Goal: Task Accomplishment & Management: Use online tool/utility

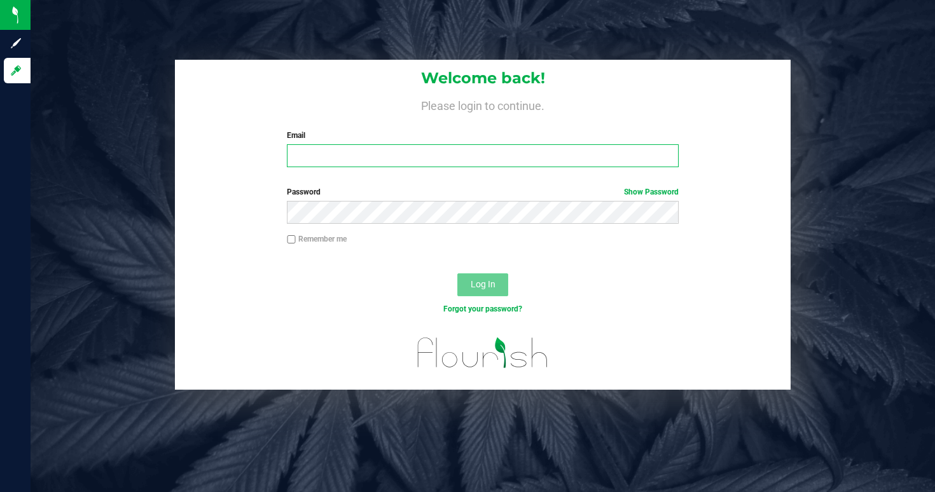
type input "[EMAIL_ADDRESS][DOMAIN_NAME]"
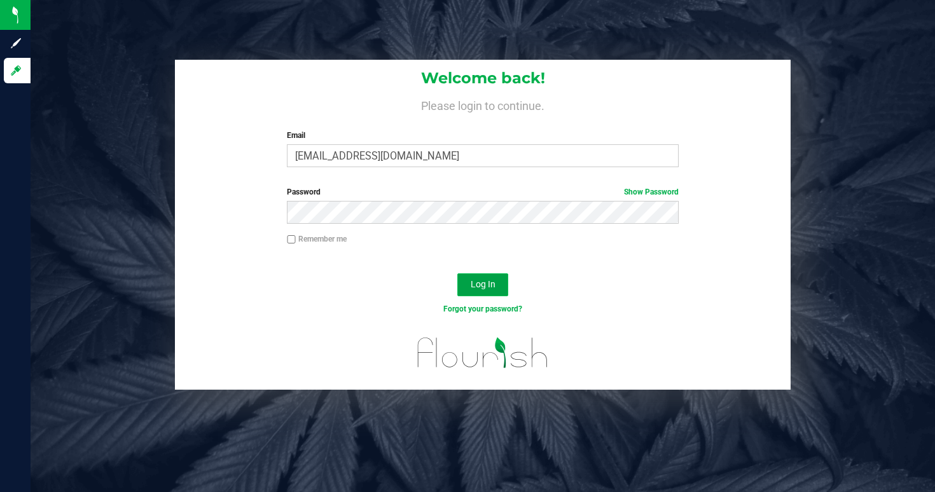
click at [493, 291] on button "Log In" at bounding box center [482, 285] width 51 height 23
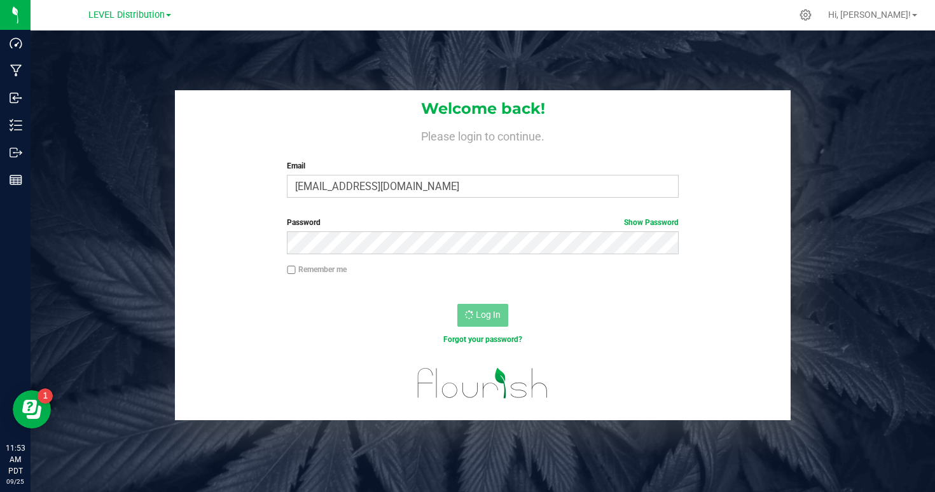
click at [122, 24] on div "LEVEL Distribution" at bounding box center [130, 15] width 186 height 20
click at [109, 14] on span "LEVEL Distribution" at bounding box center [126, 15] width 76 height 11
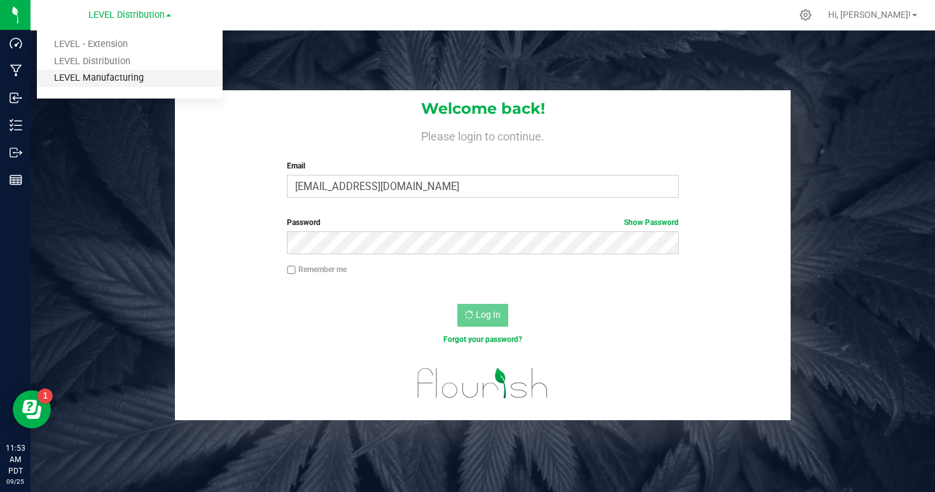
click at [111, 76] on link "LEVEL Manufacturing" at bounding box center [130, 78] width 186 height 17
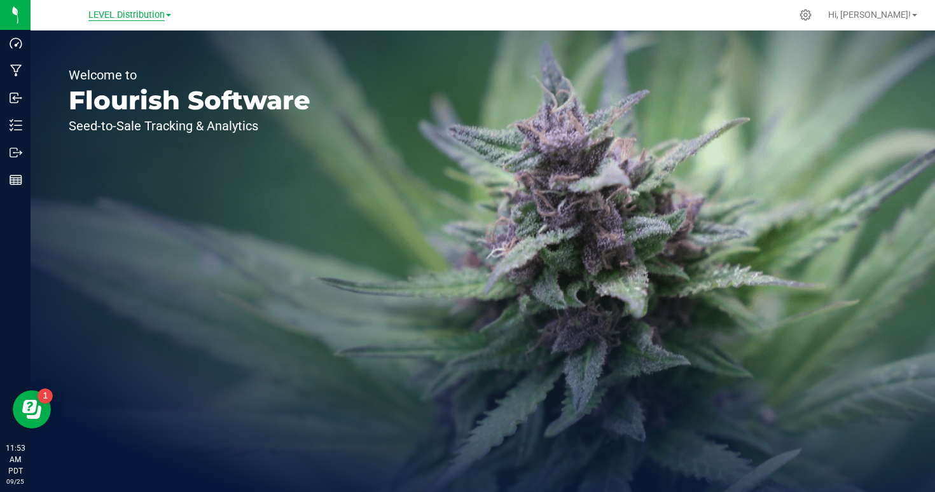
click at [144, 20] on span "LEVEL Distribution" at bounding box center [126, 15] width 76 height 11
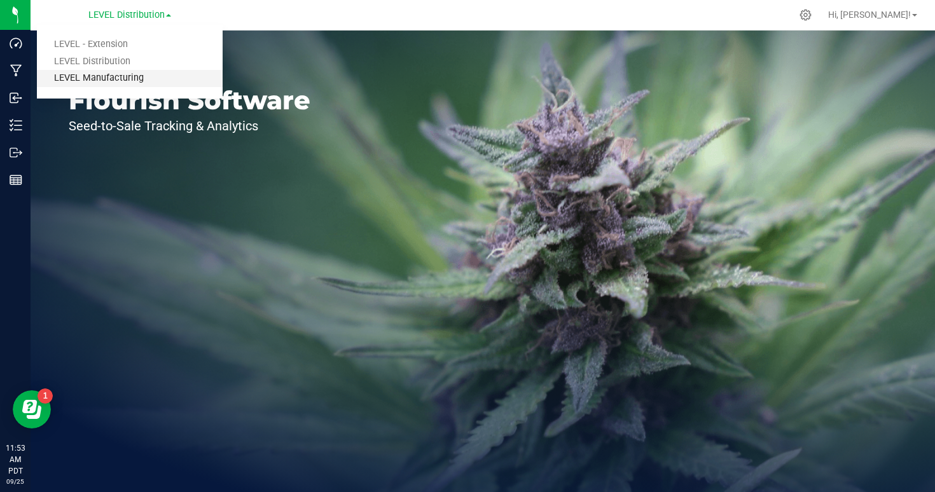
click at [136, 78] on link "LEVEL Manufacturing" at bounding box center [130, 78] width 186 height 17
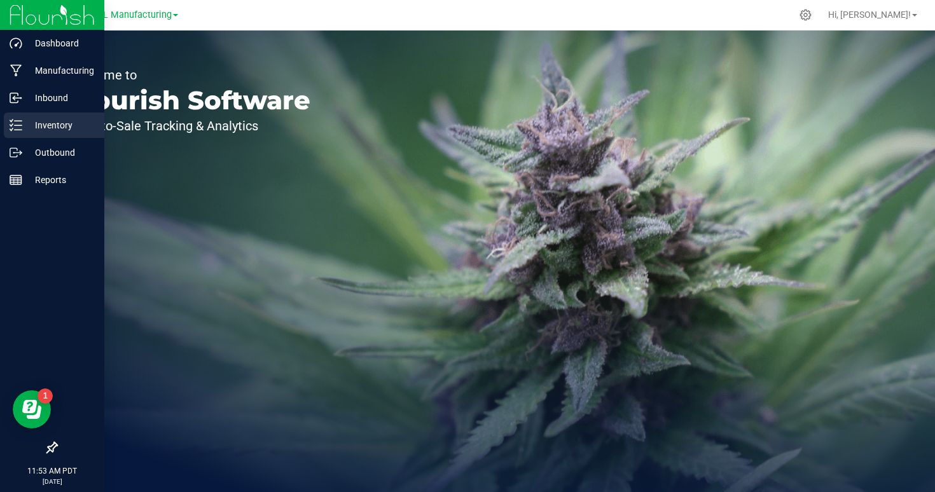
click at [61, 122] on p "Inventory" at bounding box center [60, 125] width 76 height 15
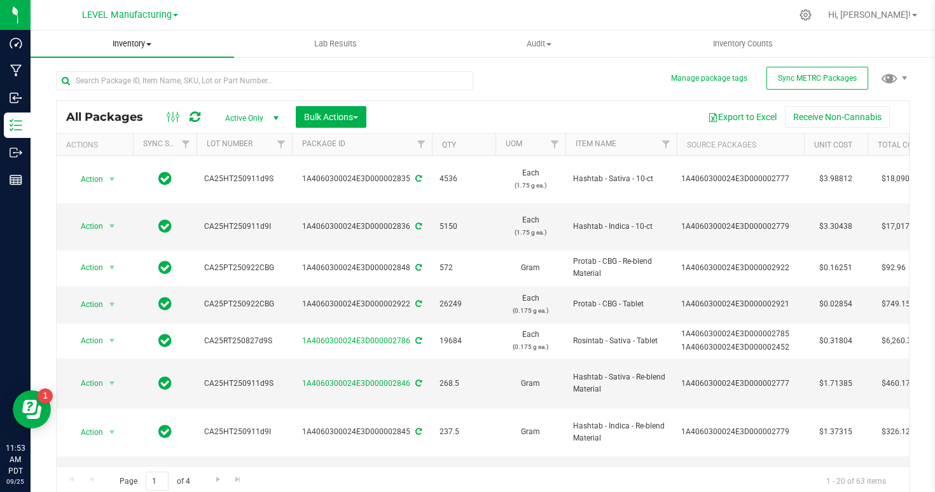
click at [149, 45] on span at bounding box center [148, 44] width 5 height 3
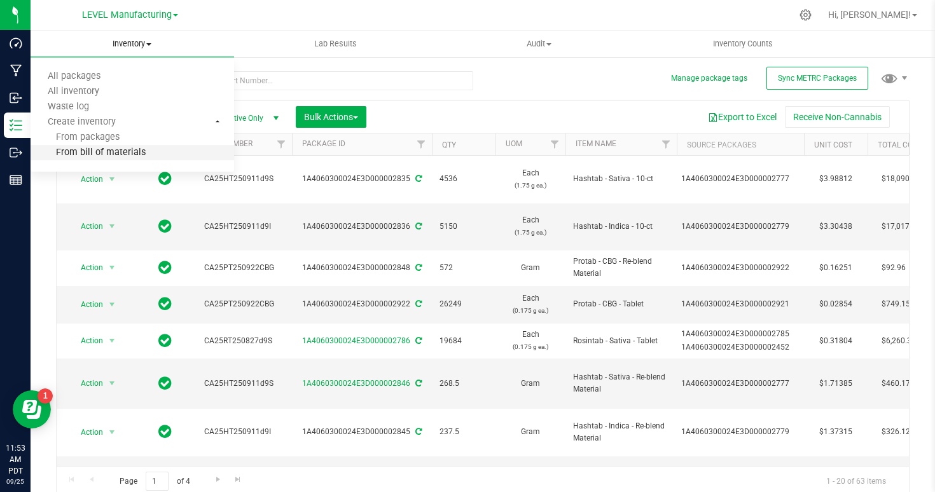
click at [143, 150] on li "From bill of materials" at bounding box center [133, 153] width 204 height 15
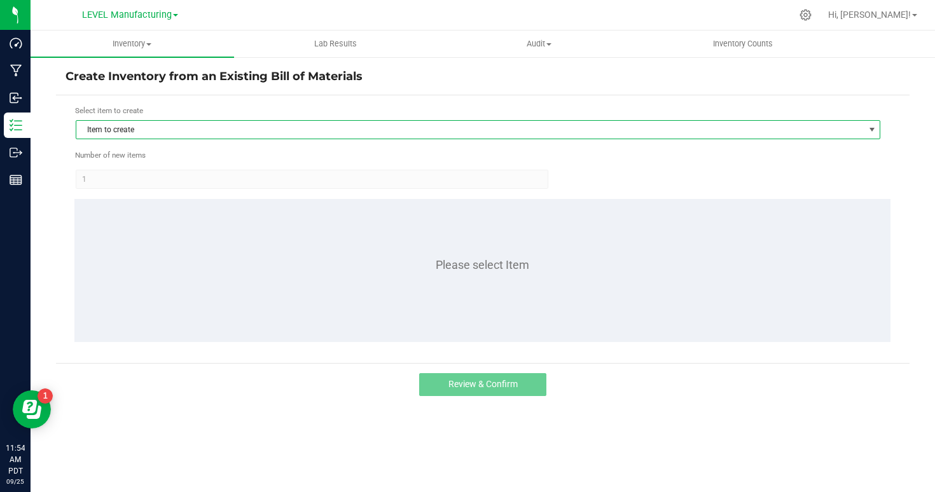
click at [227, 132] on span "Item to create" at bounding box center [470, 130] width 788 height 18
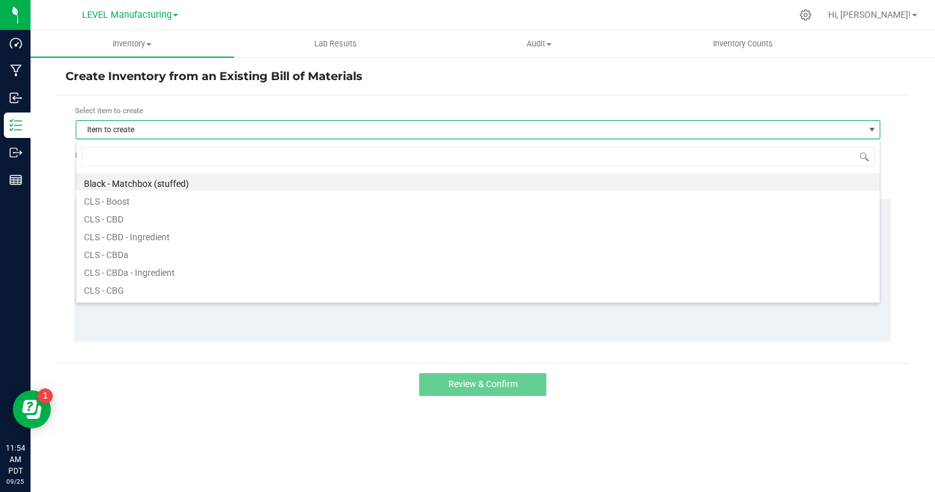
scroll to position [19, 805]
type input "s"
type input "rosintab -"
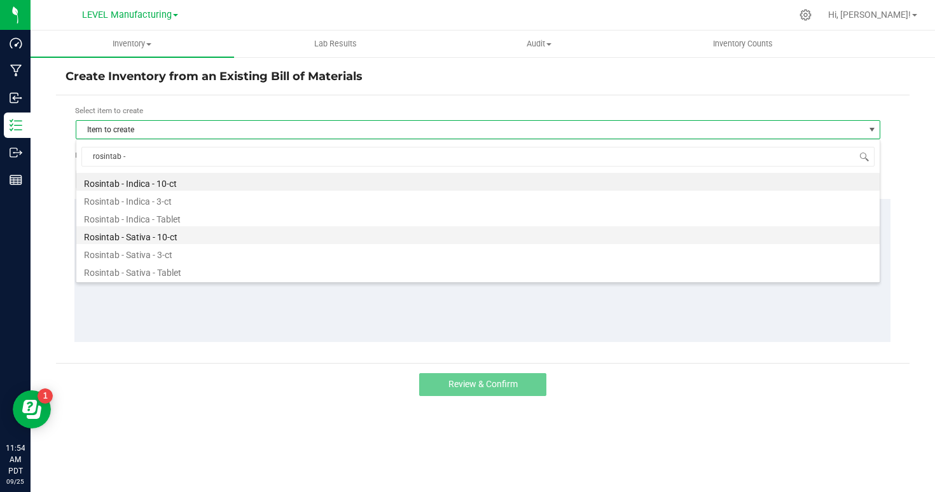
click at [172, 231] on li "Rosintab - Sativa - 10-ct" at bounding box center [477, 235] width 803 height 18
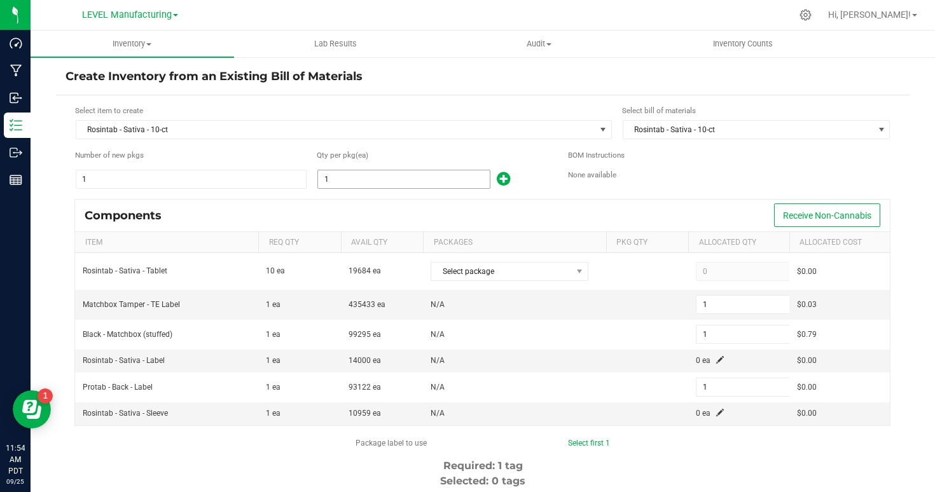
click at [339, 179] on input "1" at bounding box center [404, 179] width 172 height 18
type input "19"
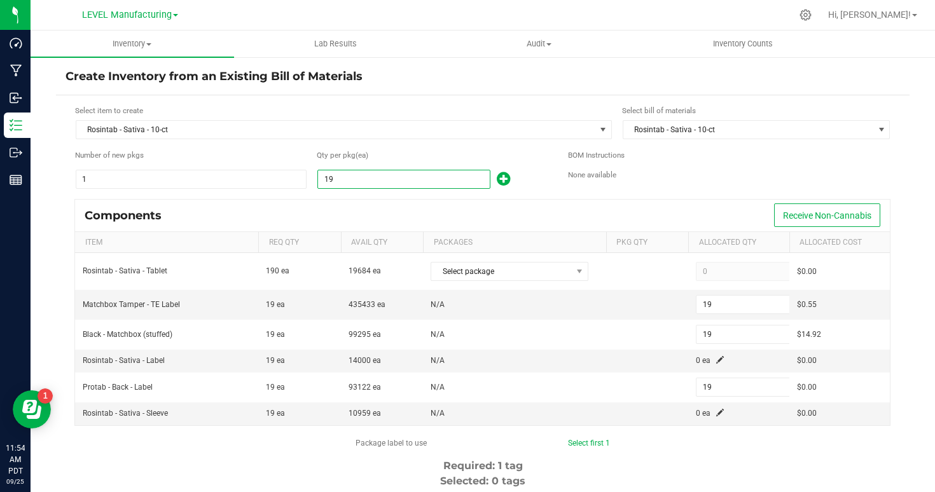
type input "192"
type input "1920"
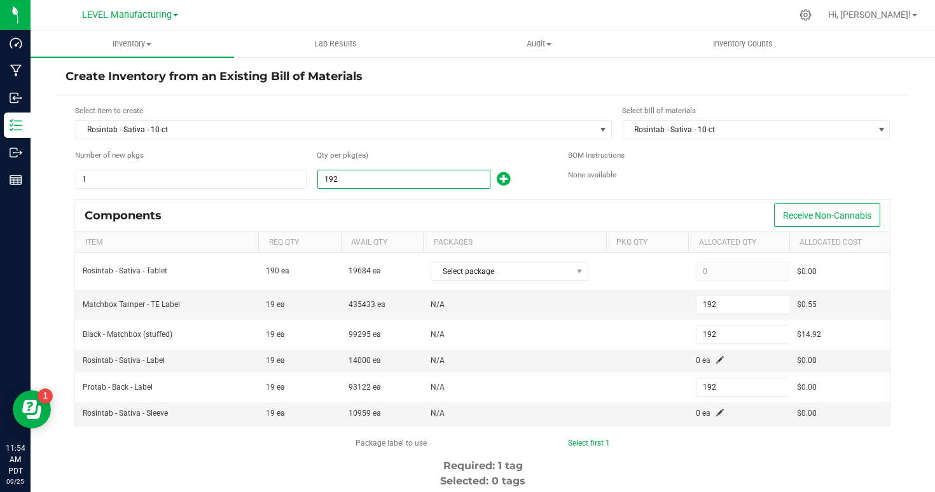
type input "1,920"
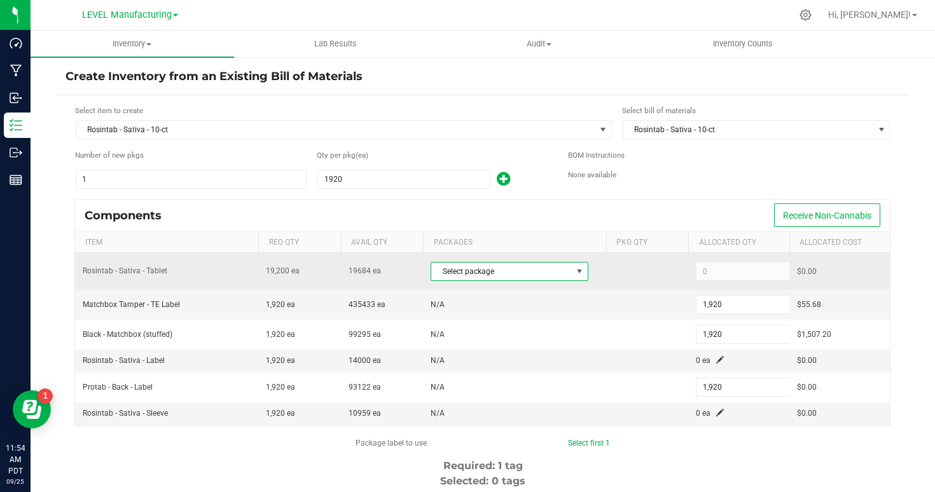
type input "1,920"
click at [484, 271] on span "Select package" at bounding box center [501, 272] width 141 height 18
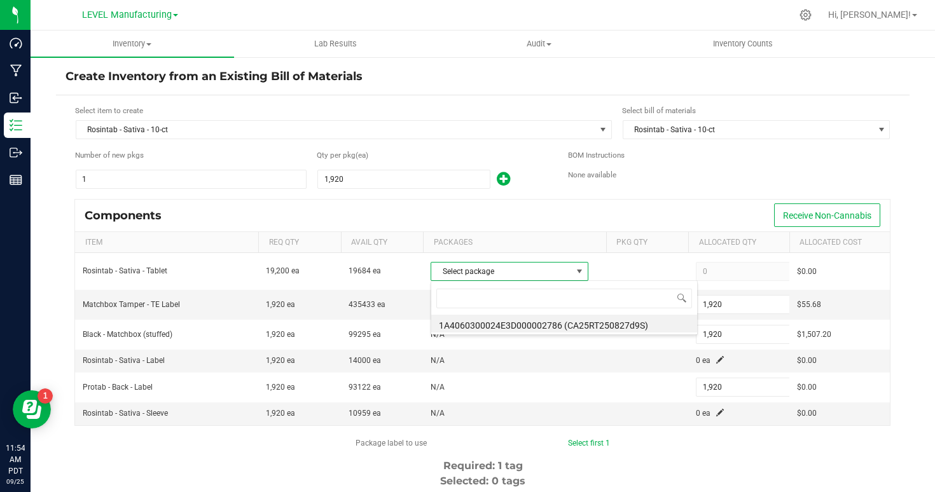
scroll to position [19, 157]
click at [480, 325] on li "1A4060300024E3D000002786 (CA25RT250827d9S)" at bounding box center [564, 324] width 266 height 18
type input "19,200"
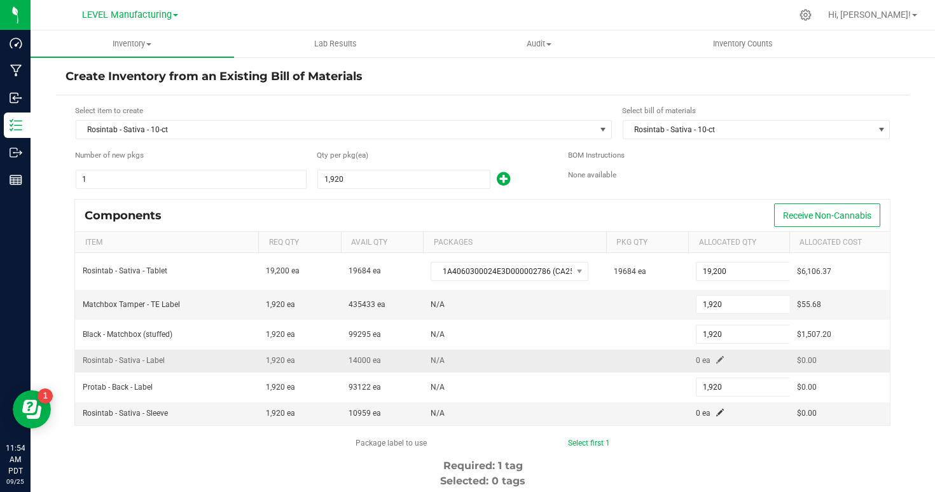
click at [719, 361] on span at bounding box center [720, 360] width 8 height 8
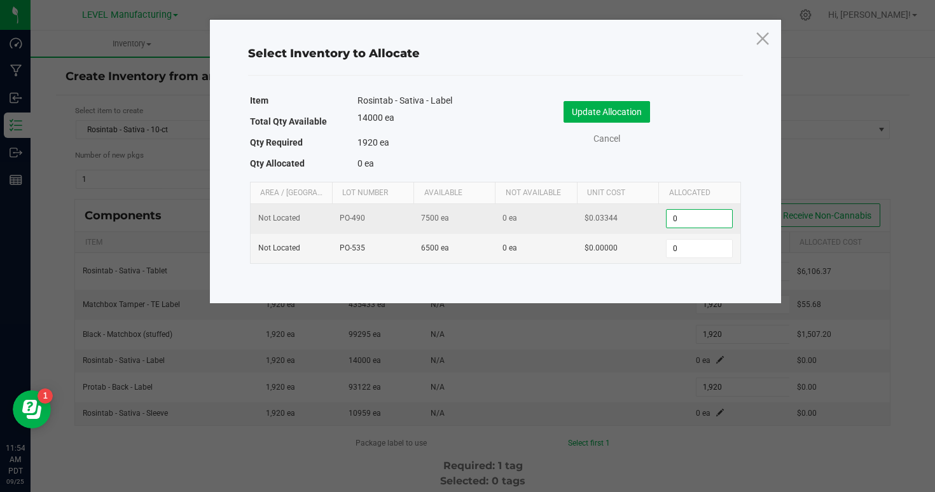
click at [701, 216] on input "0" at bounding box center [699, 219] width 65 height 18
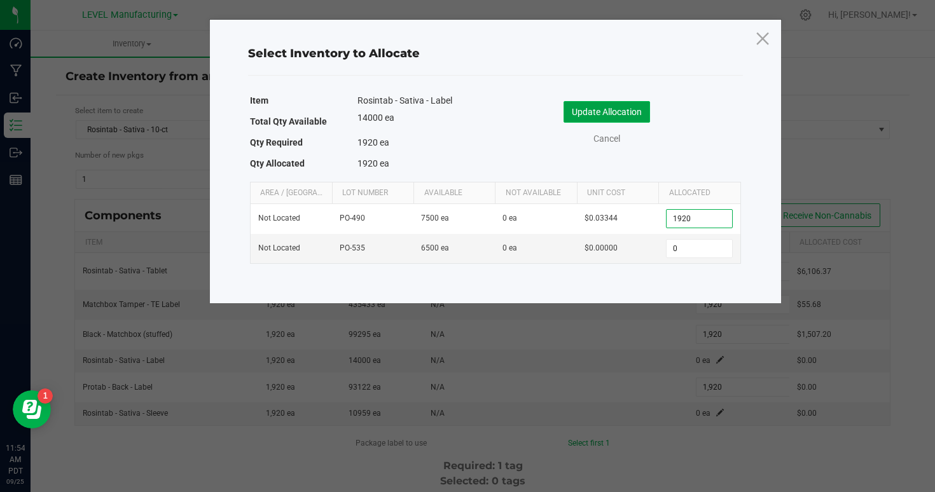
type input "1,920"
click at [629, 114] on button "Update Allocation" at bounding box center [607, 112] width 87 height 22
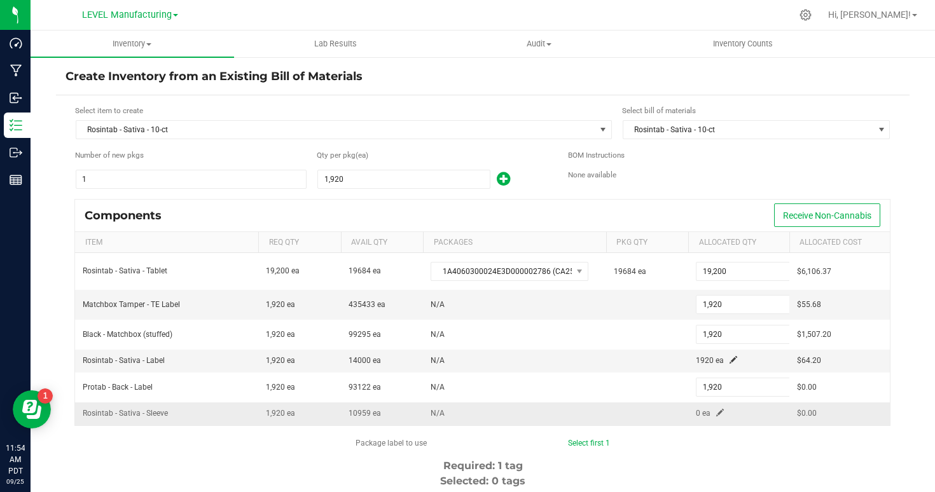
click at [722, 414] on span at bounding box center [720, 413] width 8 height 8
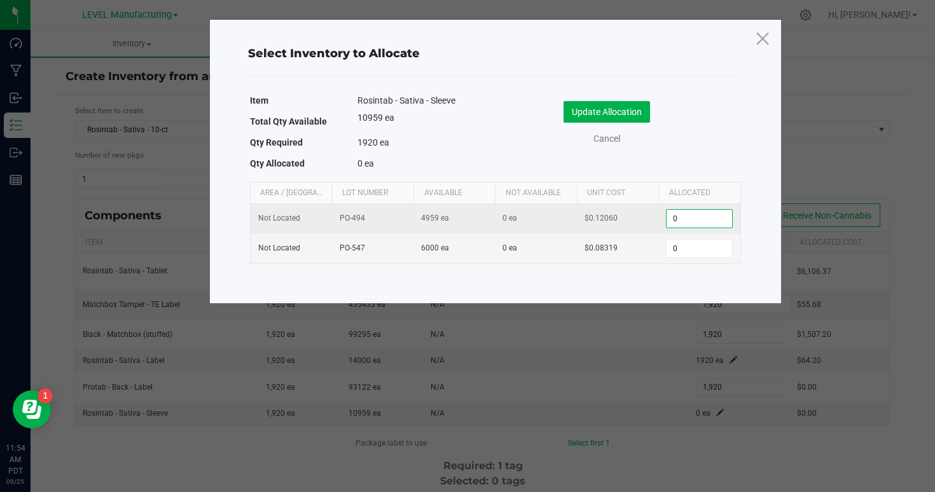
click at [681, 221] on input "0" at bounding box center [699, 219] width 65 height 18
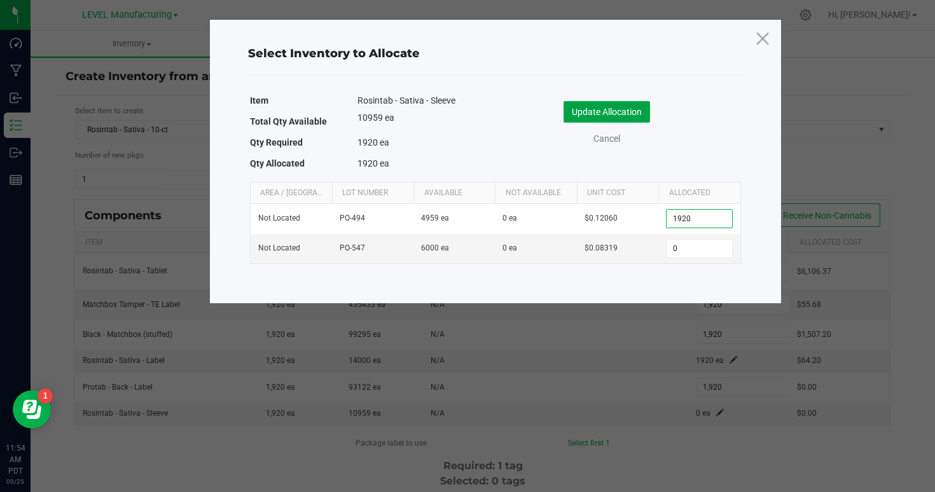
type input "1,920"
click at [637, 110] on button "Update Allocation" at bounding box center [607, 112] width 87 height 22
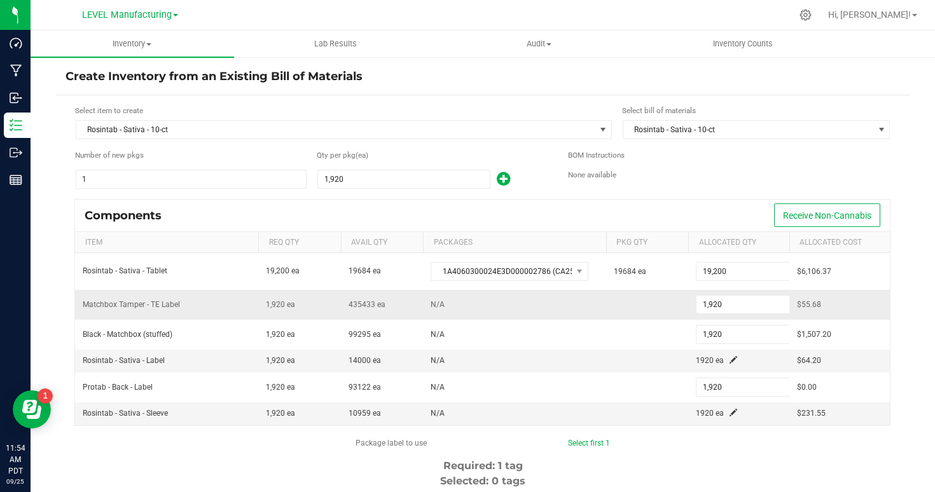
scroll to position [197, 0]
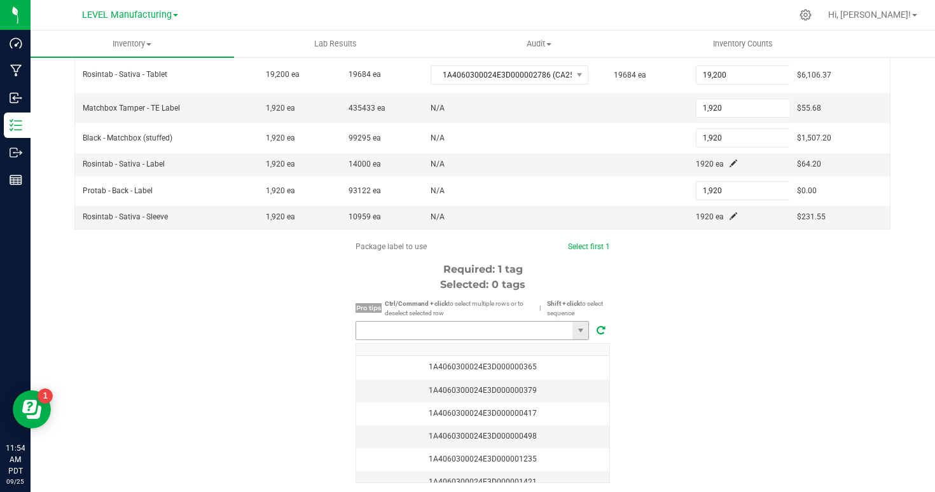
click at [375, 331] on input "NO DATA FOUND" at bounding box center [464, 331] width 216 height 18
paste input "1A4060300024E3D000002842"
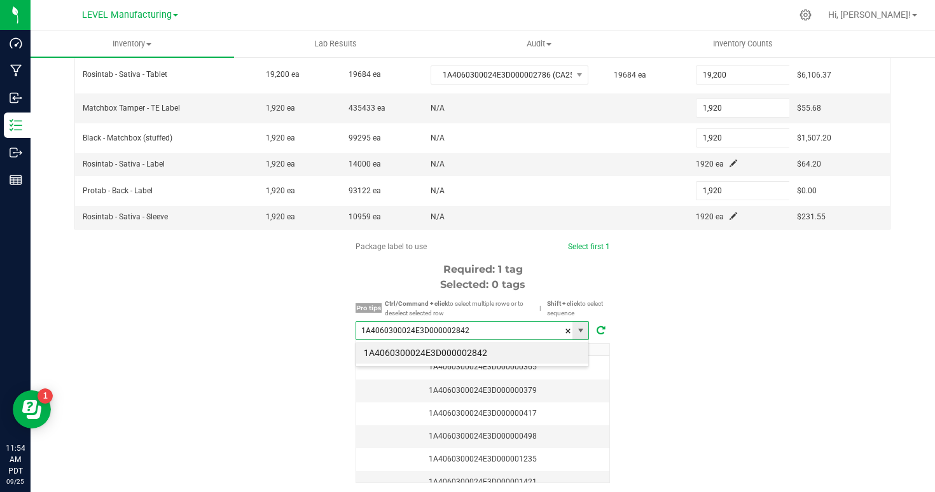
scroll to position [19, 233]
click at [368, 352] on li "1A4060300024E3D000002842" at bounding box center [472, 353] width 232 height 22
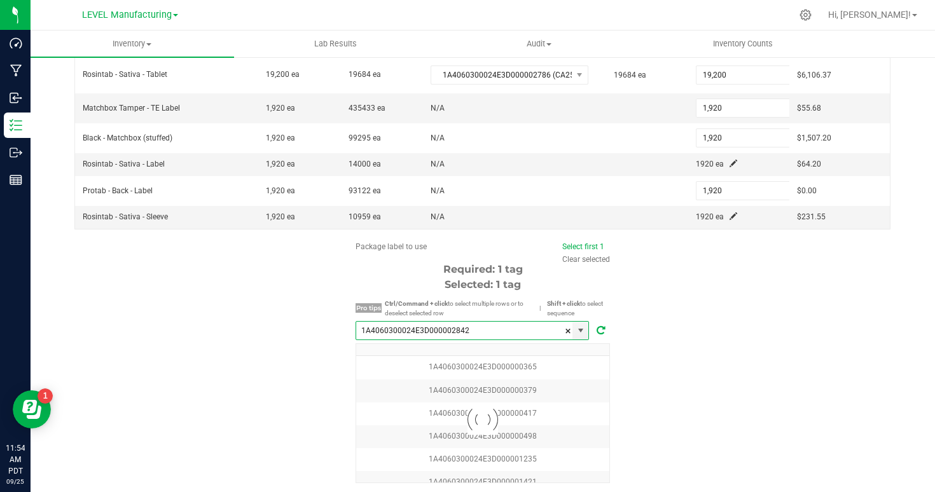
type input "1A4060300024E3D000002842"
click at [291, 349] on div "Package label to use Select first 1 Clear selected Required: 1 tag Selected: 1 …" at bounding box center [483, 362] width 854 height 242
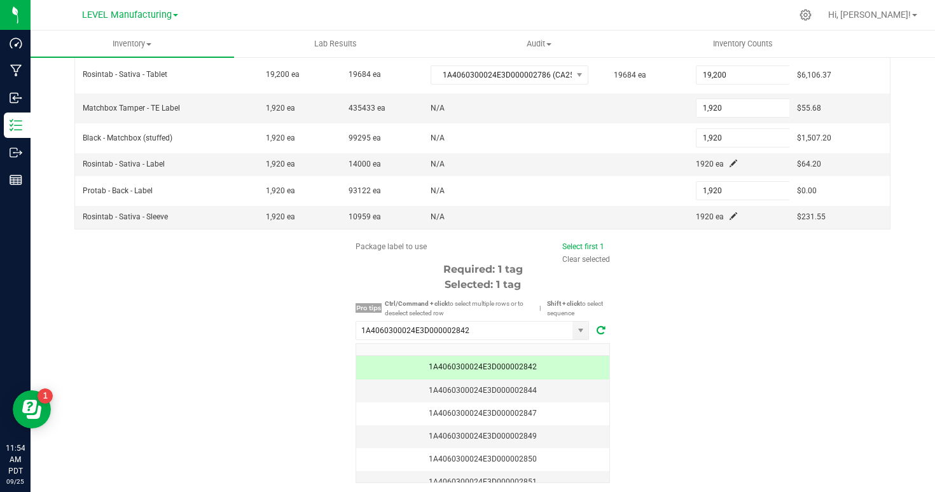
scroll to position [239, 0]
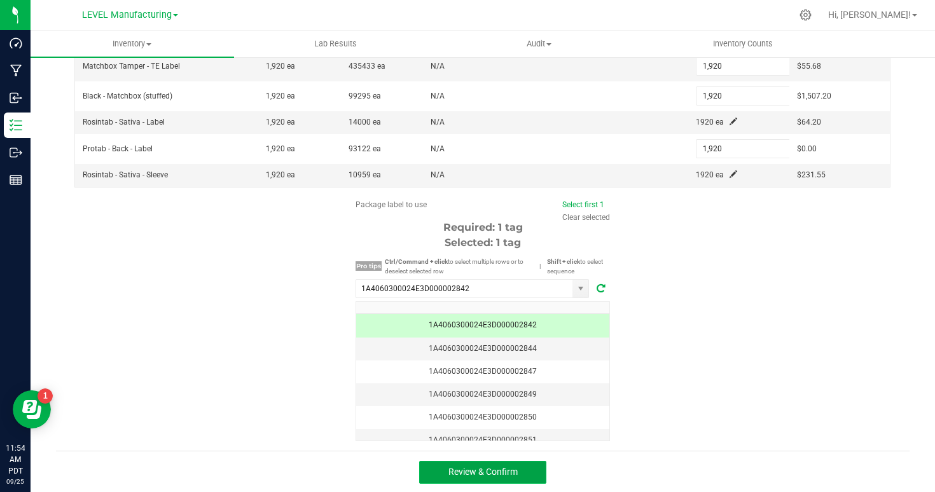
click at [479, 475] on span "Review & Confirm" at bounding box center [482, 472] width 69 height 10
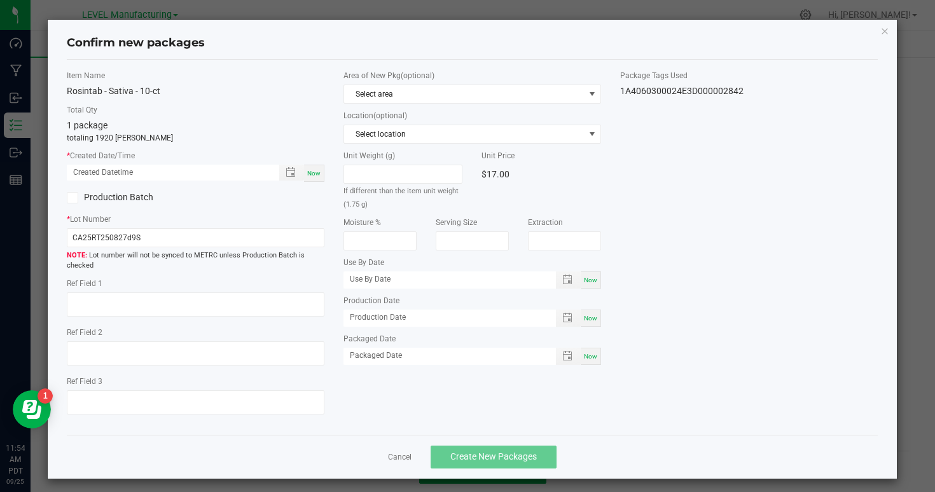
click at [311, 168] on div "Now" at bounding box center [314, 173] width 20 height 17
type input "[DATE] 11:54 AM"
click at [113, 195] on label "Production Batch" at bounding box center [126, 197] width 119 height 13
click at [0, 0] on input "Production Batch" at bounding box center [0, 0] width 0 height 0
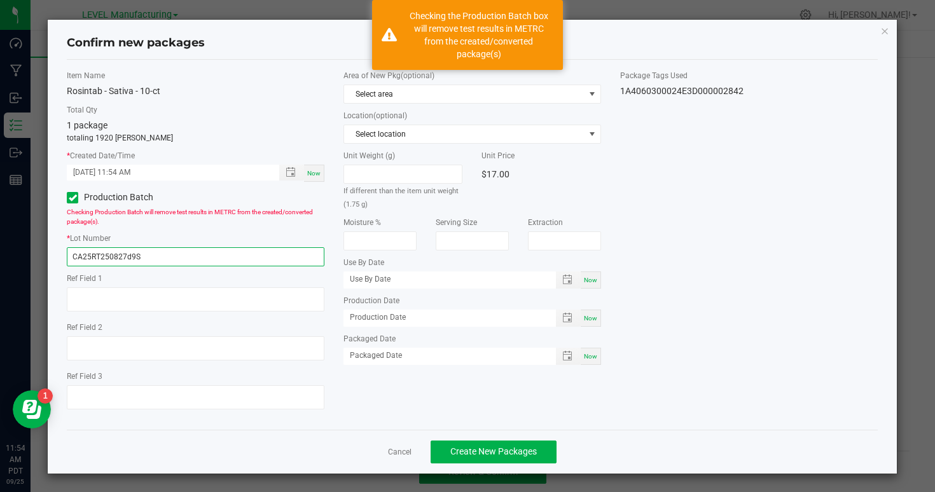
click at [188, 251] on input "CA25RT250827d9S" at bounding box center [196, 256] width 258 height 19
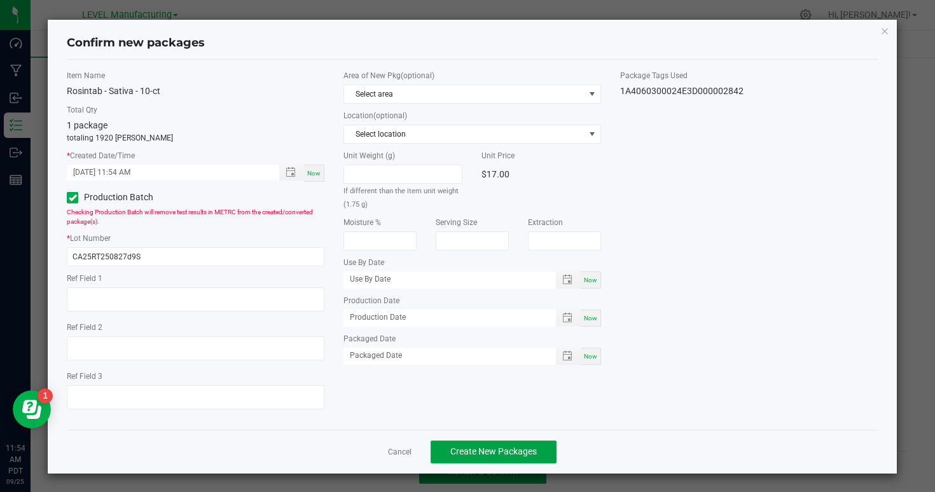
click at [478, 452] on span "Create New Packages" at bounding box center [493, 452] width 87 height 10
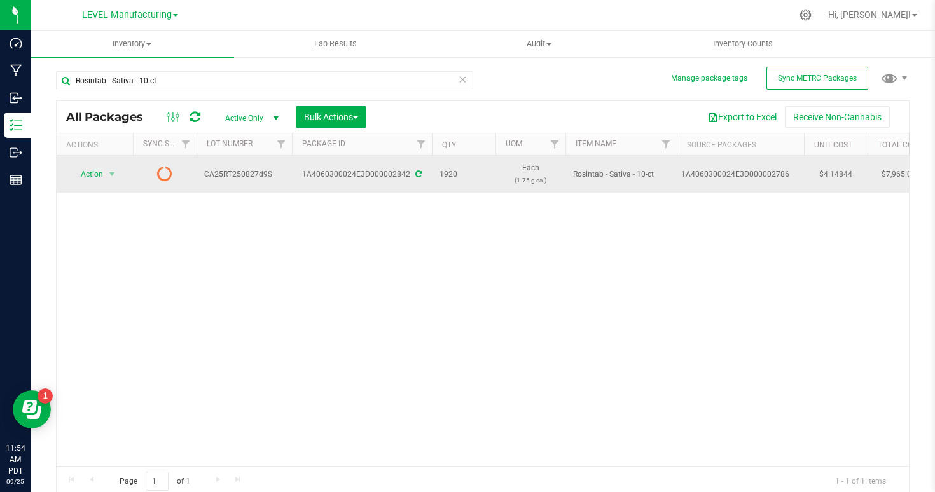
click at [837, 174] on td "$4.14844" at bounding box center [836, 174] width 64 height 37
click at [837, 174] on input "4.14844" at bounding box center [833, 174] width 58 height 18
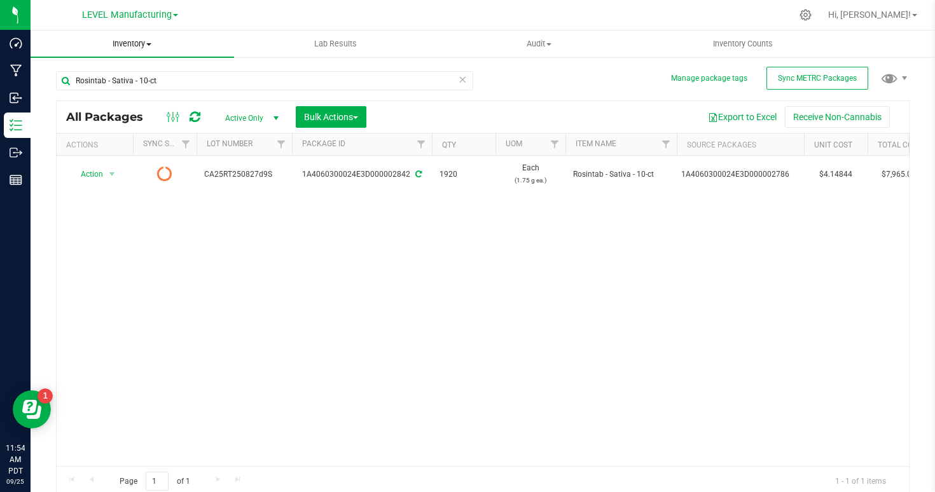
click at [144, 43] on span "Inventory" at bounding box center [133, 43] width 204 height 11
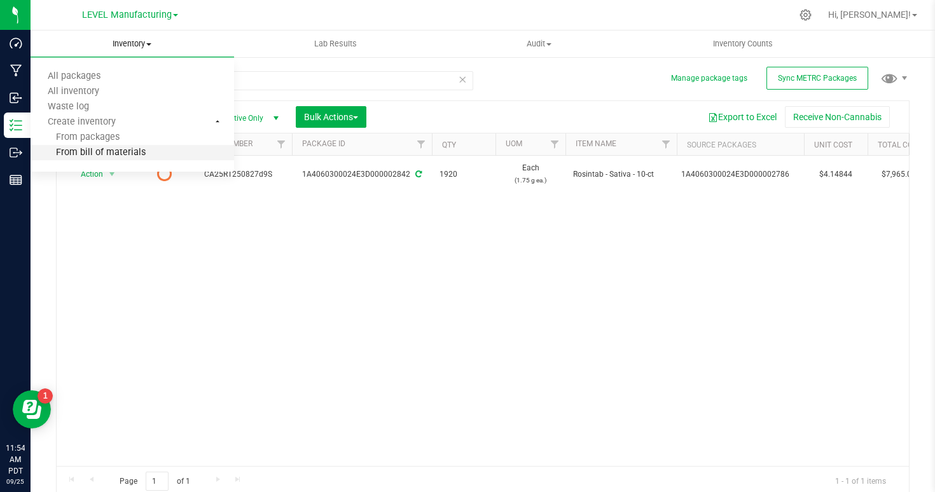
click at [114, 158] on li "From bill of materials" at bounding box center [133, 153] width 204 height 15
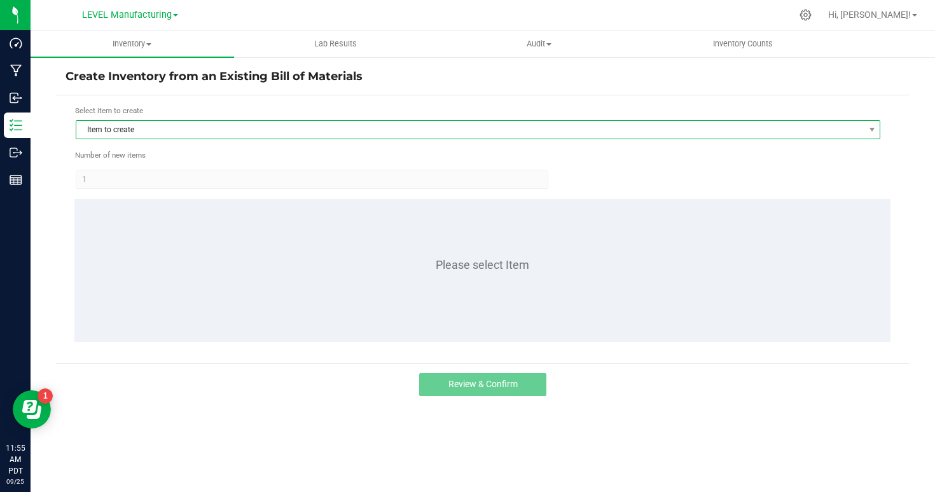
click at [142, 129] on span "Item to create" at bounding box center [470, 130] width 788 height 18
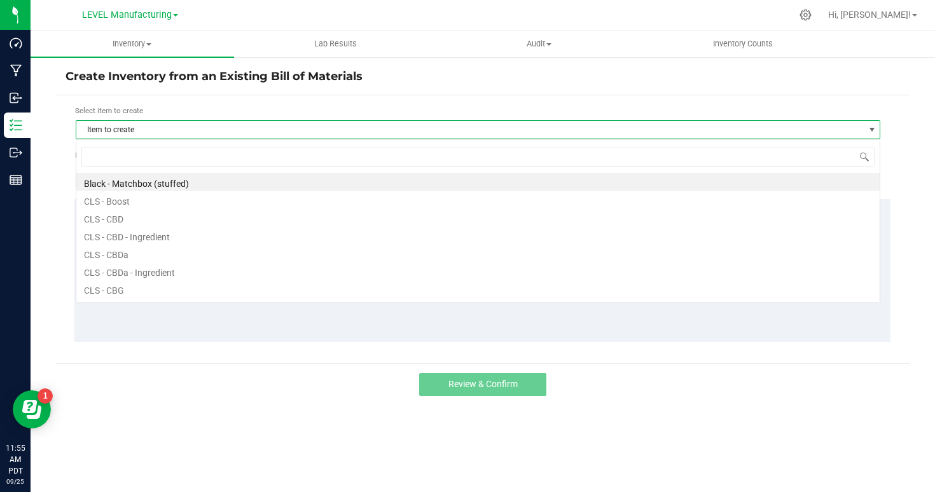
scroll to position [19, 805]
type input "cbg"
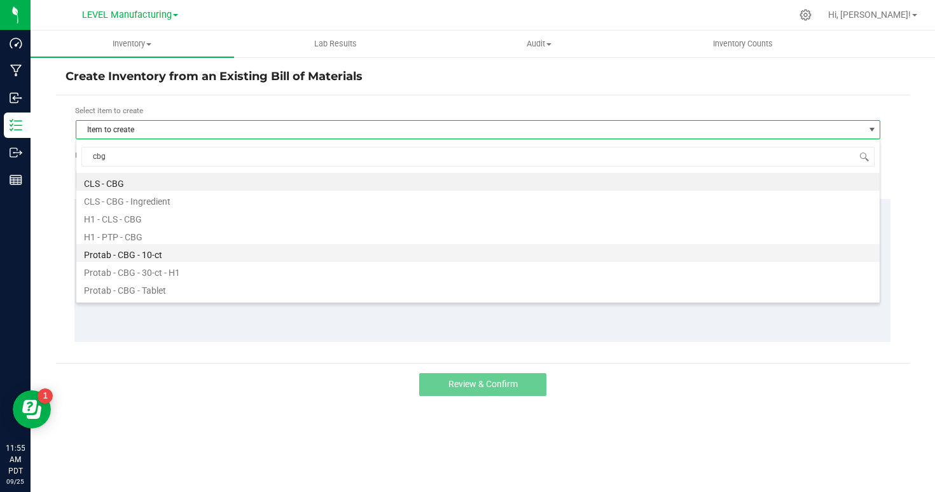
click at [156, 256] on li "Protab - CBG - 10-ct" at bounding box center [477, 253] width 803 height 18
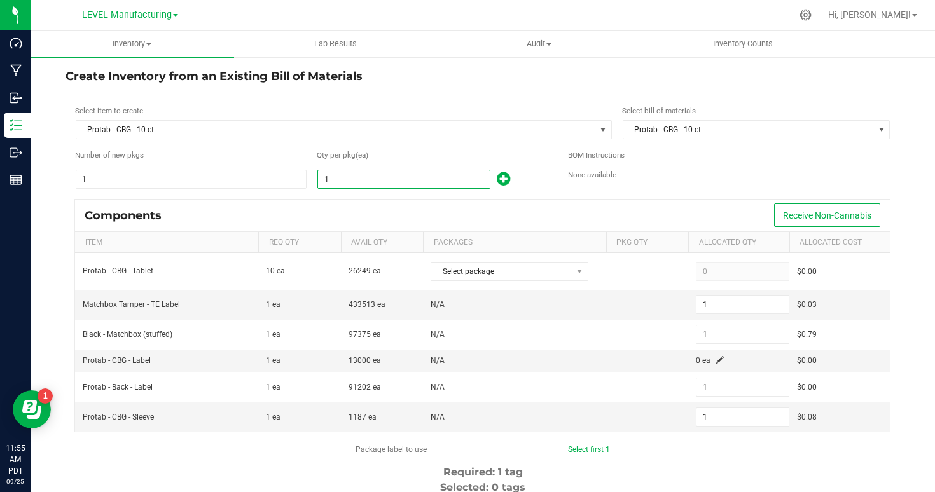
click at [391, 183] on input "1" at bounding box center [404, 179] width 172 height 18
paste input "2622"
type input "2622"
type input "2,622"
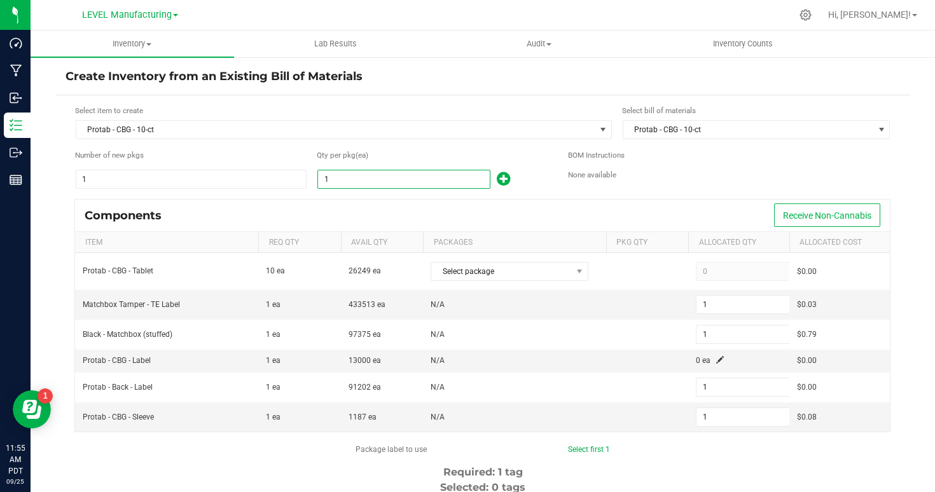
type input "2,622"
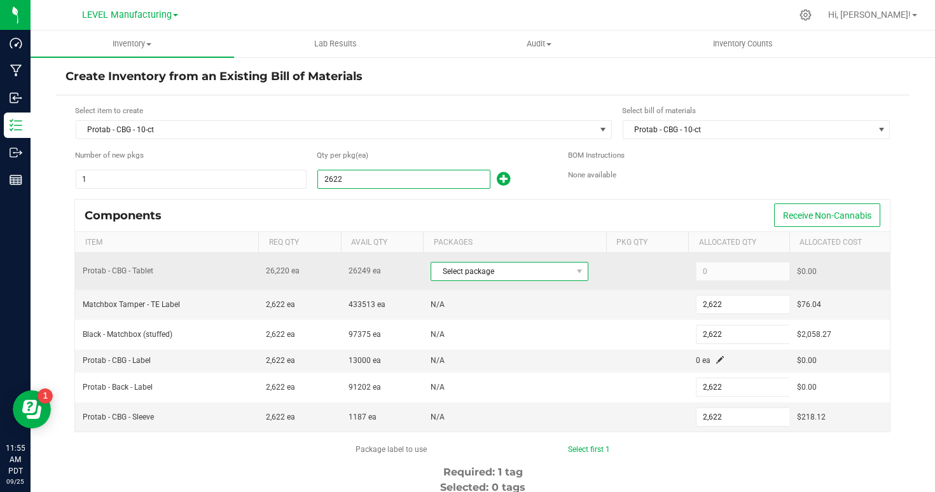
type input "2,622"
click at [539, 275] on span "Select package" at bounding box center [501, 272] width 141 height 18
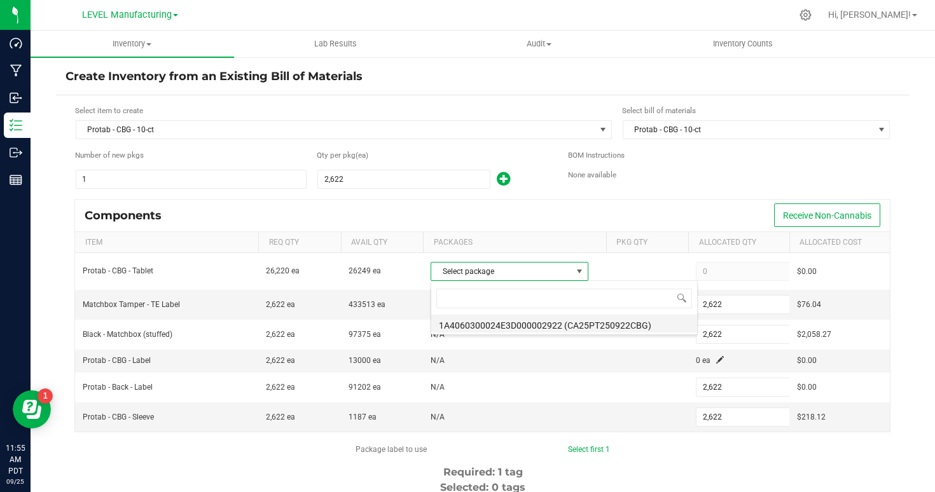
scroll to position [19, 157]
click at [518, 324] on li "1A4060300024E3D000002922 (CA25PT250922CBG)" at bounding box center [564, 324] width 266 height 18
type input "26,220"
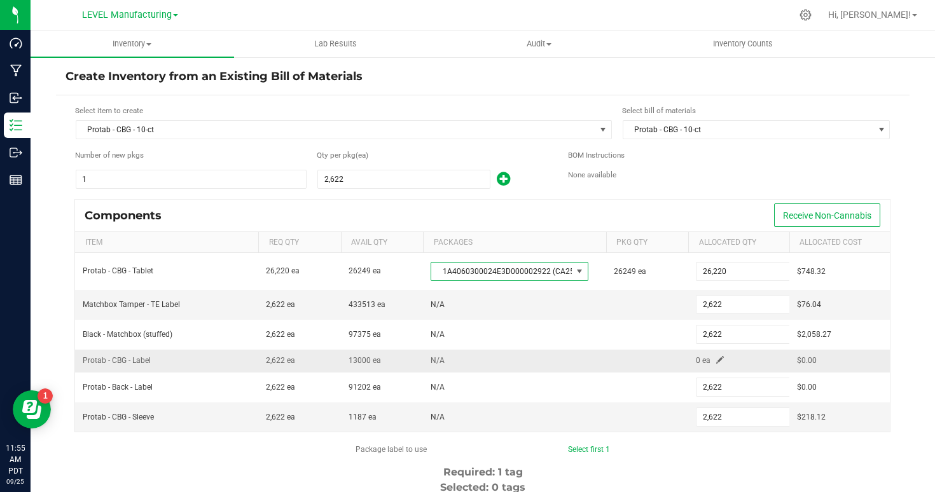
click at [718, 356] on span at bounding box center [720, 360] width 8 height 8
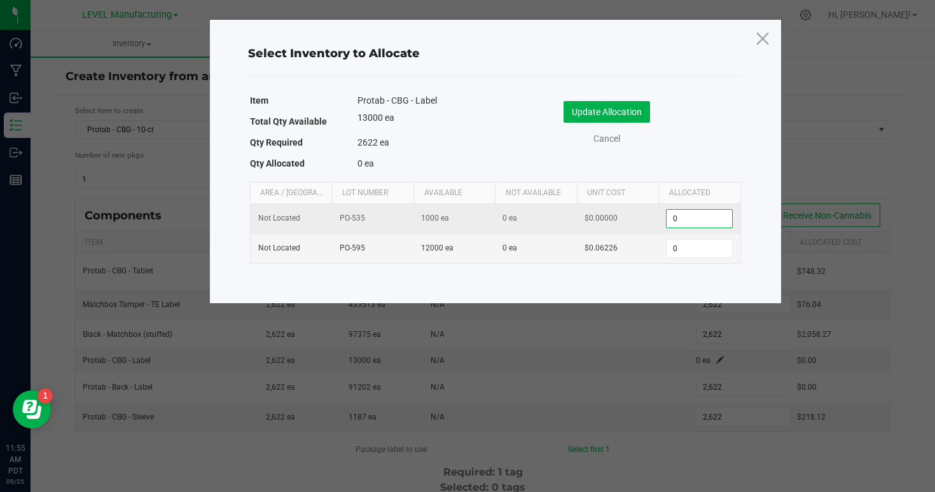
click at [687, 218] on input "0" at bounding box center [699, 219] width 65 height 18
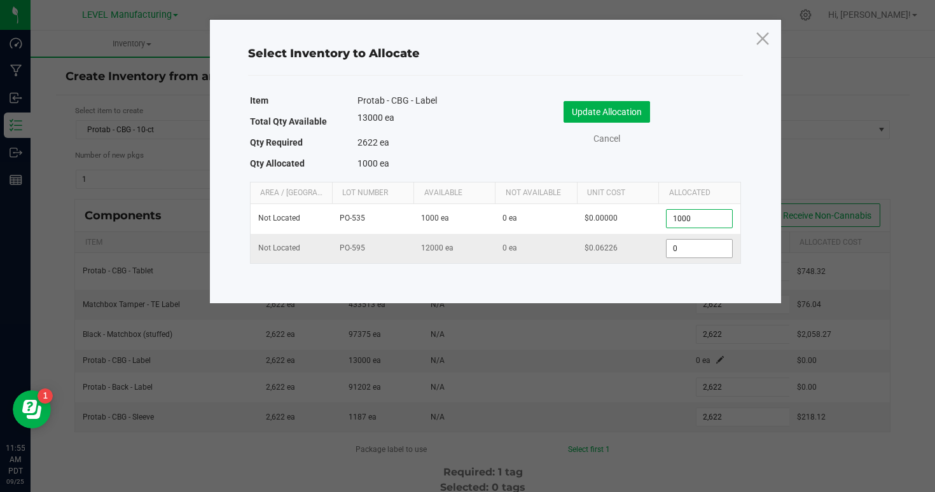
type input "1,000"
click at [698, 253] on input "0" at bounding box center [699, 249] width 65 height 18
type input "1,622"
click at [634, 118] on button "Update Allocation" at bounding box center [607, 112] width 87 height 22
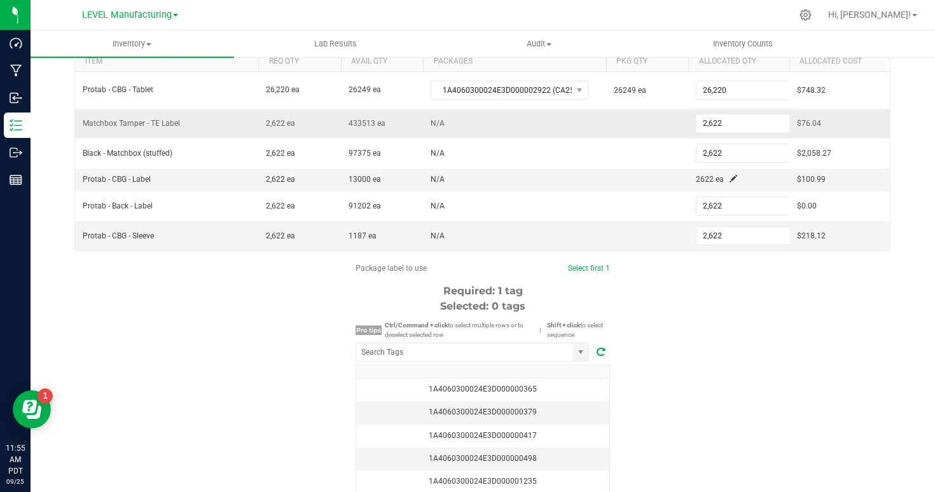
scroll to position [218, 0]
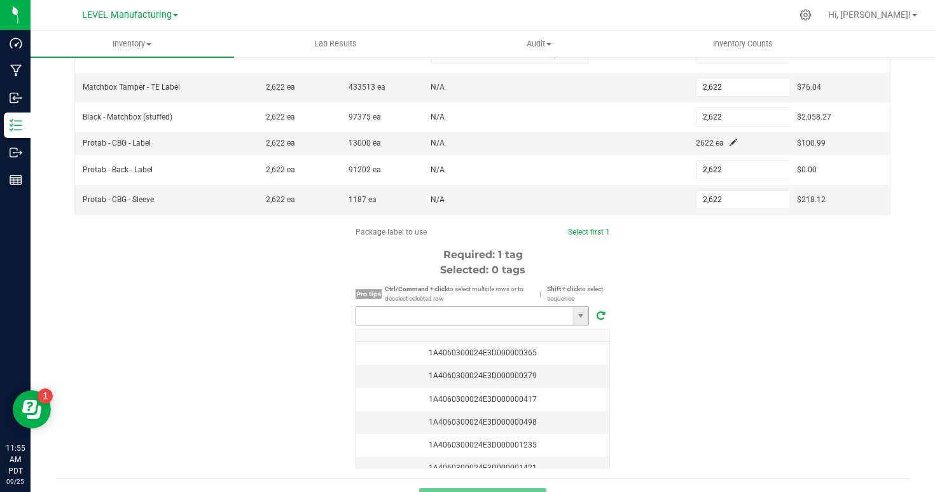
click at [413, 319] on input "NO DATA FOUND" at bounding box center [464, 316] width 216 height 18
paste input "1A4060300024E3D000002844"
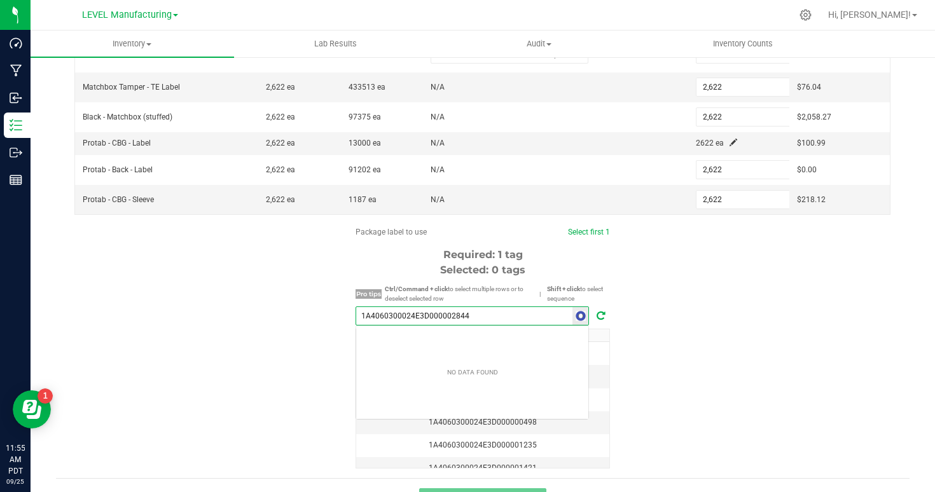
scroll to position [19, 233]
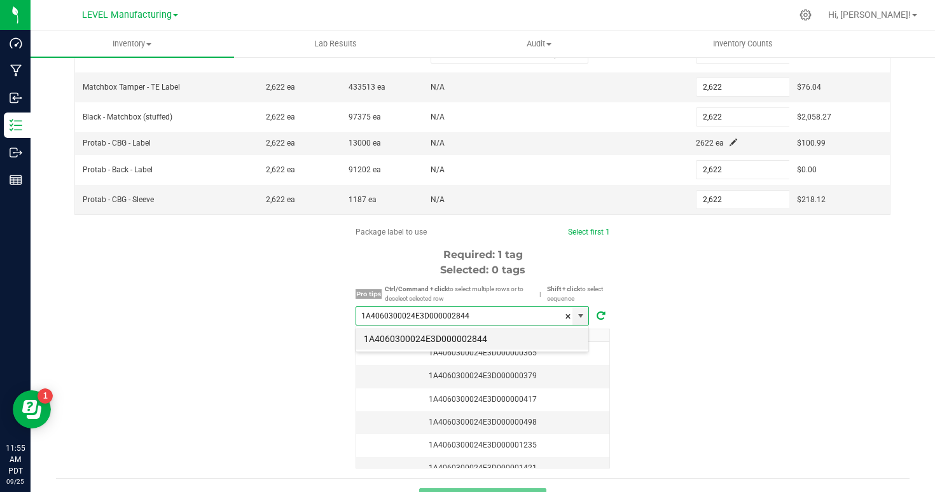
click at [419, 333] on li "1A4060300024E3D000002844" at bounding box center [472, 339] width 232 height 22
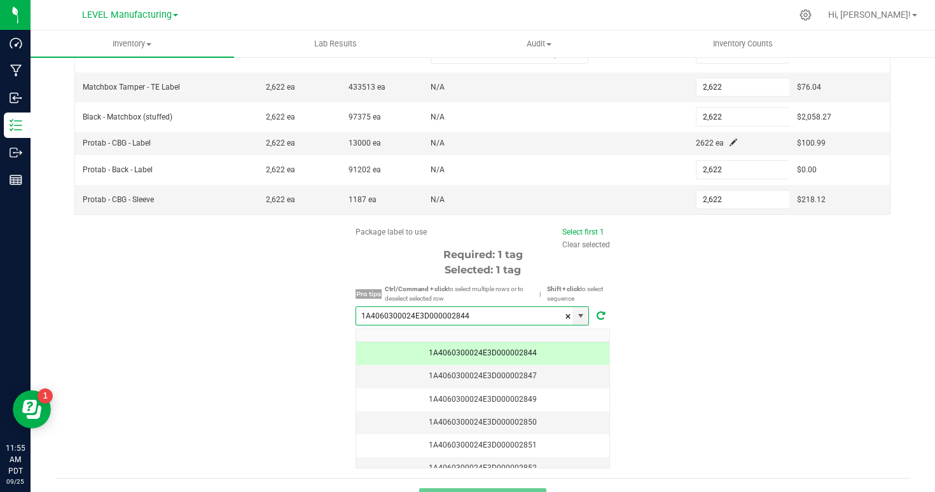
type input "1A4060300024E3D000002844"
click at [281, 336] on div "Package label to use Select first 1 Clear selected Required: 1 tag Selected: 1 …" at bounding box center [483, 347] width 854 height 242
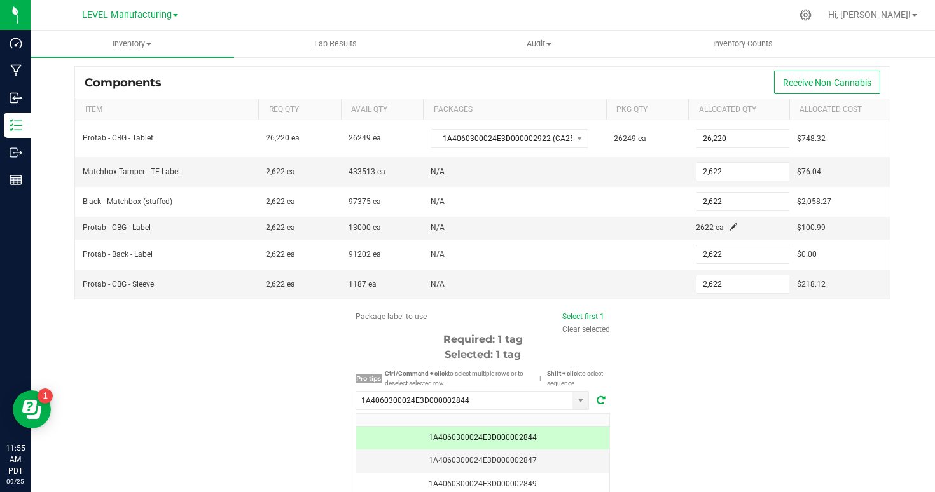
scroll to position [130, 0]
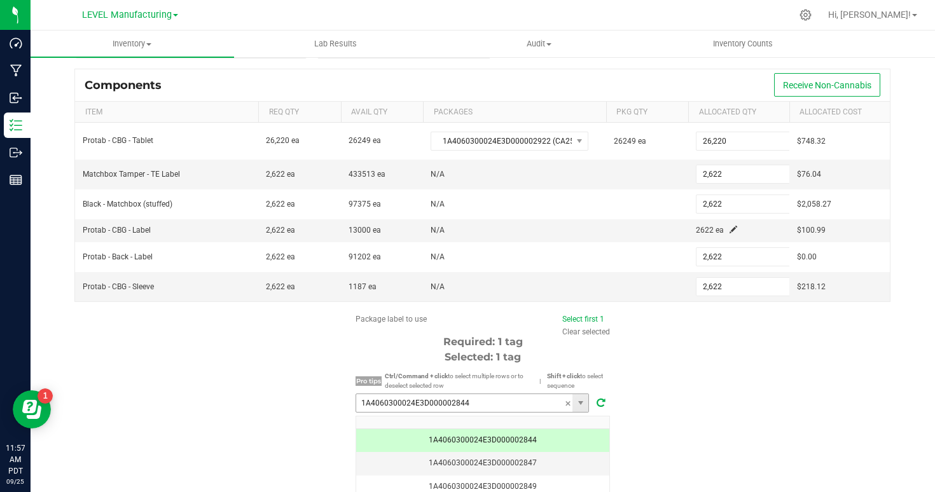
click at [486, 405] on input "1A4060300024E3D000002844" at bounding box center [464, 403] width 216 height 18
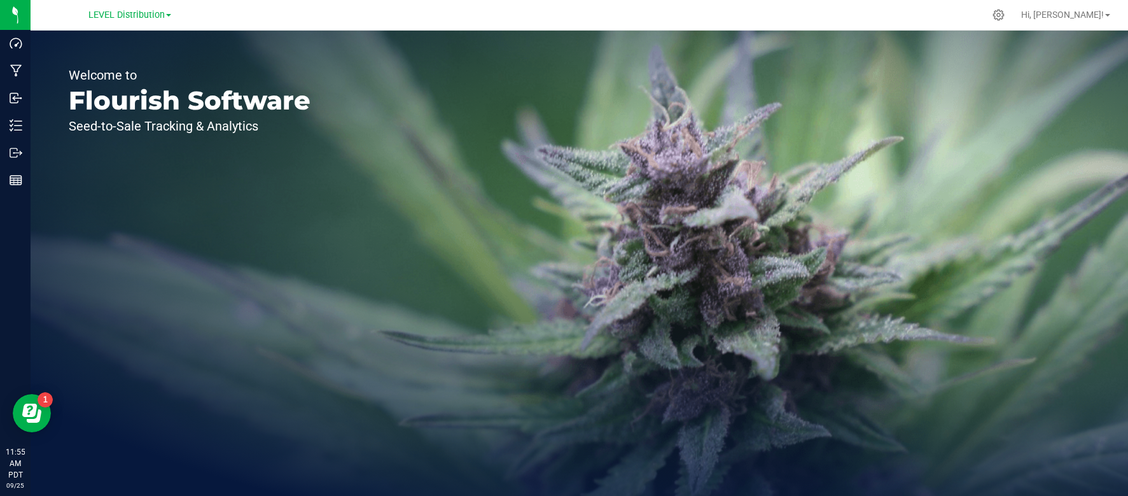
click at [156, 21] on div "LEVEL Distribution" at bounding box center [129, 14] width 83 height 15
click at [139, 19] on span "LEVEL Distribution" at bounding box center [126, 15] width 76 height 11
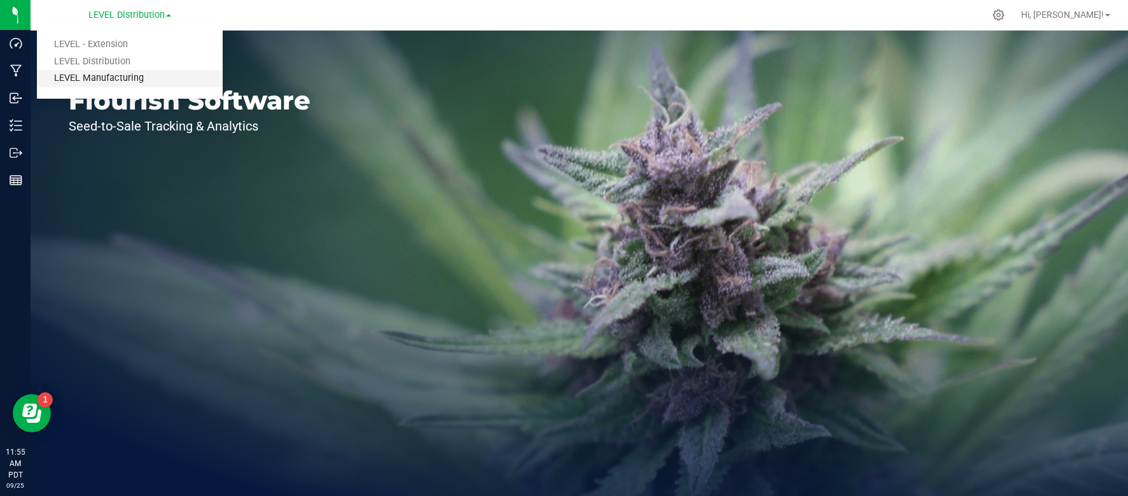
click at [111, 83] on link "LEVEL Manufacturing" at bounding box center [130, 78] width 186 height 17
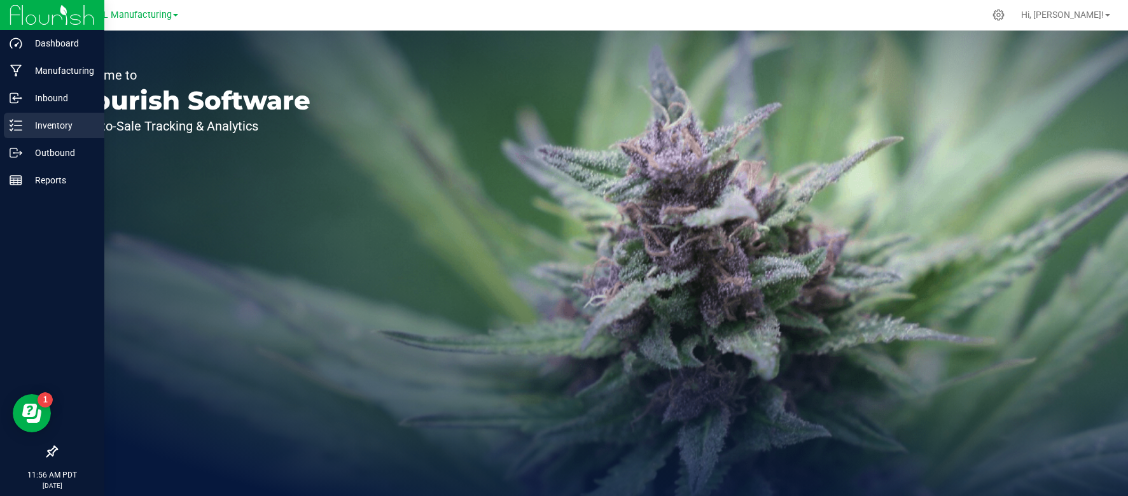
click at [44, 123] on p "Inventory" at bounding box center [60, 125] width 76 height 15
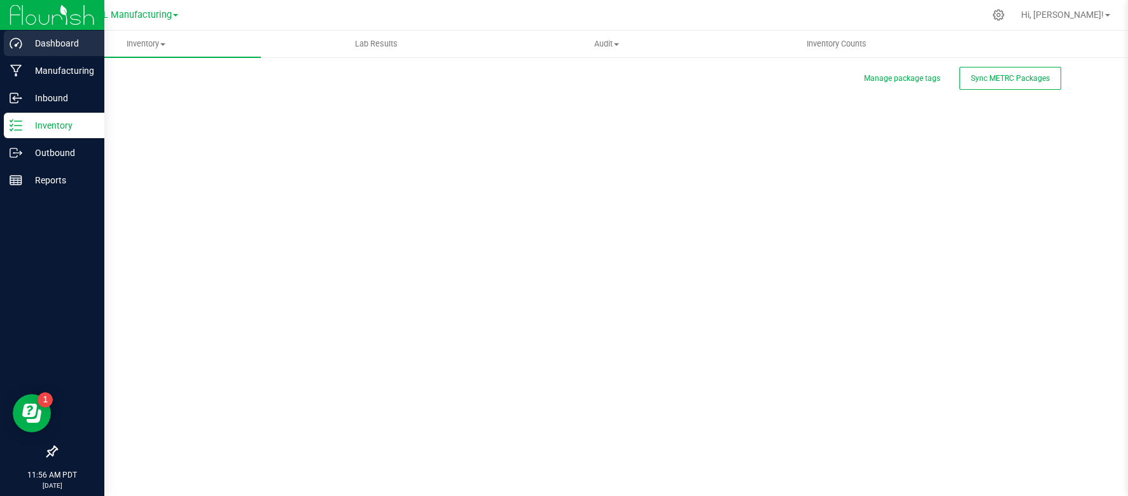
click at [46, 52] on div "Dashboard" at bounding box center [54, 43] width 101 height 25
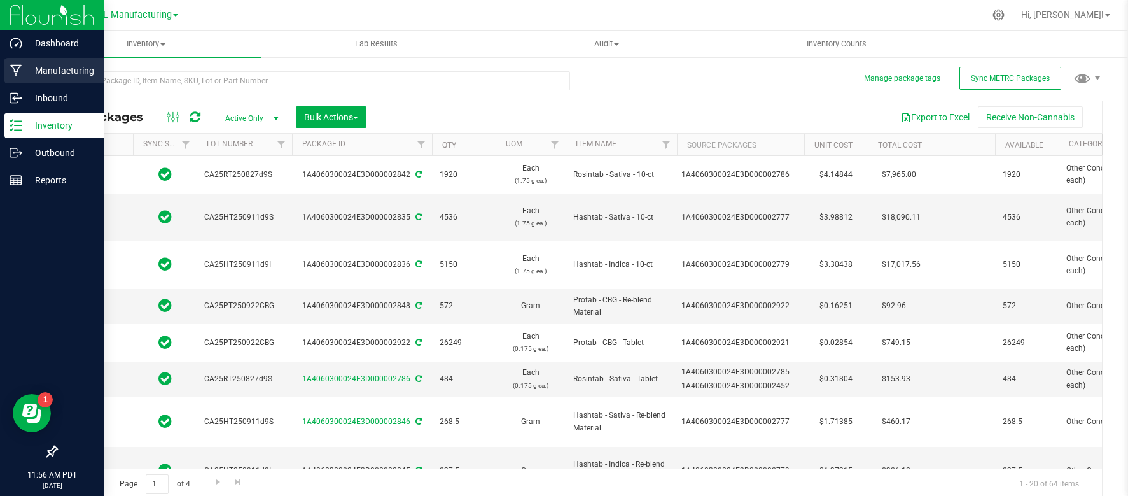
click at [41, 64] on p "Manufacturing" at bounding box center [60, 70] width 76 height 15
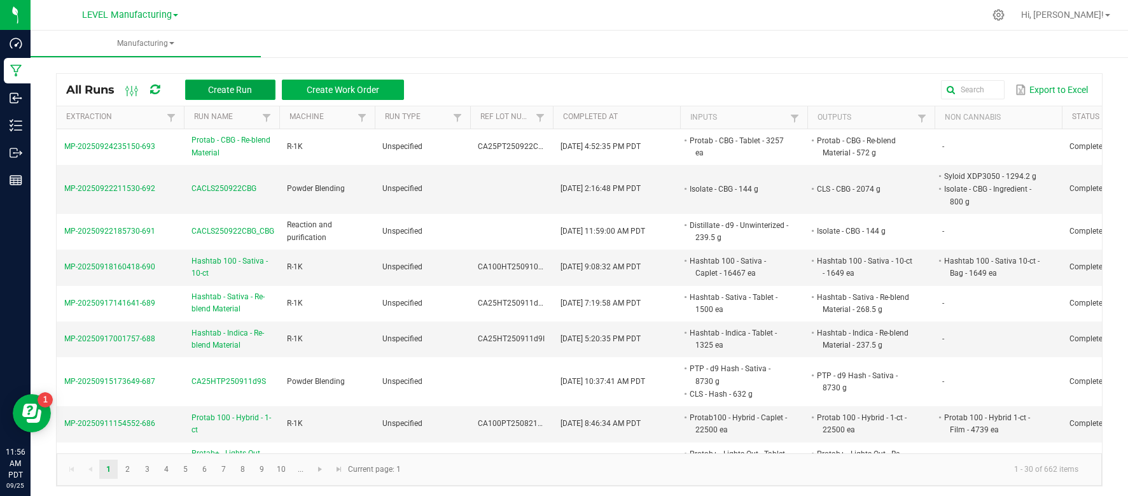
click at [230, 88] on span "Create Run" at bounding box center [230, 90] width 44 height 10
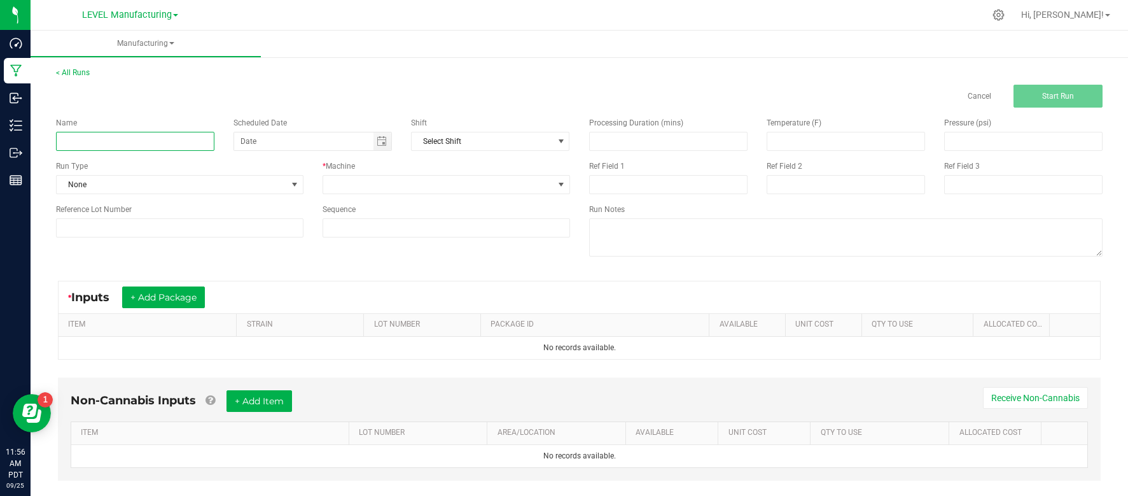
click at [105, 134] on input at bounding box center [135, 141] width 158 height 19
click at [76, 74] on link "< All Runs" at bounding box center [73, 72] width 34 height 9
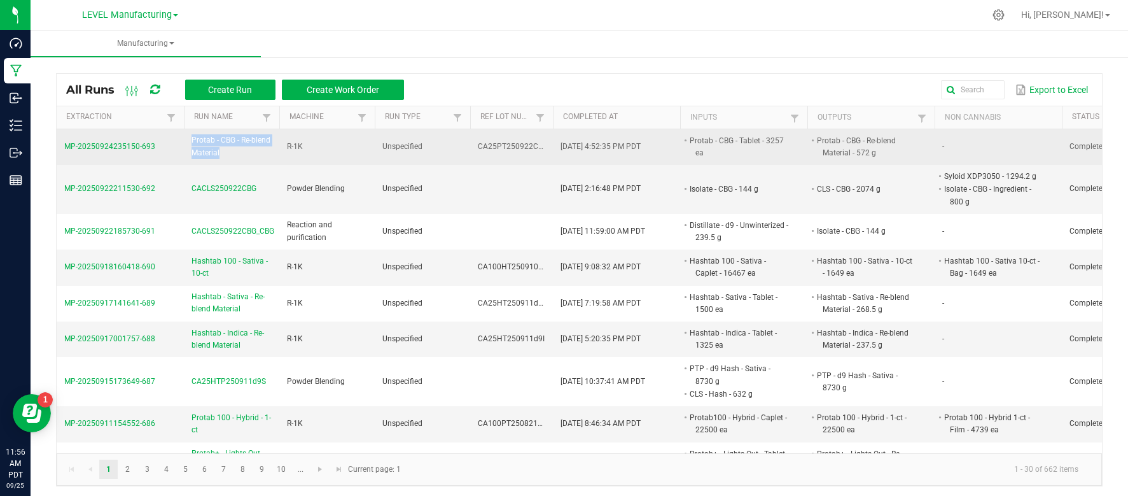
drag, startPoint x: 230, startPoint y: 157, endPoint x: 191, endPoint y: 139, distance: 42.4
click at [191, 139] on span "Protab - CBG - Re-blend Material" at bounding box center [231, 146] width 80 height 24
copy span "Protab - CBG - Re-blend Material"
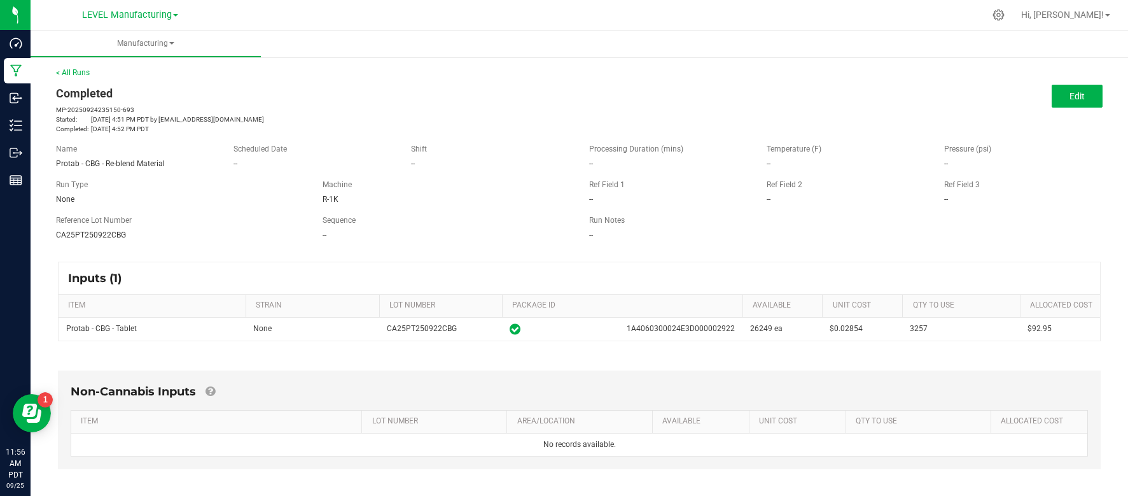
click at [108, 161] on span "Protab - CBG - Re-blend Material" at bounding box center [110, 163] width 109 height 9
copy span "Protab - CBG - Re-blend Material"
click at [76, 75] on link "< All Runs" at bounding box center [73, 72] width 34 height 9
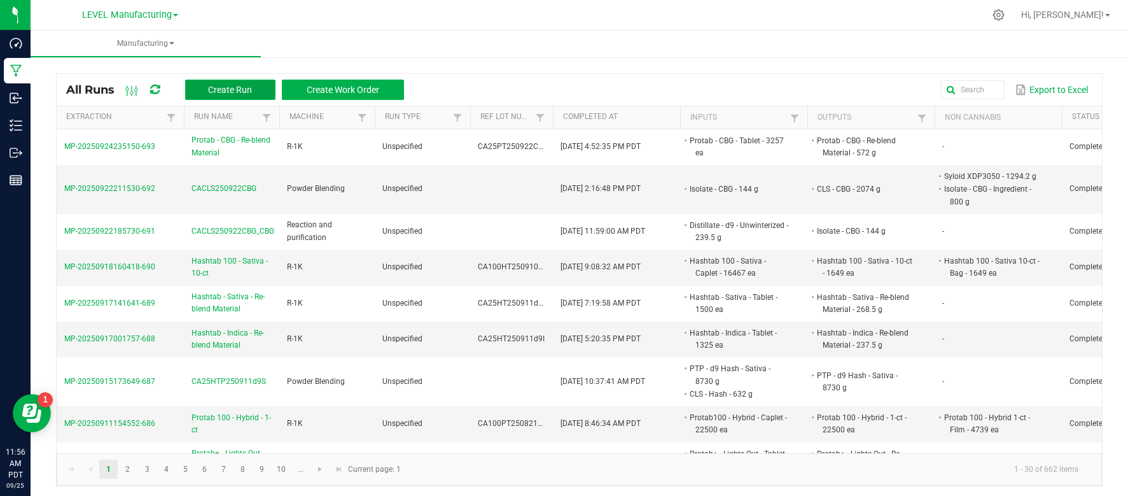
click at [212, 81] on button "Create Run" at bounding box center [230, 90] width 90 height 20
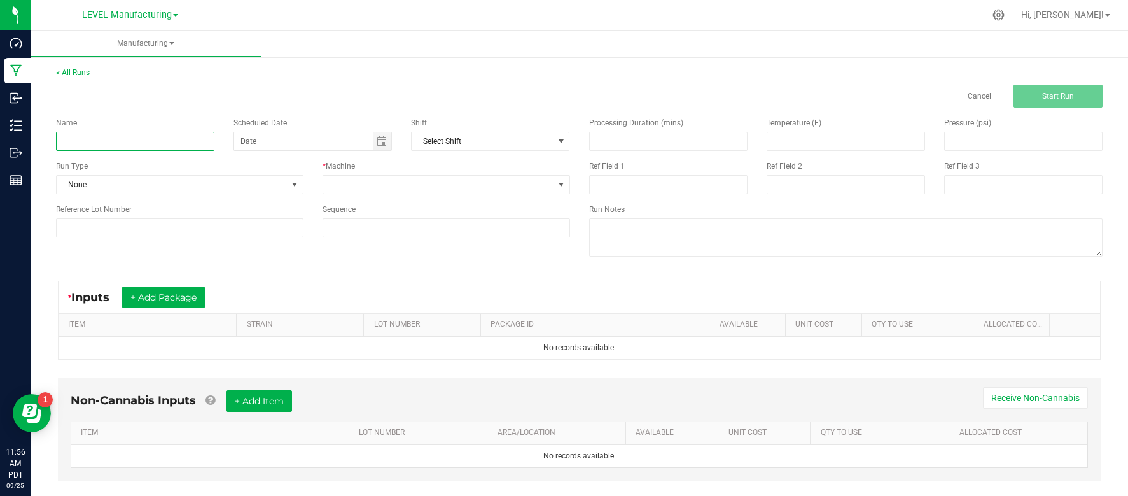
click at [170, 149] on input at bounding box center [135, 141] width 158 height 19
paste input "Protab - CBG - Re-blend Material"
type input "Protab - CBG - 10-ct"
click at [283, 180] on span "None" at bounding box center [172, 185] width 230 height 18
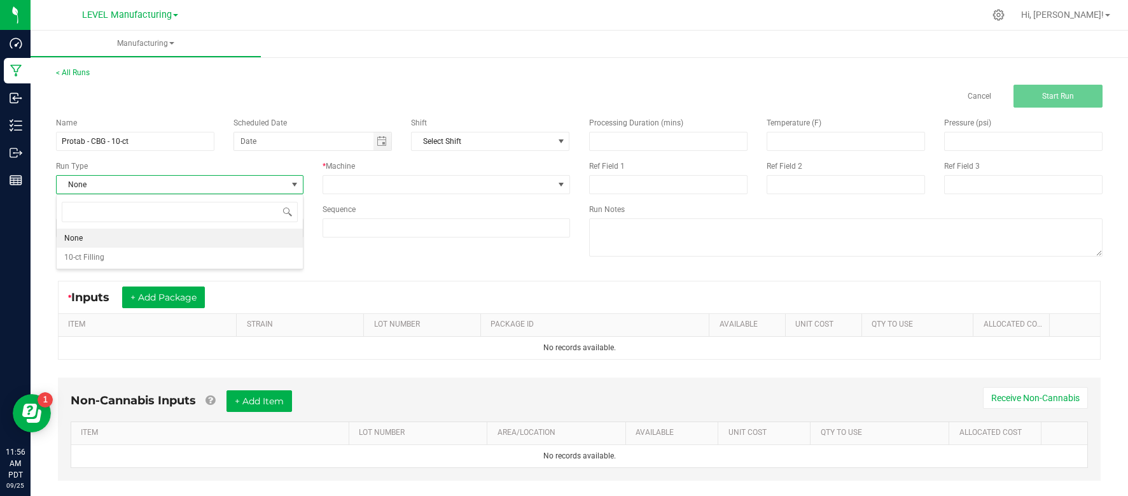
scroll to position [19, 247]
click at [230, 253] on li "10-ct Filling" at bounding box center [180, 256] width 246 height 19
click at [342, 200] on div "Name Protab - CBG - 10-ct Scheduled Date Shift Select Shift Run Type 10-ct Fill…" at bounding box center [312, 177] width 533 height 139
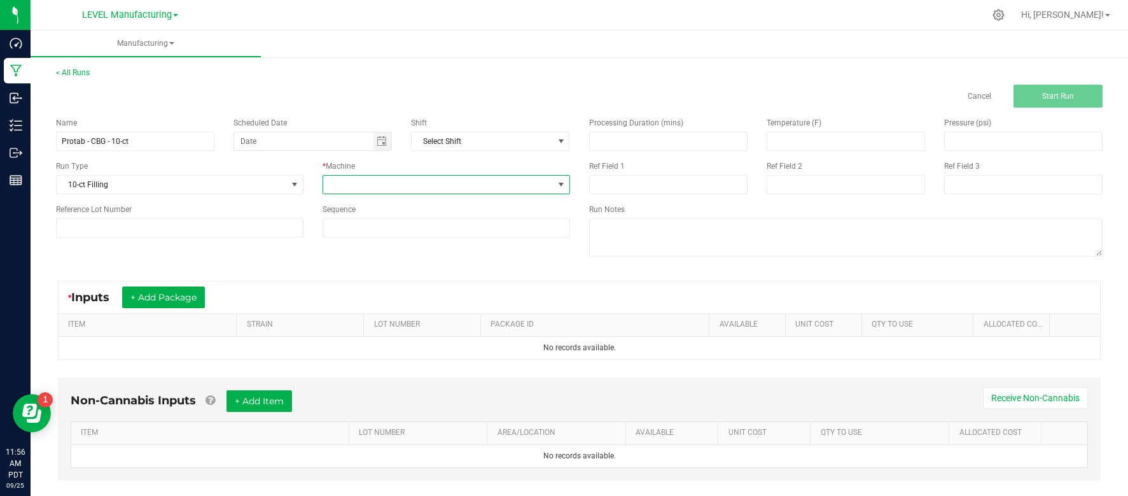
click at [335, 189] on span at bounding box center [438, 185] width 230 height 18
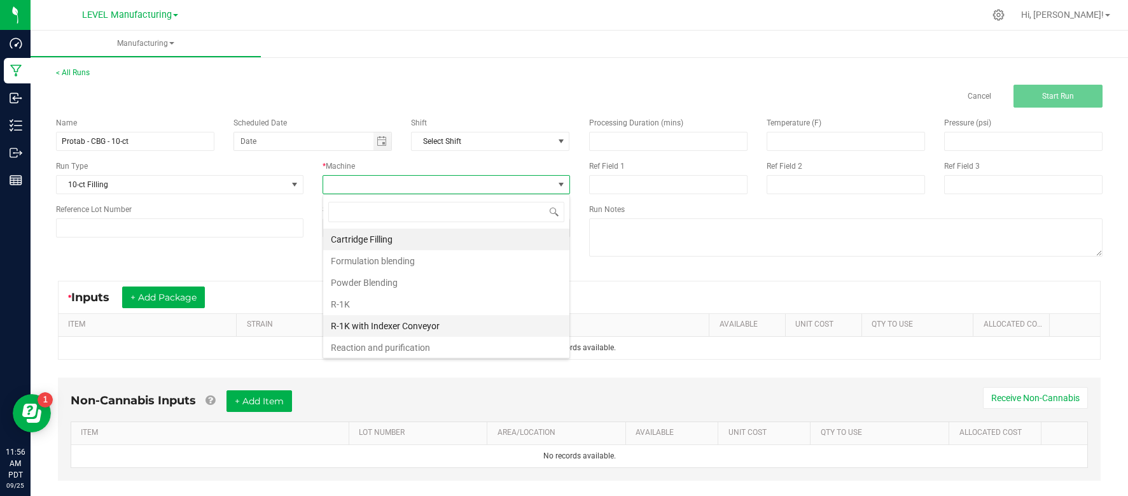
click at [354, 324] on li "R-1K with Indexer Conveyor" at bounding box center [446, 326] width 246 height 22
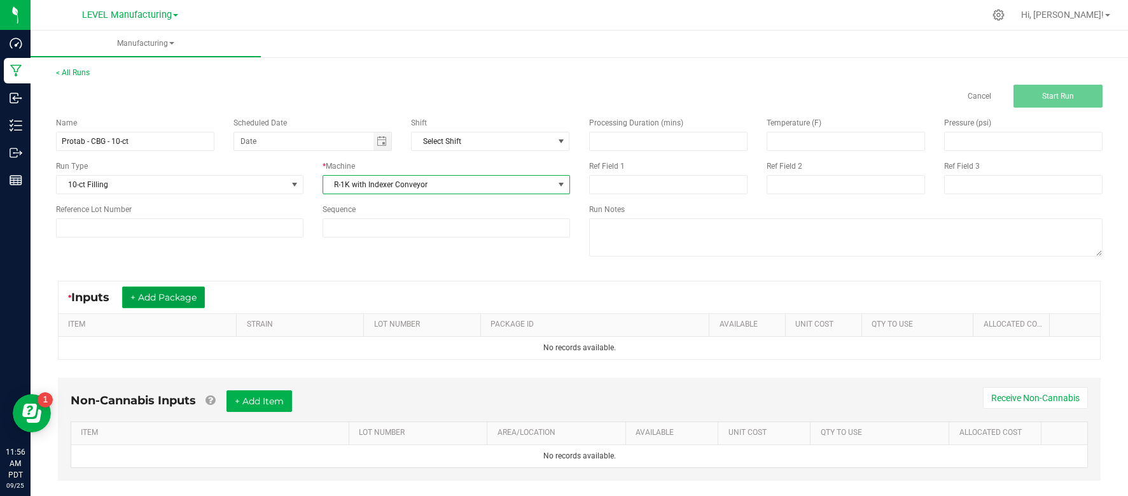
click at [169, 296] on button "+ Add Package" at bounding box center [163, 297] width 83 height 22
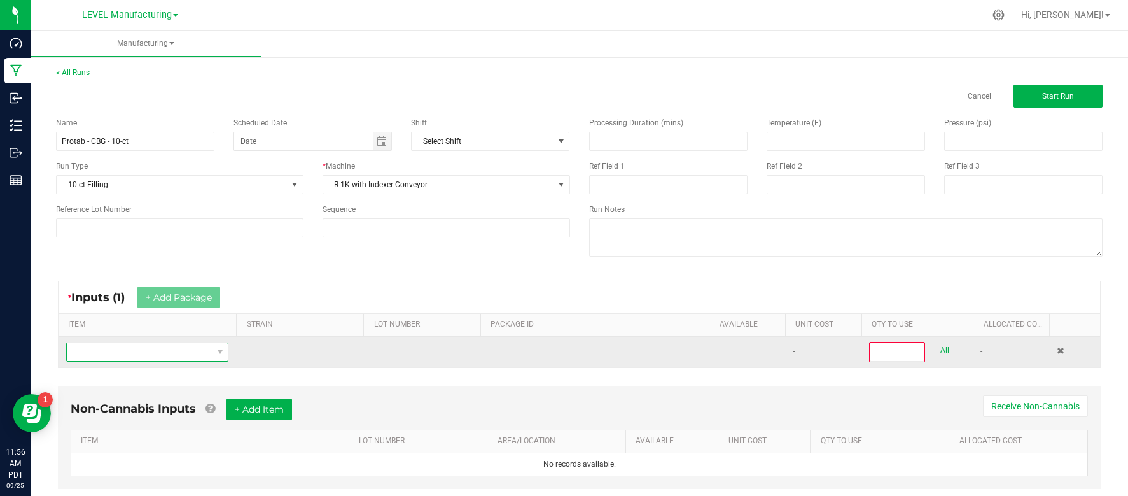
click at [148, 353] on span "NO DATA FOUND" at bounding box center [139, 352] width 145 height 18
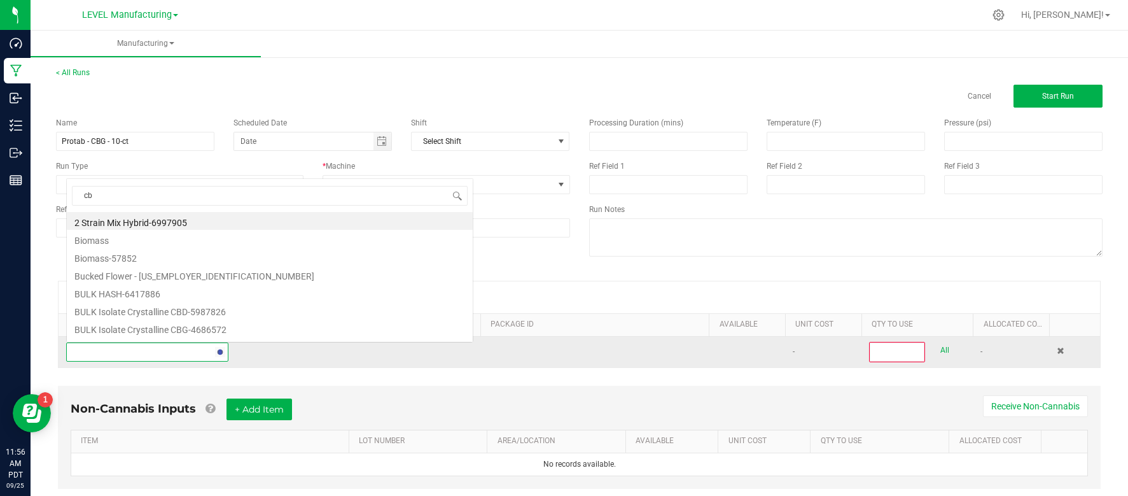
scroll to position [0, 0]
type input "cbg"
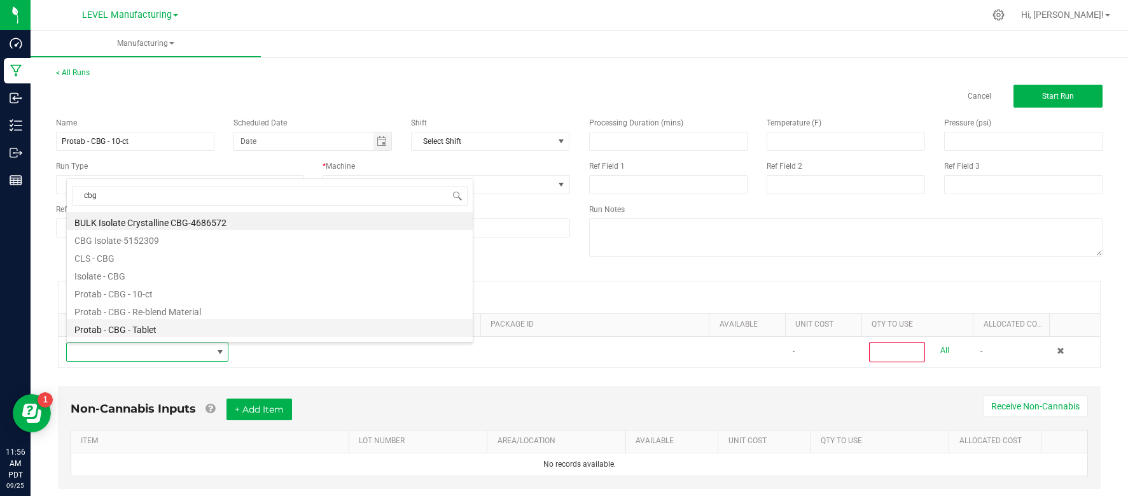
click at [149, 326] on li "Protab - CBG - Tablet" at bounding box center [270, 328] width 406 height 18
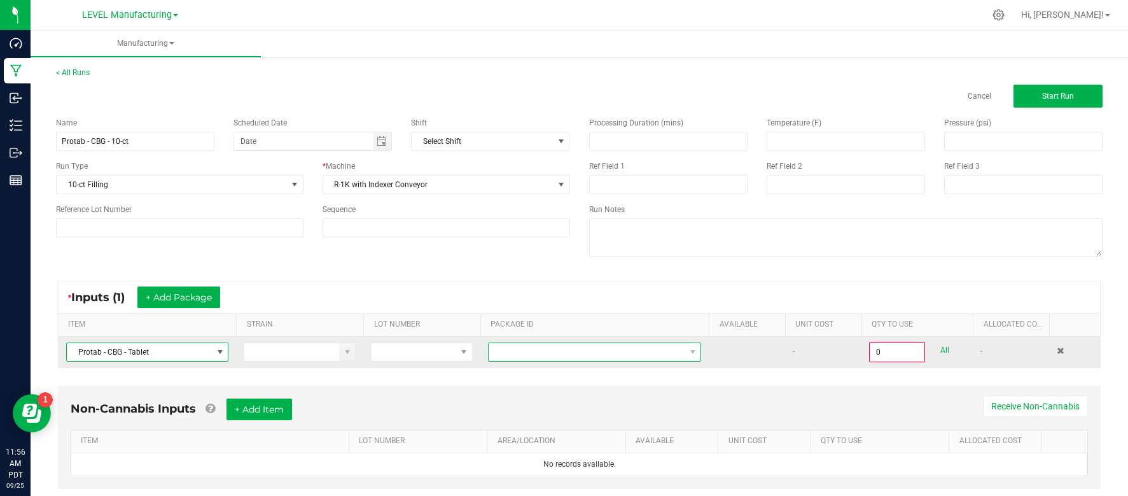
click at [669, 349] on span at bounding box center [587, 352] width 196 height 18
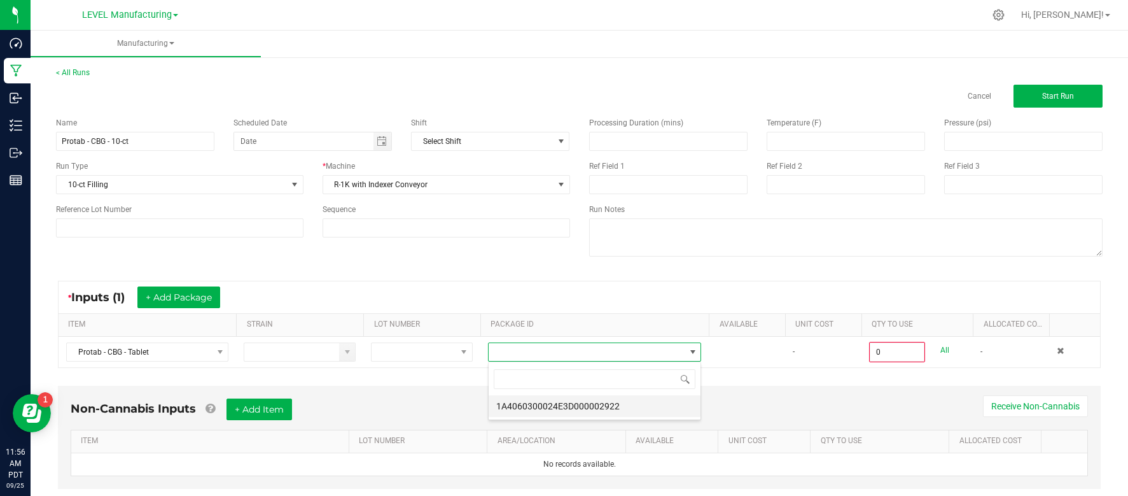
click at [620, 408] on li "1A4060300024E3D000002922" at bounding box center [595, 406] width 212 height 22
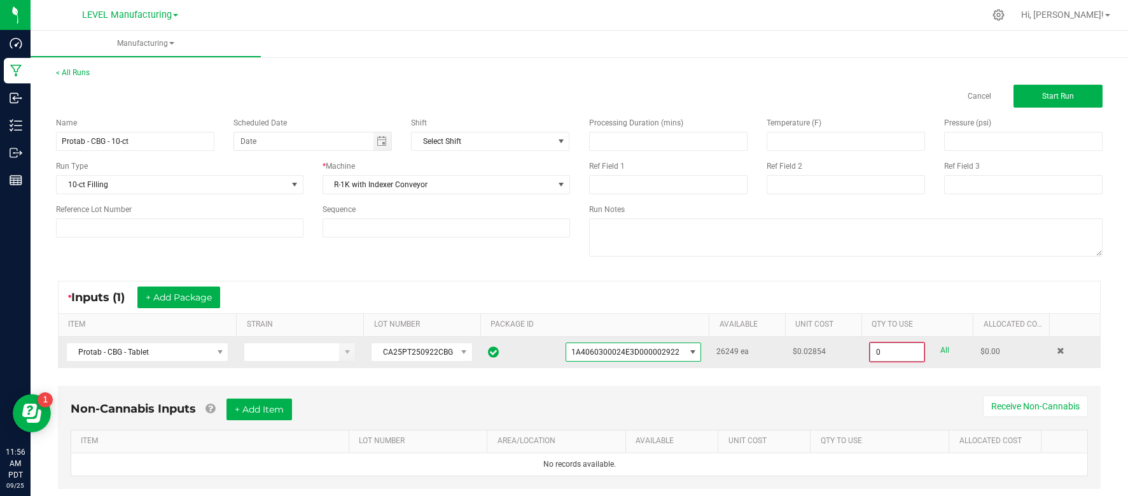
click at [901, 352] on input "0" at bounding box center [896, 352] width 53 height 18
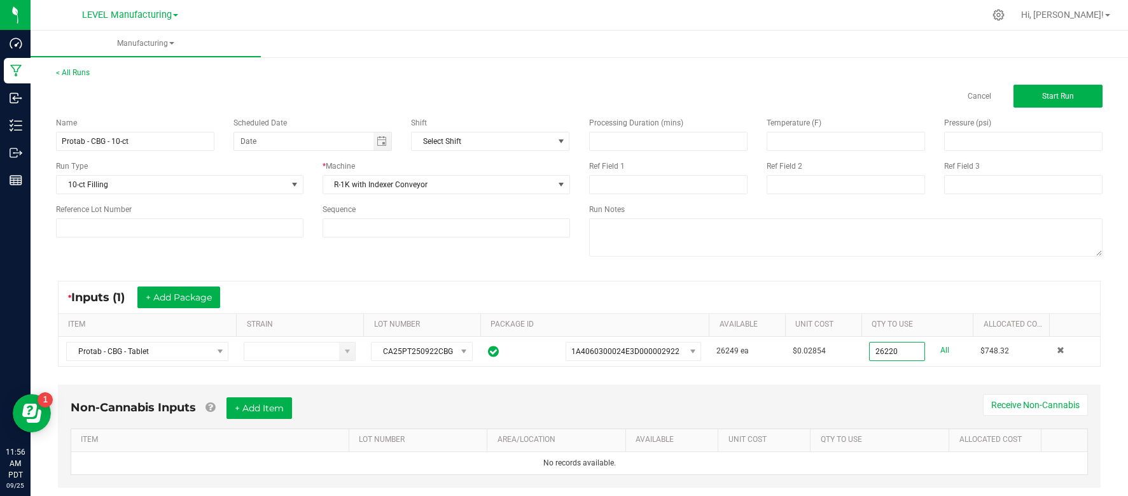
type input "26220 ea"
click at [798, 398] on div "Non-Cannabis Inputs + Add Item Receive Non-Cannabis" at bounding box center [579, 412] width 1017 height 31
click at [263, 415] on button "+ Add Item" at bounding box center [259, 408] width 66 height 22
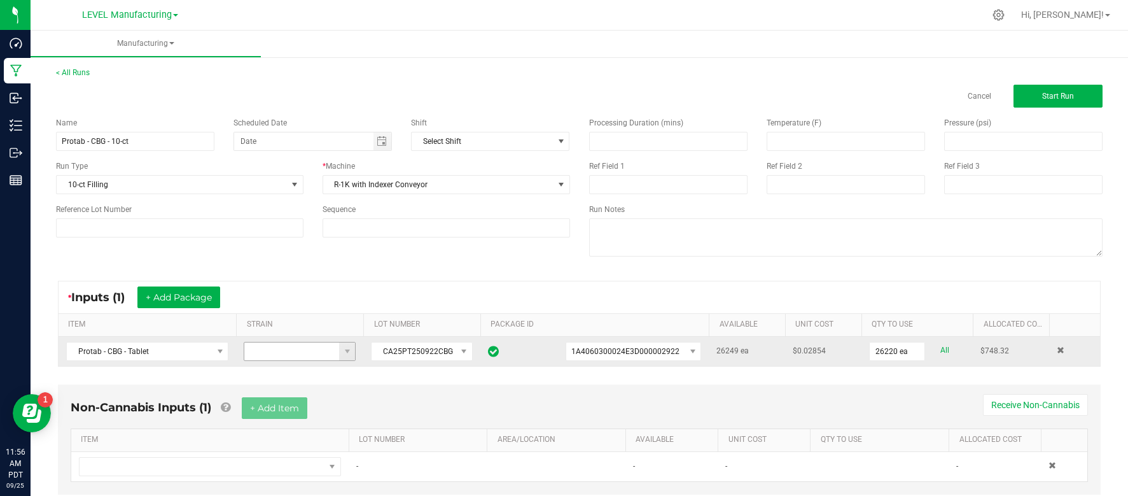
scroll to position [36, 0]
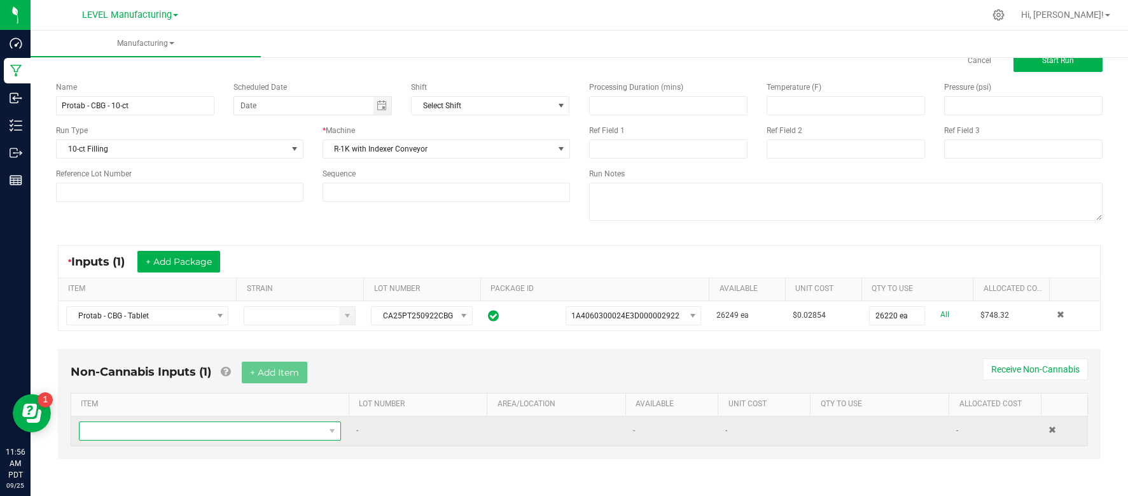
click at [286, 424] on span "NO DATA FOUND" at bounding box center [202, 431] width 245 height 18
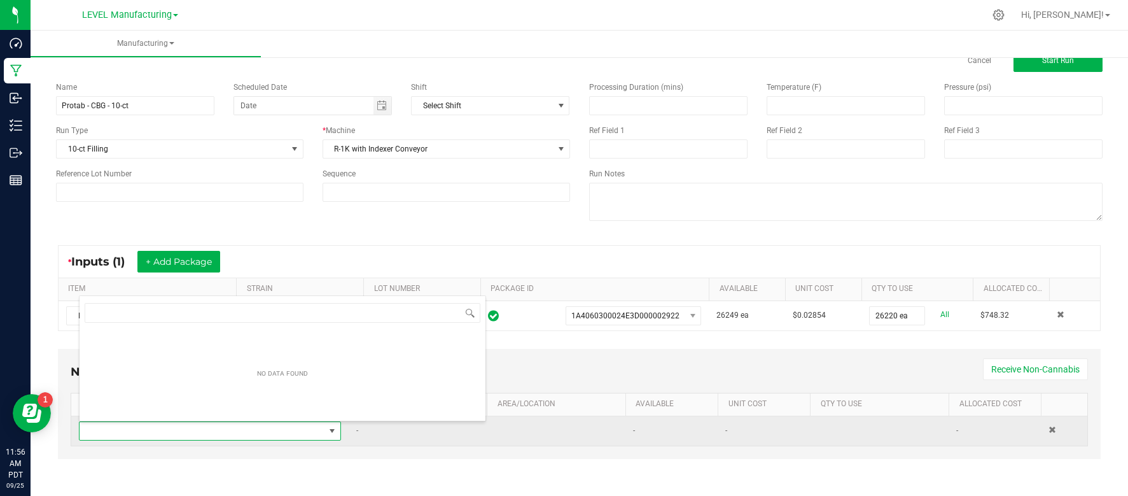
scroll to position [19, 261]
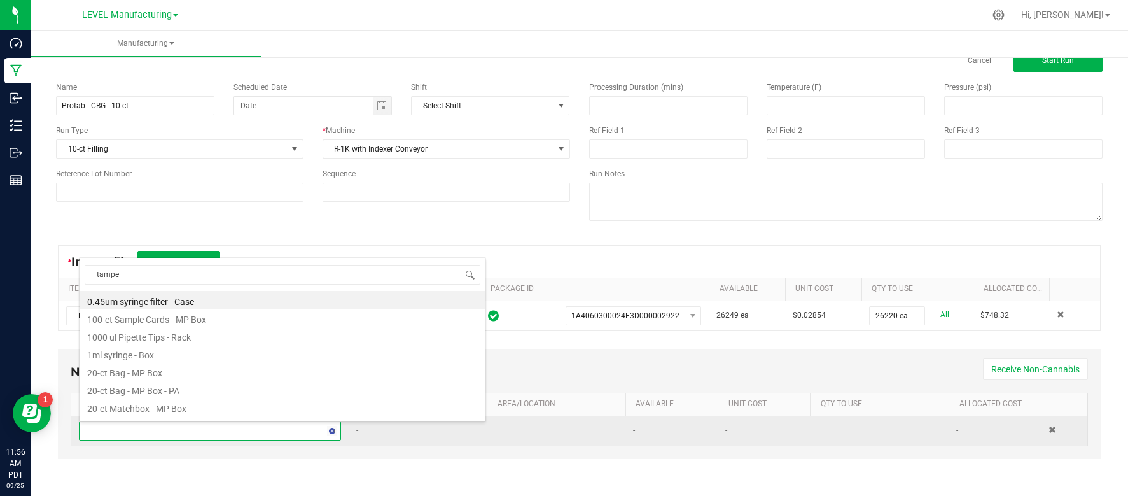
type input "tamper"
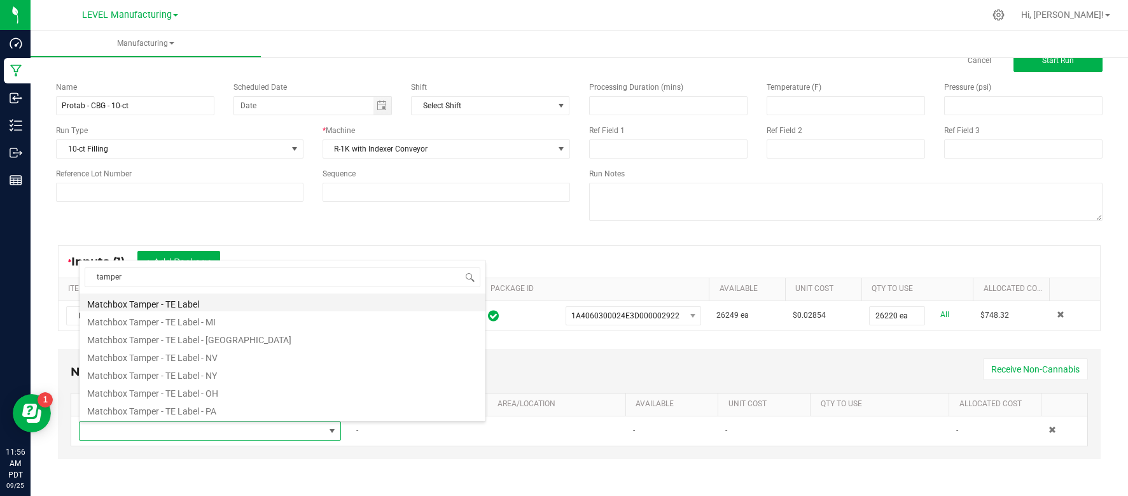
click at [144, 299] on li "Matchbox Tamper - TE Label" at bounding box center [283, 302] width 406 height 18
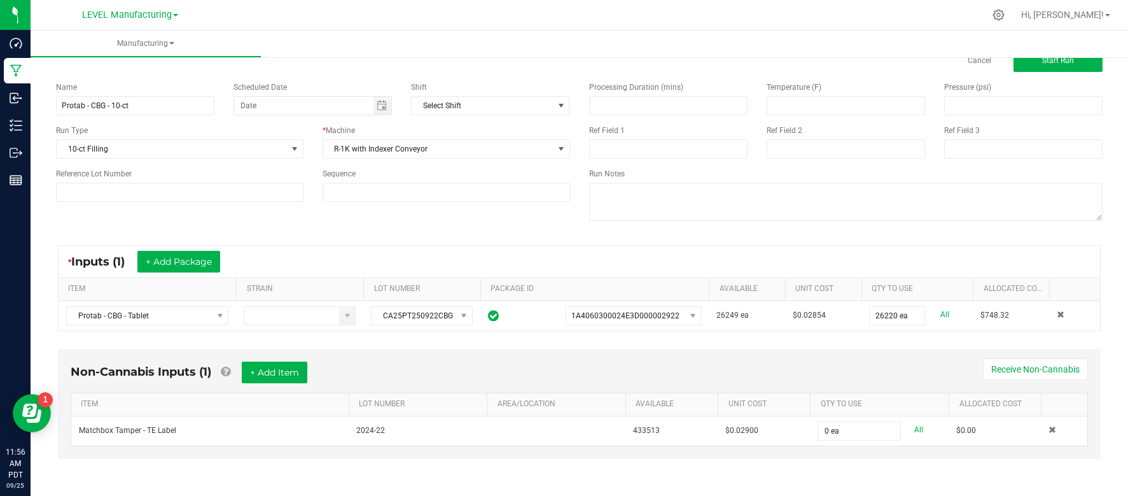
type input "0"
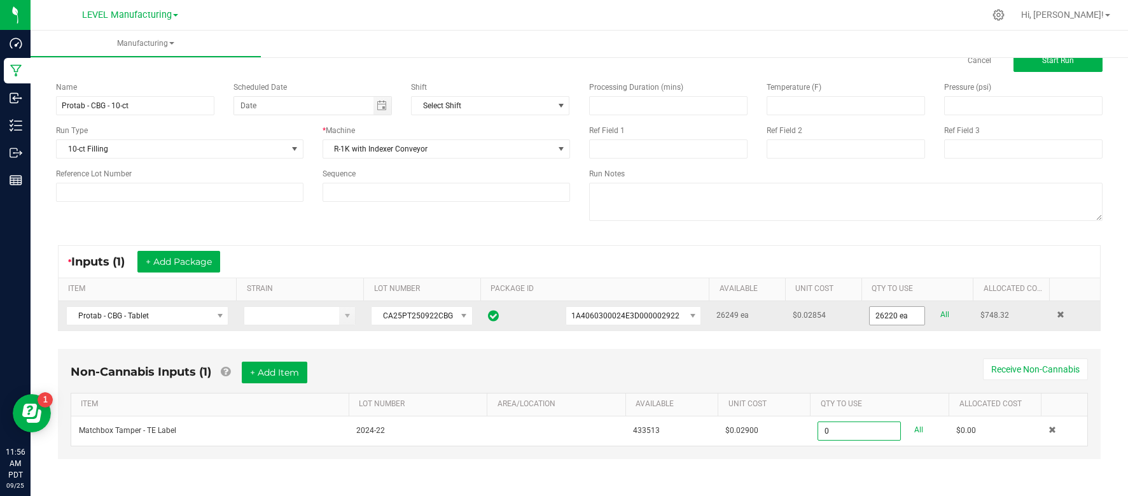
type input "26220"
type input "0 ea"
drag, startPoint x: 895, startPoint y: 317, endPoint x: 856, endPoint y: 317, distance: 38.8
click at [856, 317] on tr "Protab - CBG - Tablet CA25PT250922CBG 1A4060300024E3D000002922 26249 ea $0.0285…" at bounding box center [579, 315] width 1041 height 29
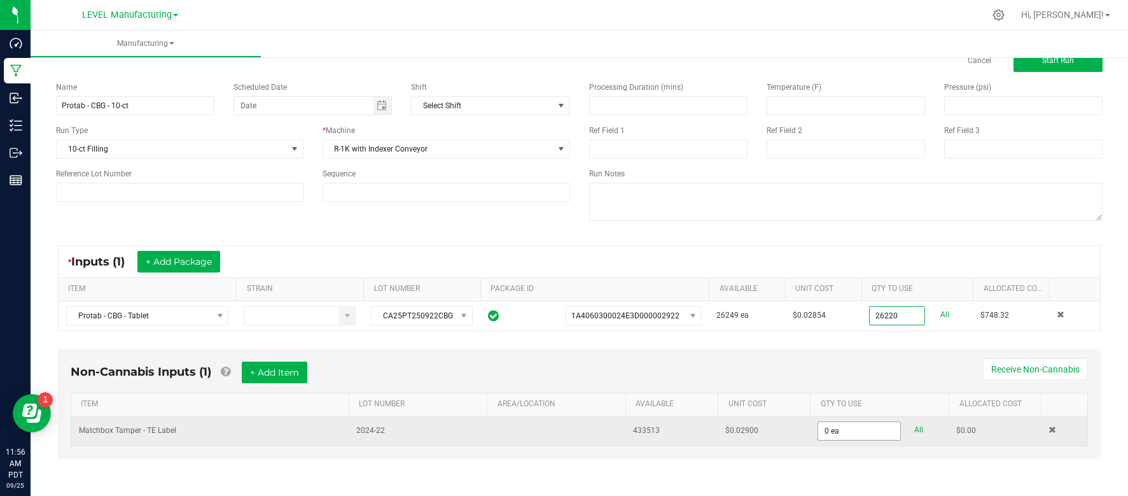
type input "26220 ea"
click at [874, 430] on input "0" at bounding box center [859, 431] width 82 height 18
paste input "2622"
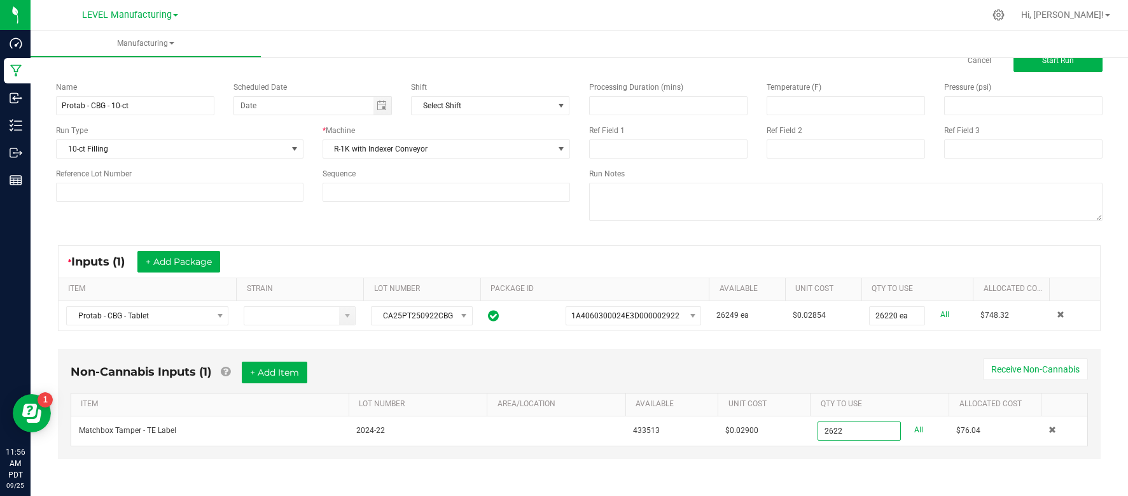
type input "2622 ea"
click at [849, 469] on div "Non-Cannabis Inputs (1) + Add Item Receive Non-Cannabis ITEM LOT NUMBER AREA/LO…" at bounding box center [578, 412] width 1065 height 141
click at [294, 370] on button "+ Add Item" at bounding box center [275, 372] width 66 height 22
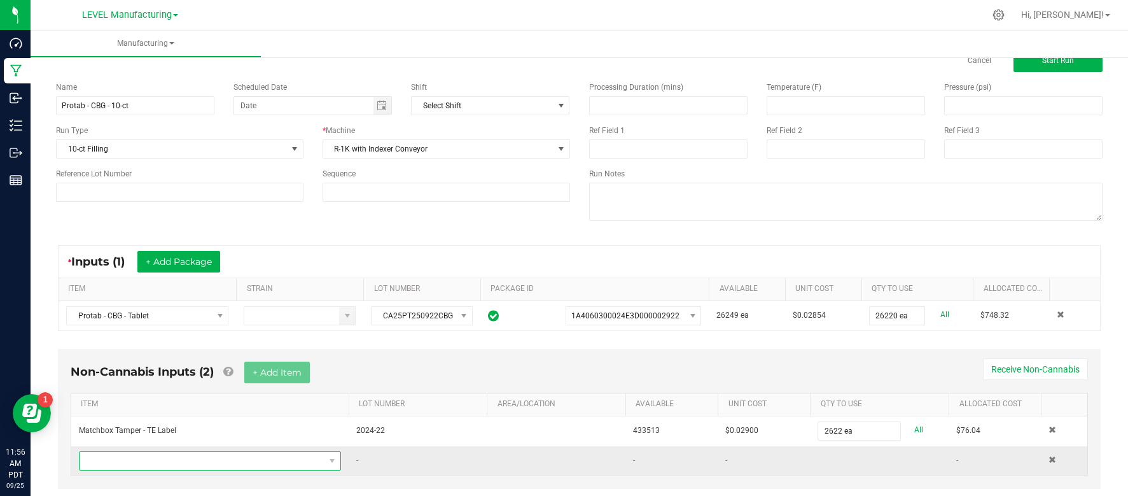
click at [202, 461] on span "NO DATA FOUND" at bounding box center [202, 461] width 245 height 18
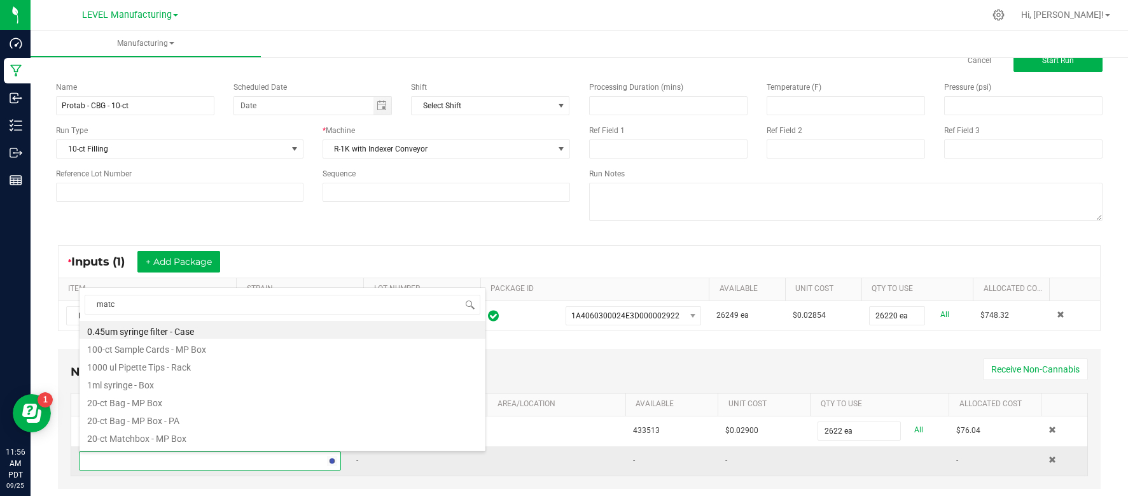
type input "match"
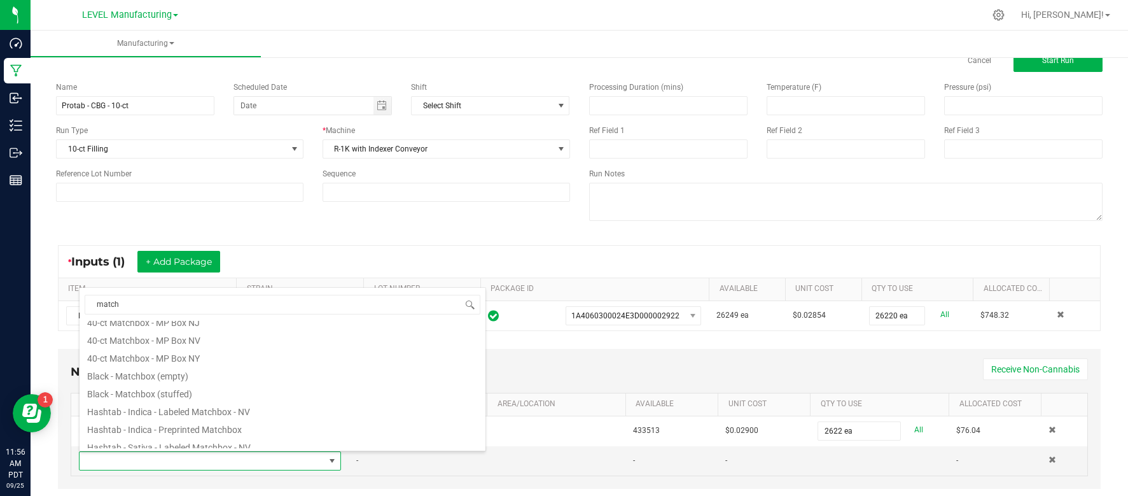
scroll to position [116, 0]
click at [120, 391] on li "Black - Matchbox (stuffed)" at bounding box center [283, 391] width 406 height 18
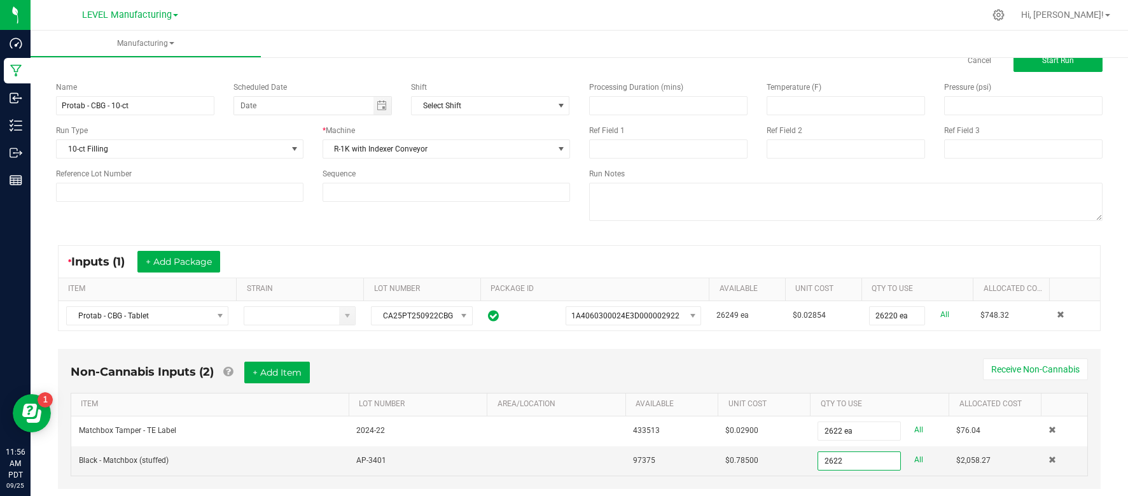
type input "2622 ea"
click at [762, 485] on div "Non-Cannabis Inputs (2) + Add Item Receive Non-Cannabis ITEM LOT NUMBER AREA/LO…" at bounding box center [579, 419] width 1043 height 140
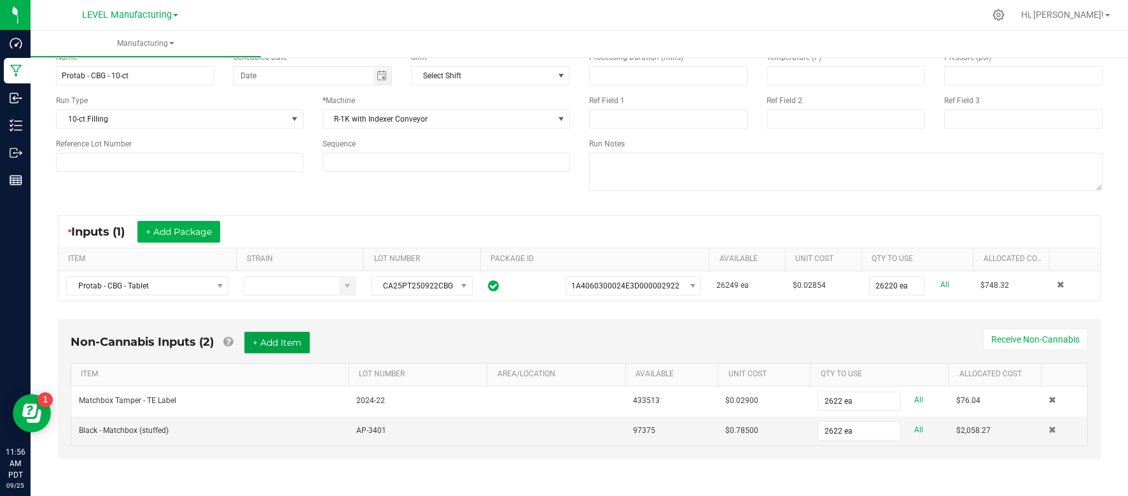
click at [287, 342] on button "+ Add Item" at bounding box center [277, 342] width 66 height 22
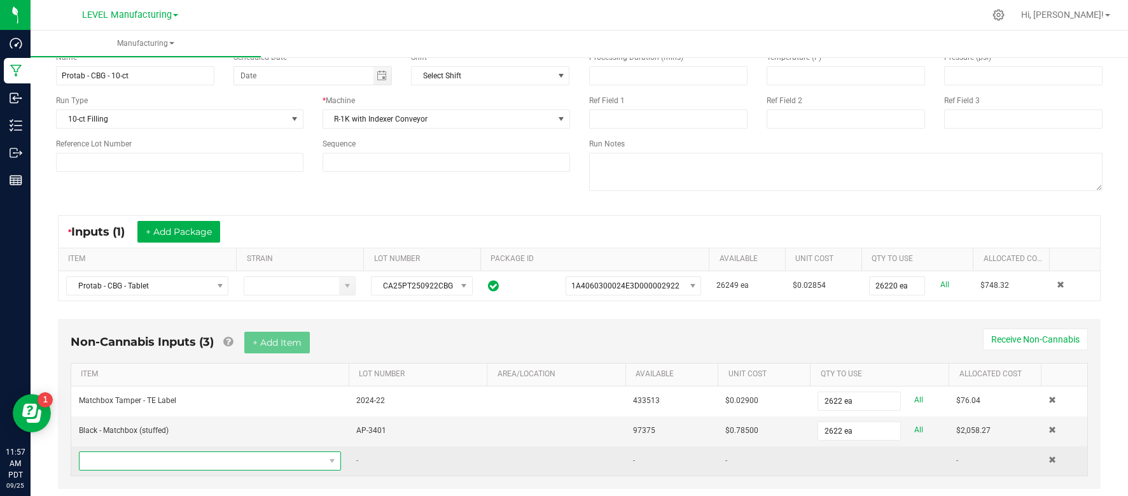
click at [187, 464] on span "NO DATA FOUND" at bounding box center [202, 461] width 245 height 18
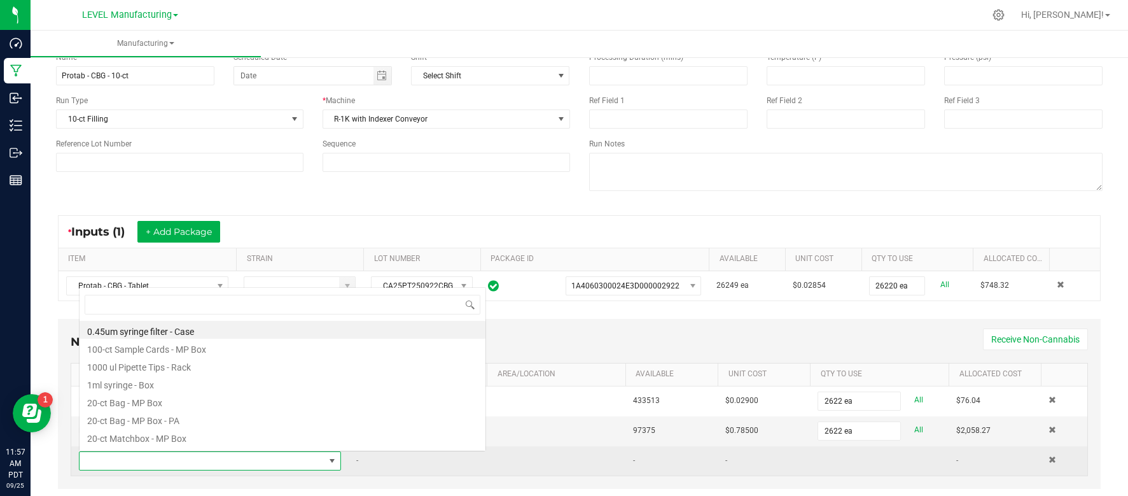
scroll to position [19, 261]
type input "cbg"
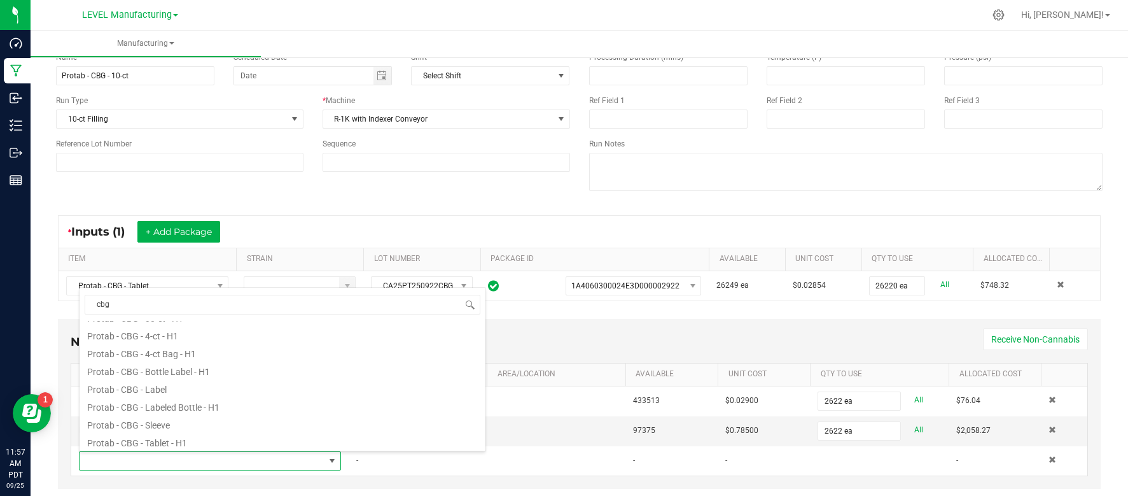
scroll to position [92, 0]
click at [164, 382] on li "Protab - CBG - Label" at bounding box center [283, 380] width 406 height 18
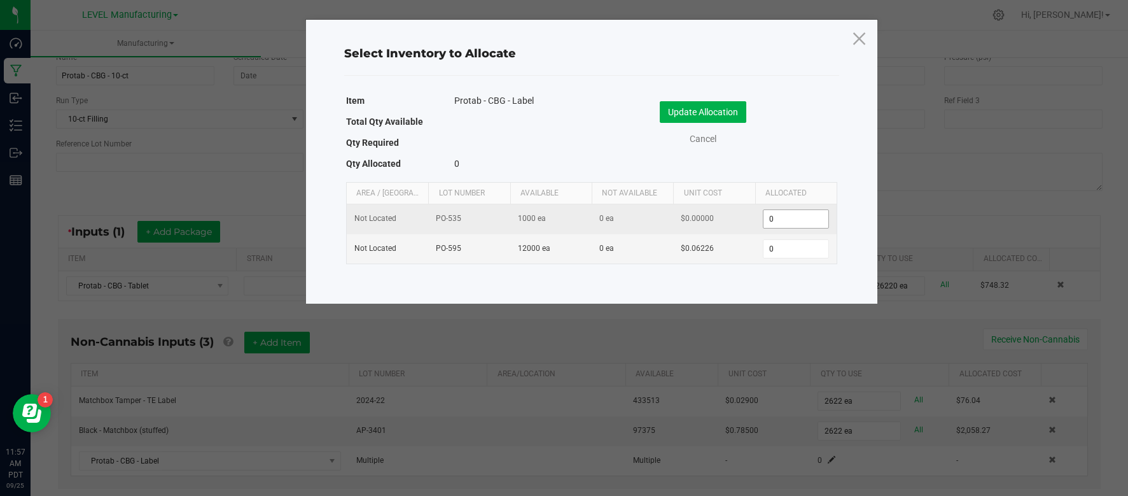
click at [787, 221] on input "0" at bounding box center [795, 219] width 65 height 18
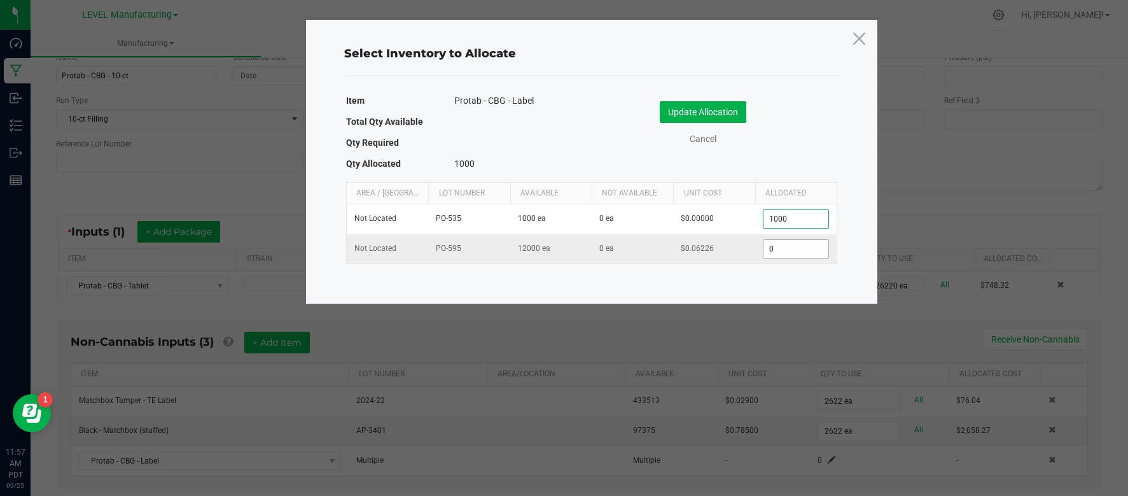
type input "1,000"
click at [795, 243] on input "0" at bounding box center [795, 249] width 65 height 18
type input "1,622"
click at [721, 119] on button "Update Allocation" at bounding box center [703, 112] width 87 height 22
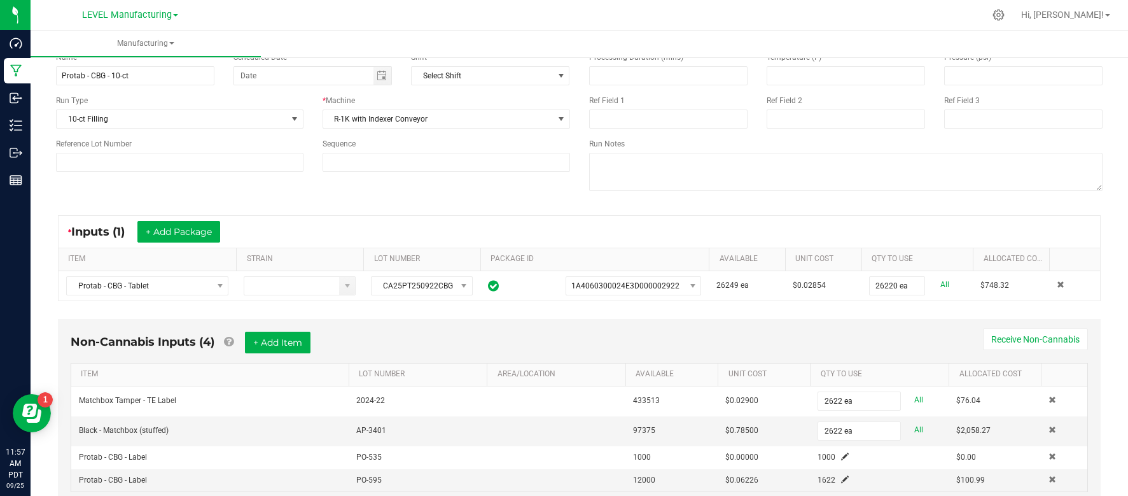
scroll to position [111, 0]
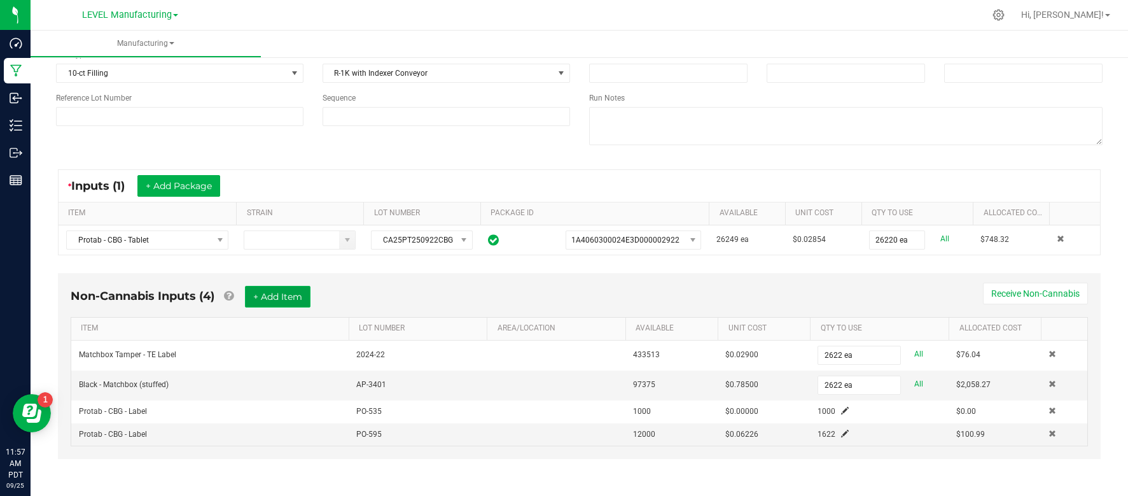
click at [284, 298] on button "+ Add Item" at bounding box center [278, 297] width 66 height 22
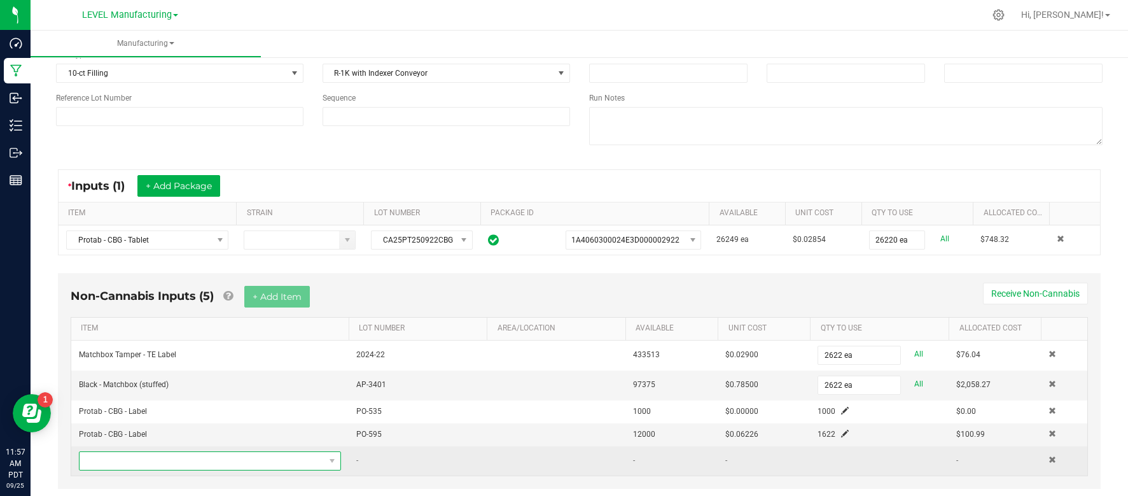
click at [254, 463] on span "NO DATA FOUND" at bounding box center [202, 461] width 245 height 18
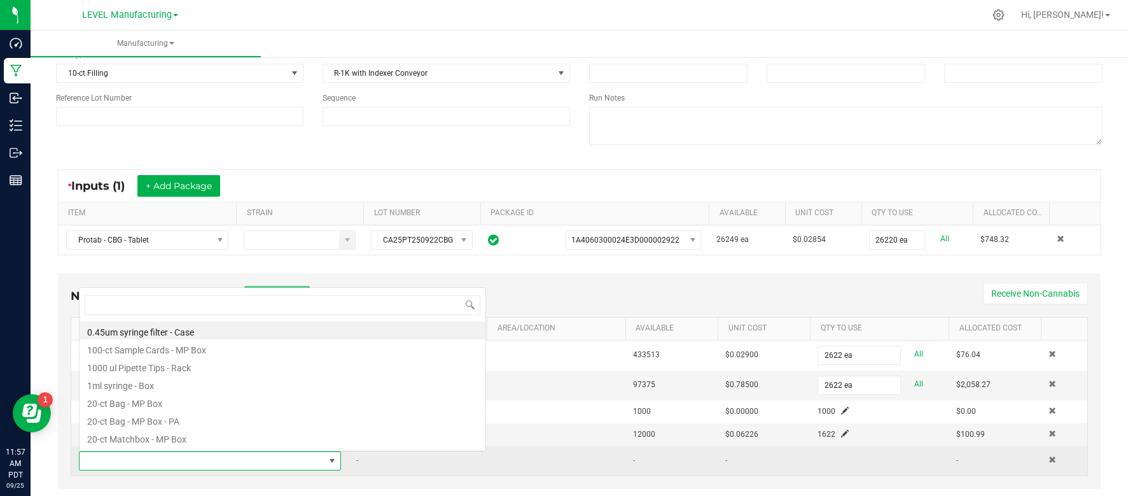
scroll to position [19, 261]
type input "back"
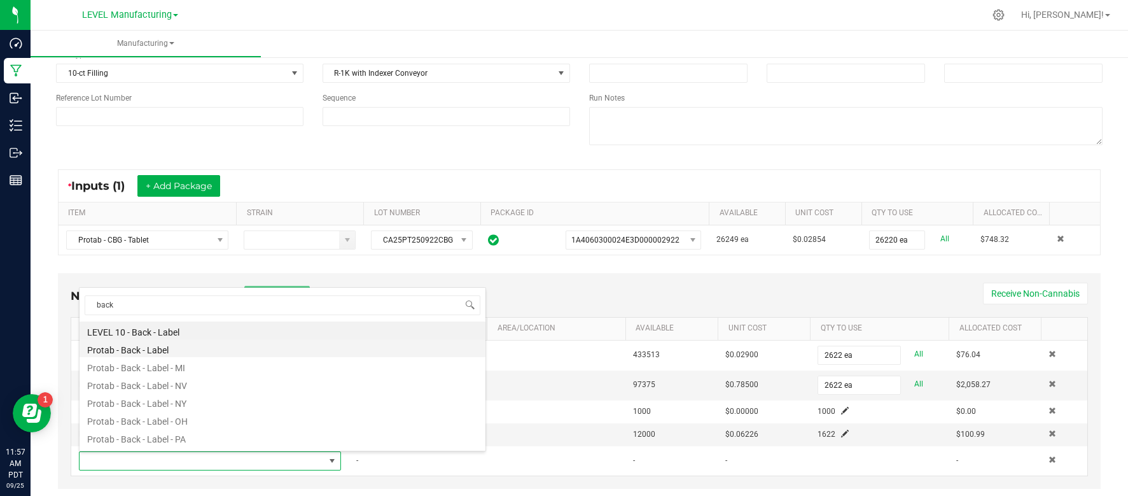
click at [150, 349] on li "Protab - Back - Label" at bounding box center [283, 348] width 406 height 18
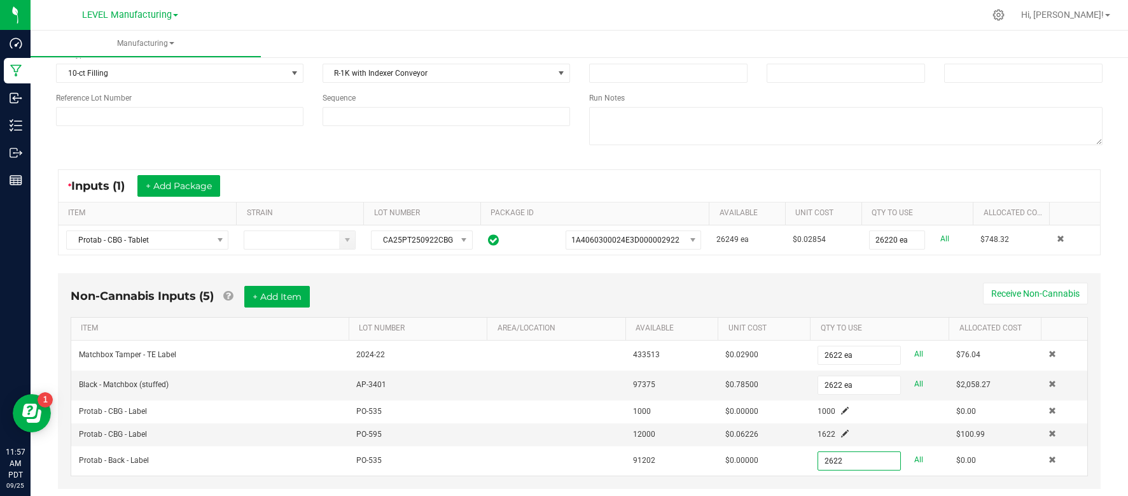
type input "2622 ea"
click at [609, 295] on div "Non-Cannabis Inputs (5) + Add Item Receive Non-Cannabis" at bounding box center [579, 301] width 1017 height 31
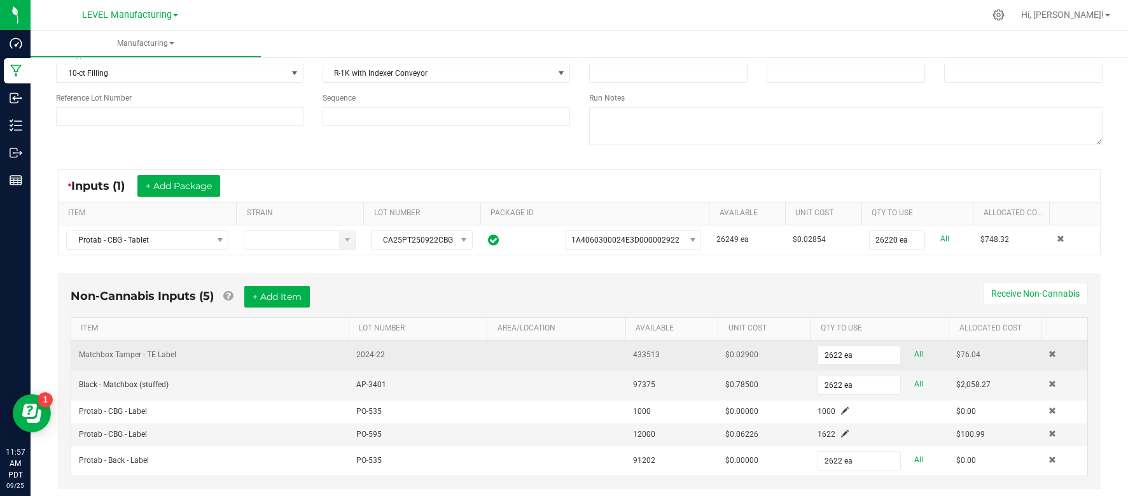
scroll to position [141, 0]
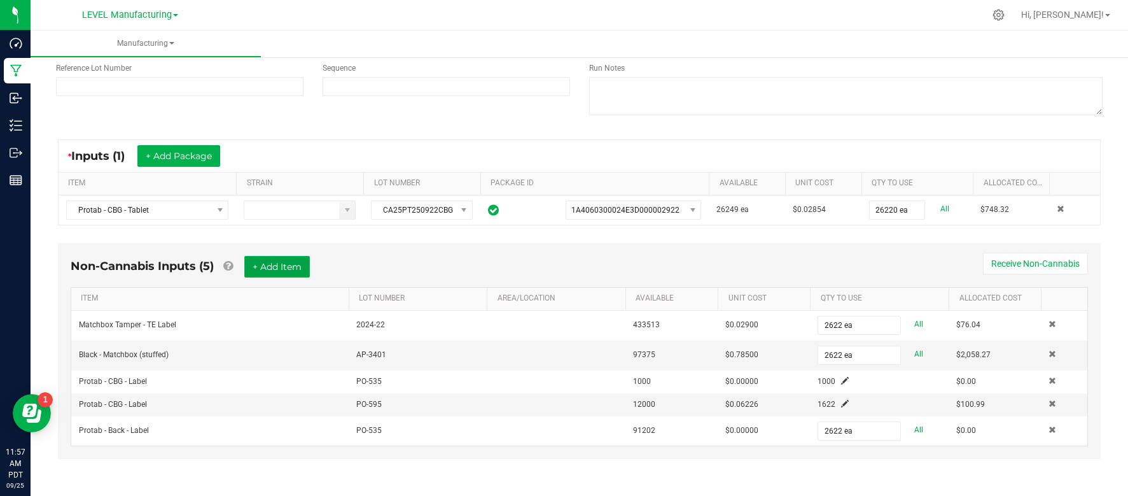
click at [296, 267] on button "+ Add Item" at bounding box center [277, 267] width 66 height 22
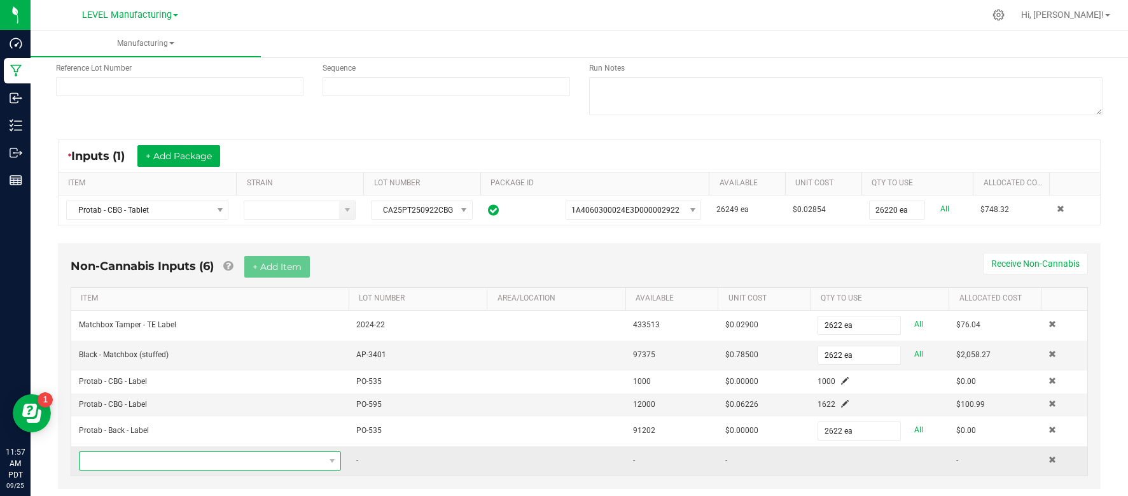
click at [167, 460] on span "NO DATA FOUND" at bounding box center [202, 461] width 245 height 18
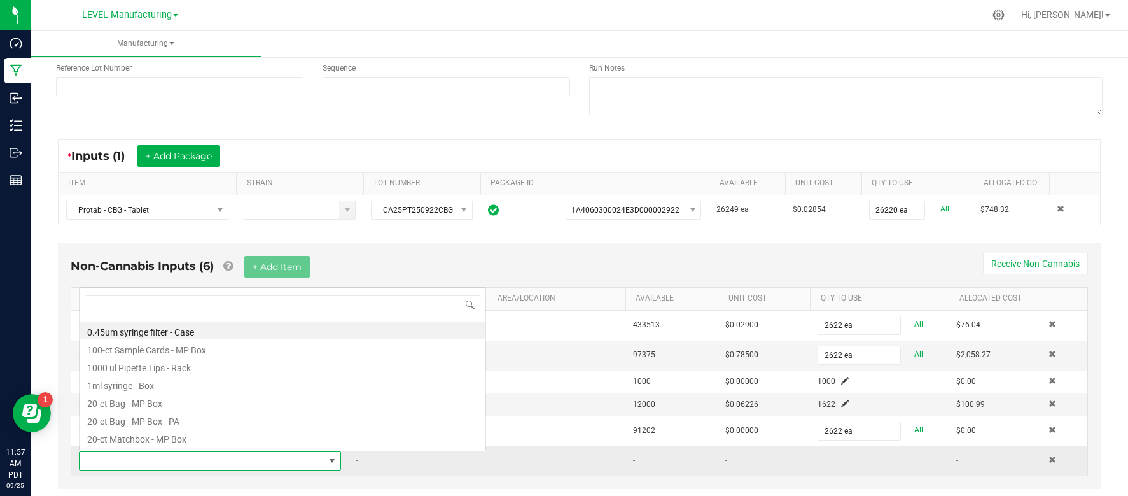
scroll to position [19, 261]
type input "cbg"
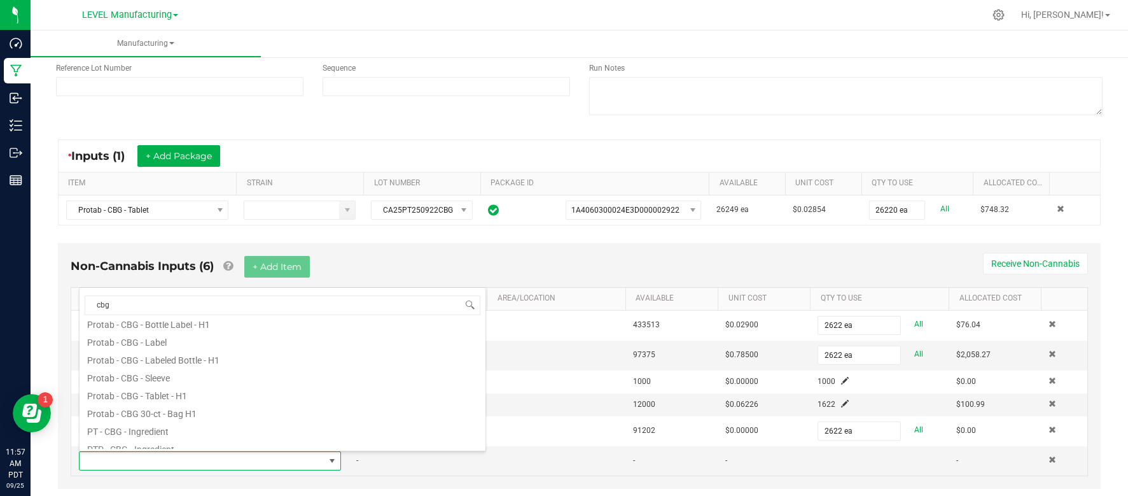
scroll to position [135, 0]
click at [165, 377] on li "Protab - CBG - Sleeve" at bounding box center [283, 373] width 406 height 18
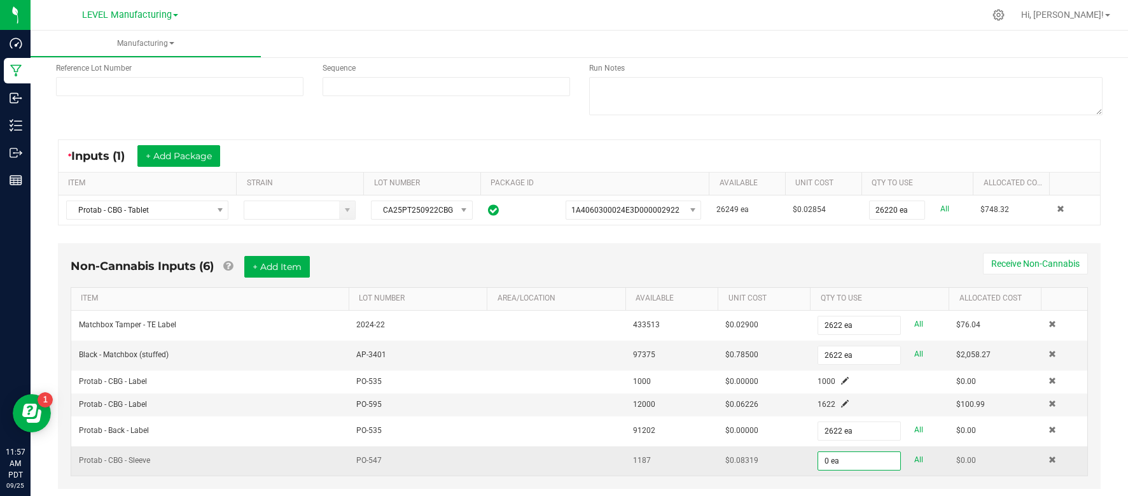
click at [914, 462] on link "All" at bounding box center [918, 459] width 9 height 17
type input "1187 ea"
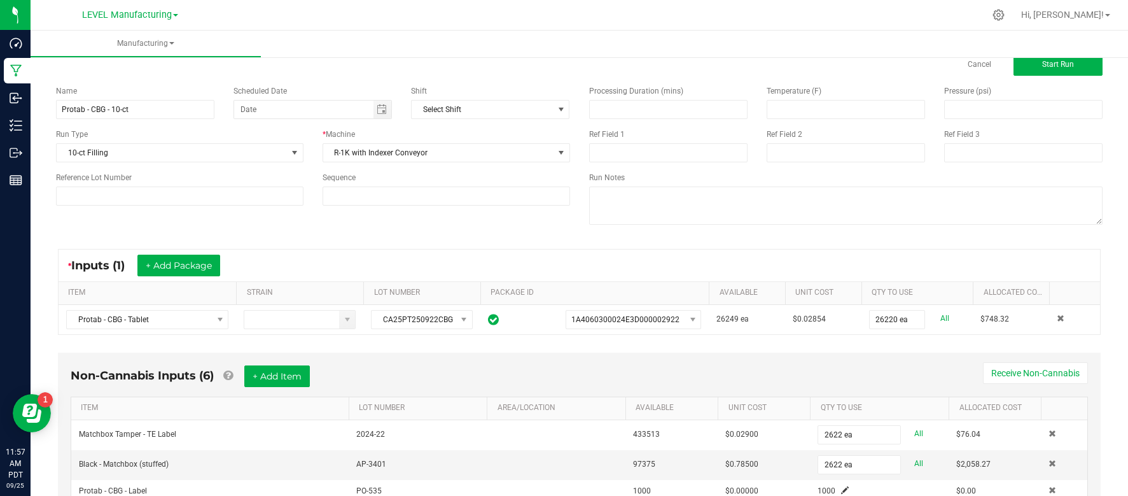
scroll to position [0, 0]
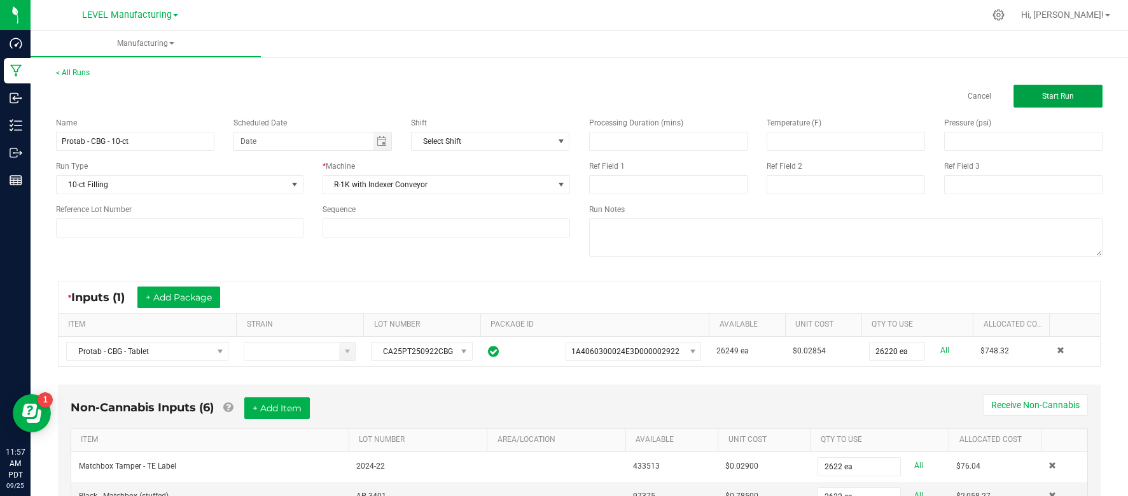
click at [1083, 96] on button "Start Run" at bounding box center [1057, 96] width 89 height 23
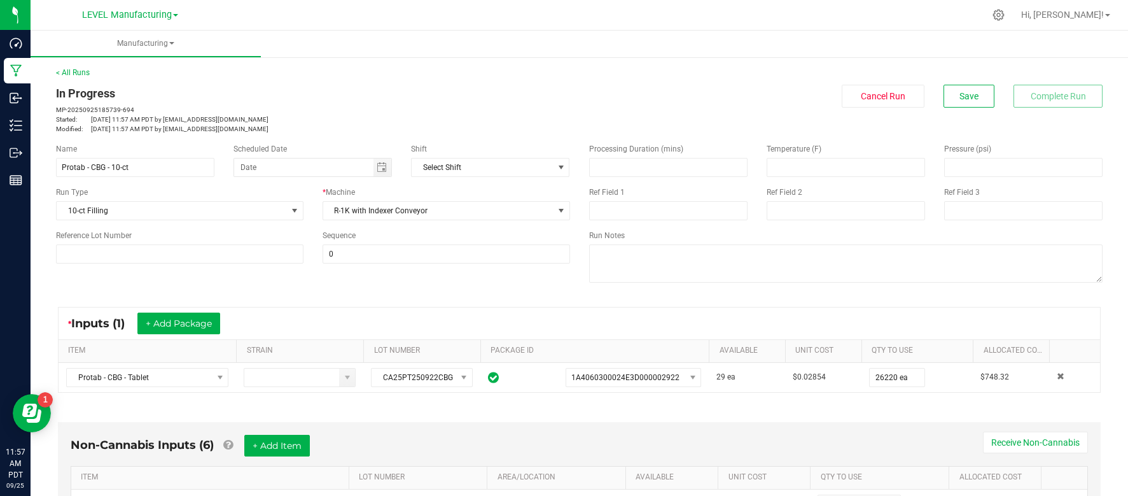
scroll to position [431, 0]
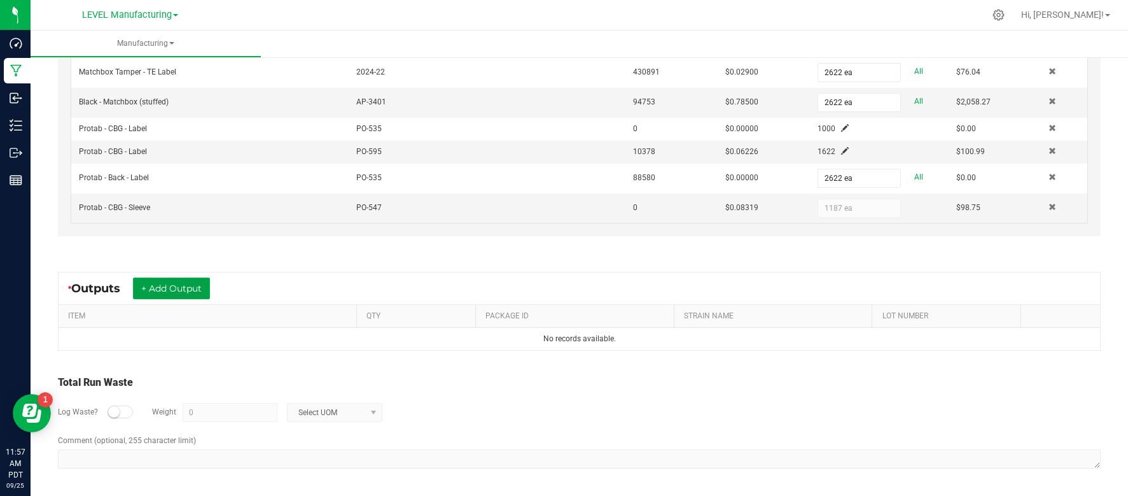
click at [178, 288] on button "+ Add Output" at bounding box center [171, 288] width 77 height 22
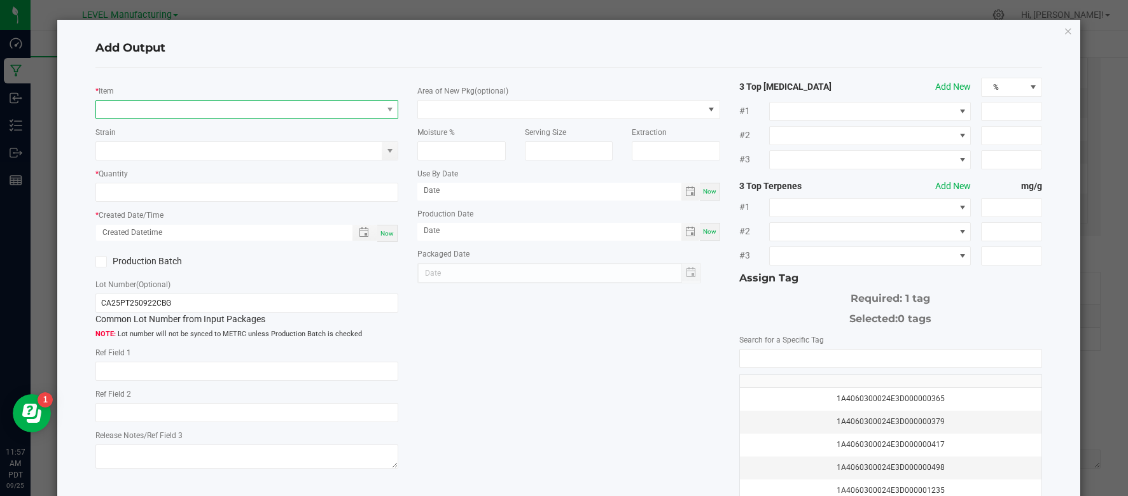
click at [149, 112] on span "NO DATA FOUND" at bounding box center [239, 110] width 286 height 18
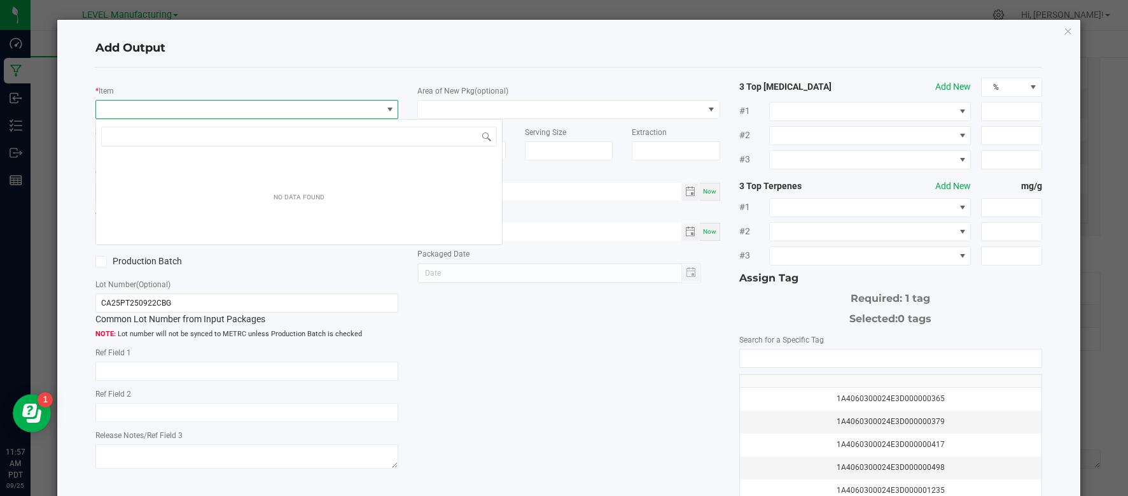
scroll to position [19, 302]
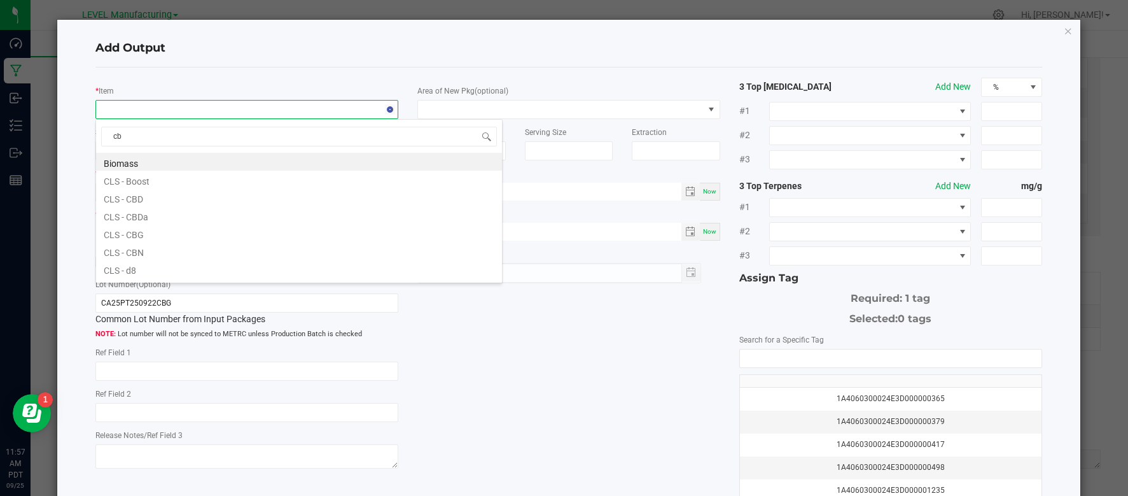
type input "cbg"
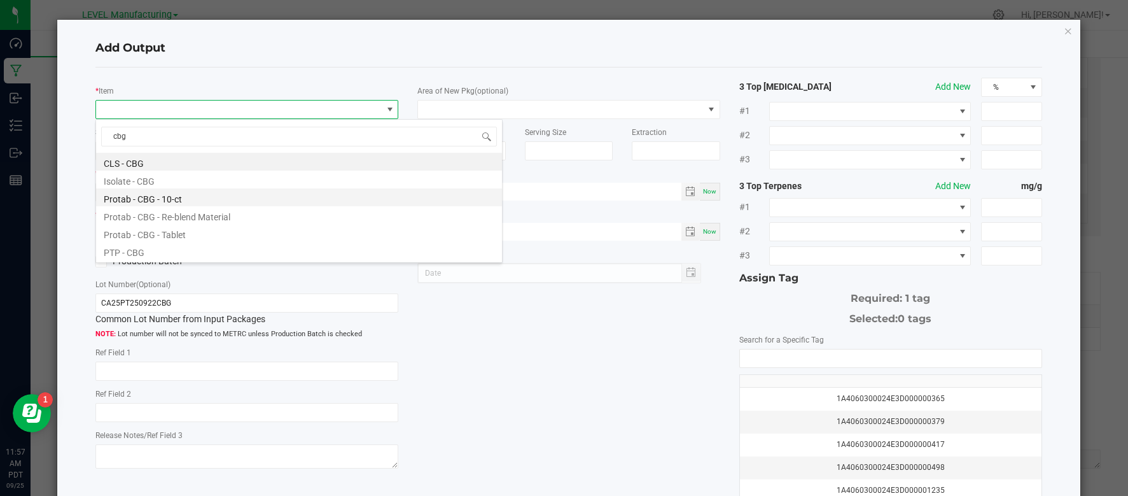
click at [148, 193] on li "Protab - CBG - 10-ct" at bounding box center [299, 197] width 406 height 18
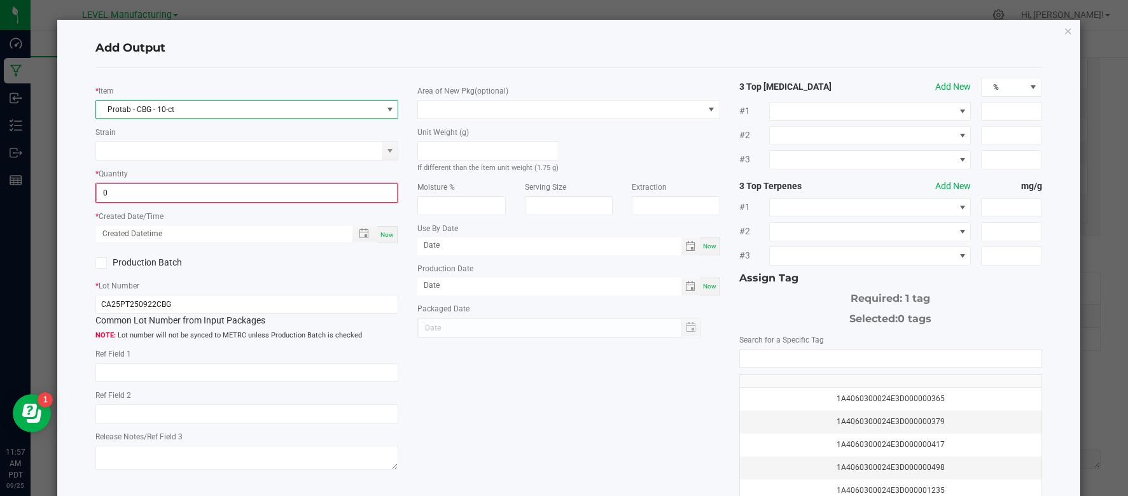
click at [175, 193] on input "0" at bounding box center [247, 193] width 300 height 18
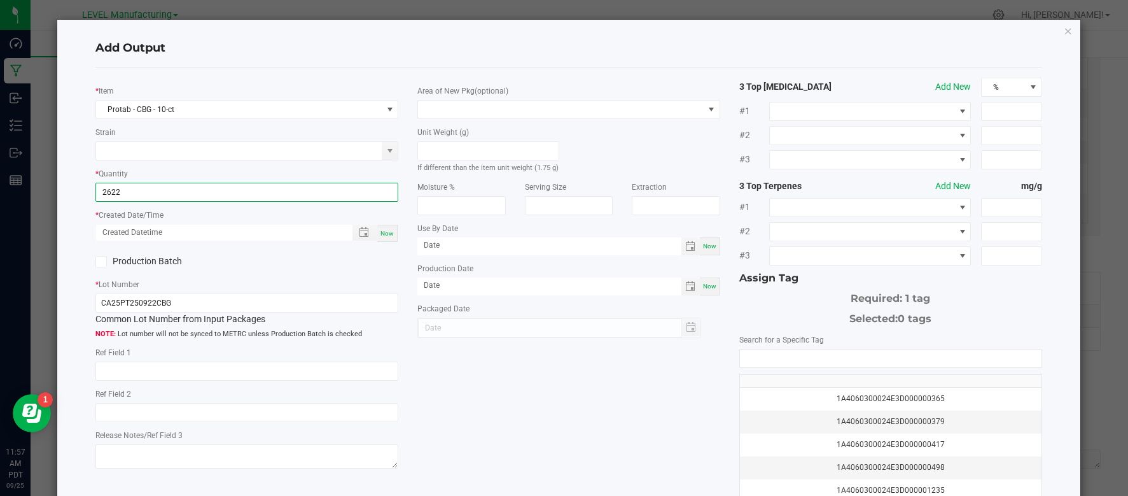
type input "2622 ea"
click at [391, 234] on span "Now" at bounding box center [386, 233] width 13 height 7
type input "09/25/2025 11:57 AM"
type input "[DATE]"
click at [121, 254] on label "Production Batch" at bounding box center [166, 260] width 142 height 13
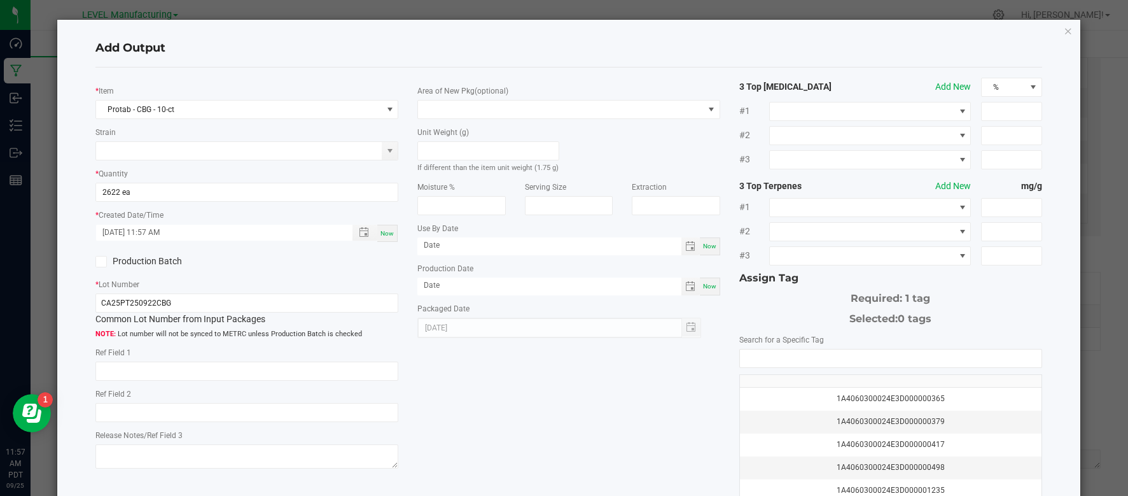
click at [0, 0] on input "Production Batch" at bounding box center [0, 0] width 0 height 0
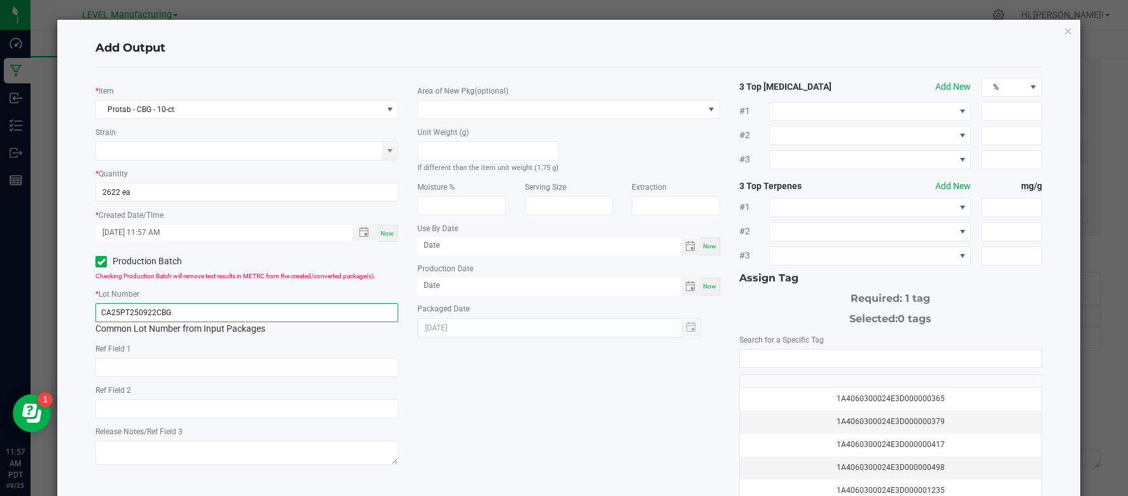
click at [277, 314] on input "CA25PT250922CBG" at bounding box center [246, 312] width 303 height 19
click at [765, 360] on input "NO DATA FOUND" at bounding box center [891, 358] width 302 height 18
paste input "1A4060300024E3D000002844"
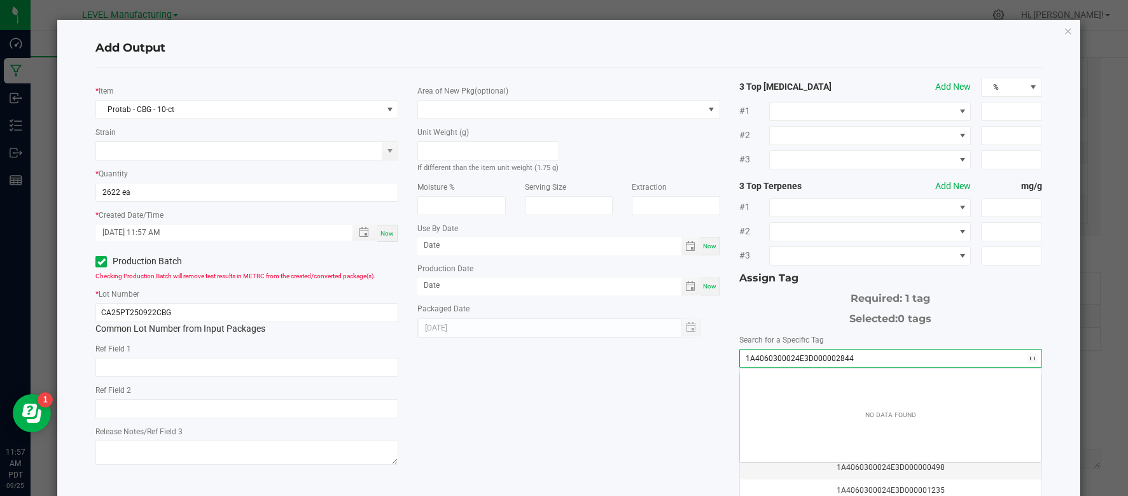
scroll to position [18, 301]
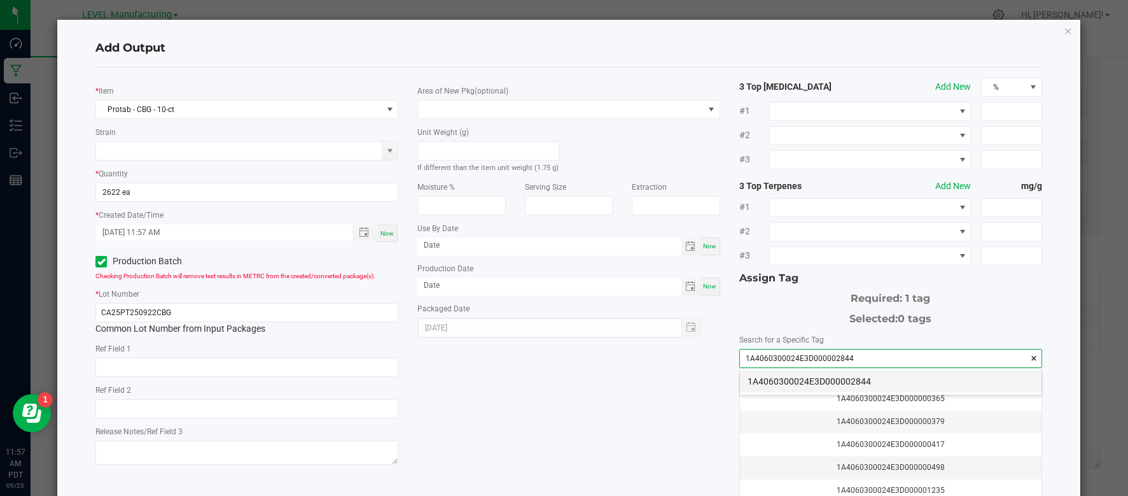
click at [767, 381] on li "1A4060300024E3D000002844" at bounding box center [891, 381] width 302 height 22
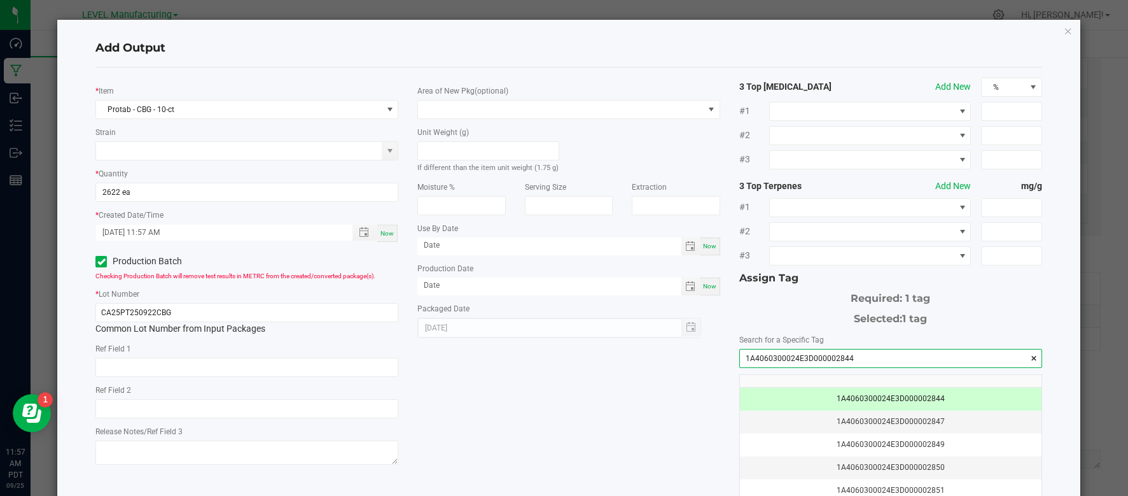
type input "1A4060300024E3D000002844"
click at [668, 381] on div "* Item Protab - CBG - 10-ct Strain * Quantity 2622 ea * Created Date/Time 09/25…" at bounding box center [568, 306] width 965 height 456
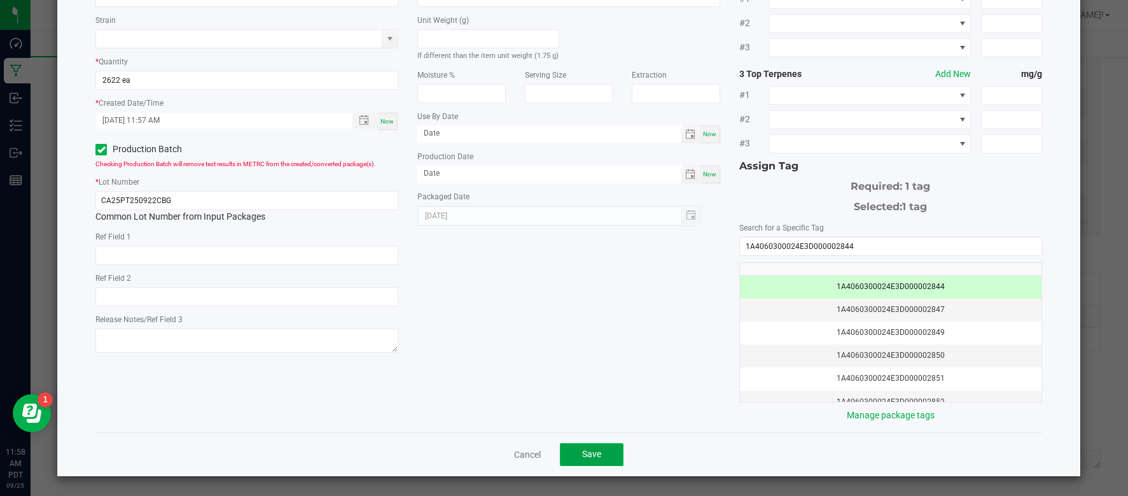
click at [600, 443] on button "Save" at bounding box center [592, 454] width 64 height 23
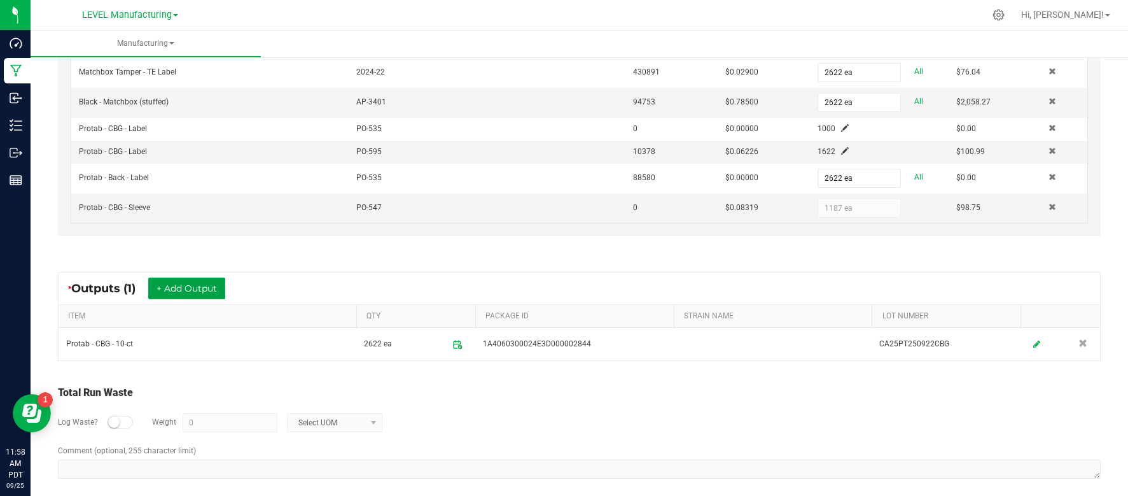
scroll to position [0, 0]
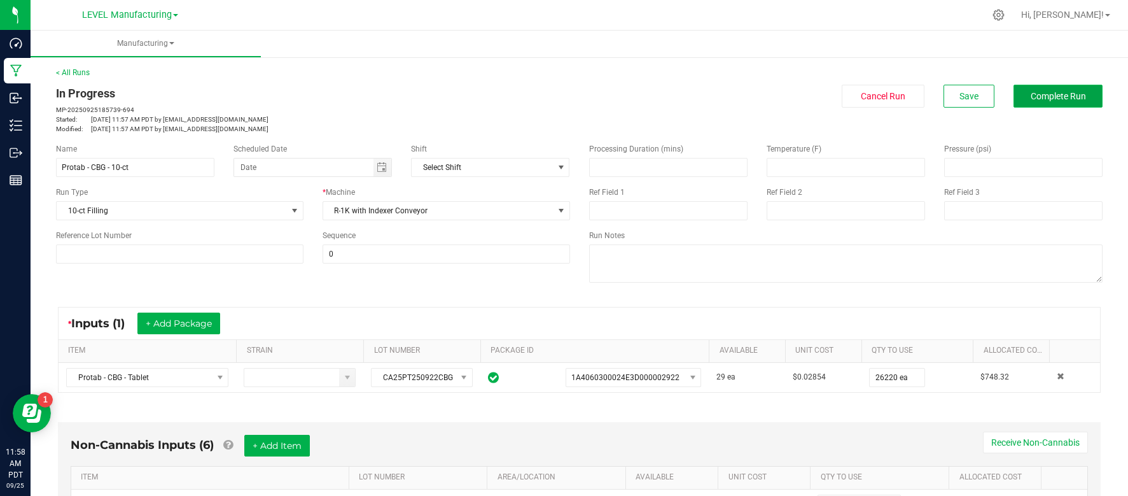
click at [1054, 101] on span "Complete Run" at bounding box center [1057, 96] width 55 height 10
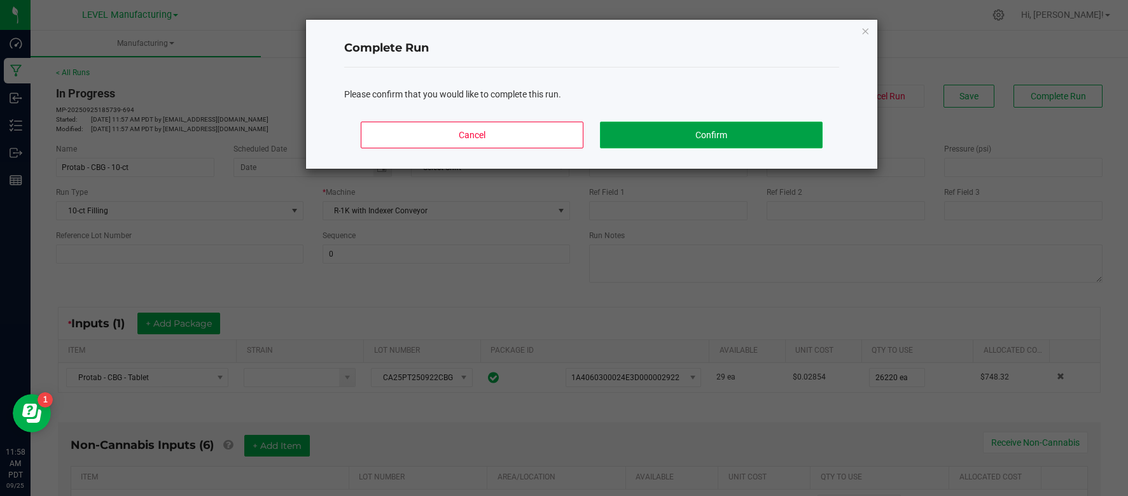
click at [676, 124] on button "Confirm" at bounding box center [711, 134] width 223 height 27
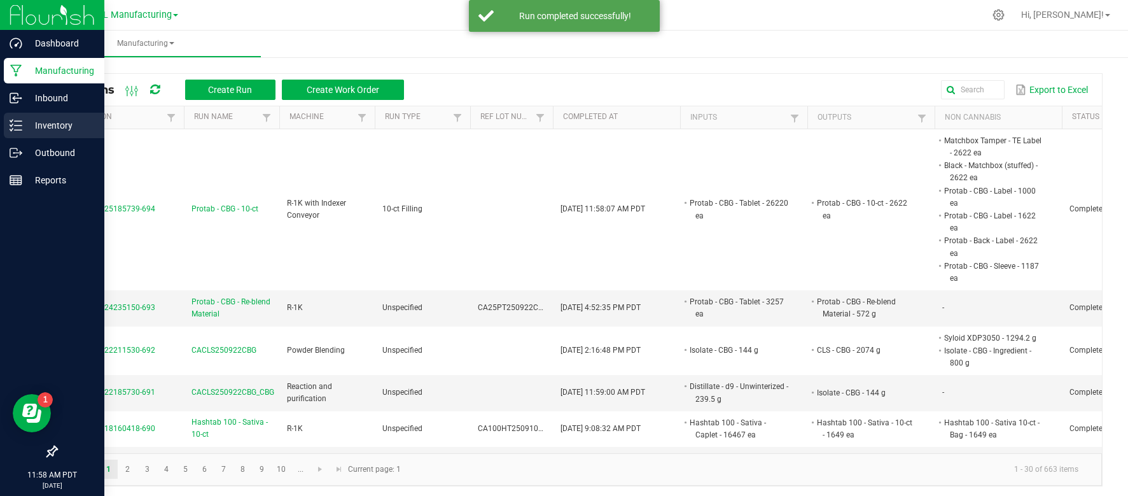
click at [53, 120] on p "Inventory" at bounding box center [60, 125] width 76 height 15
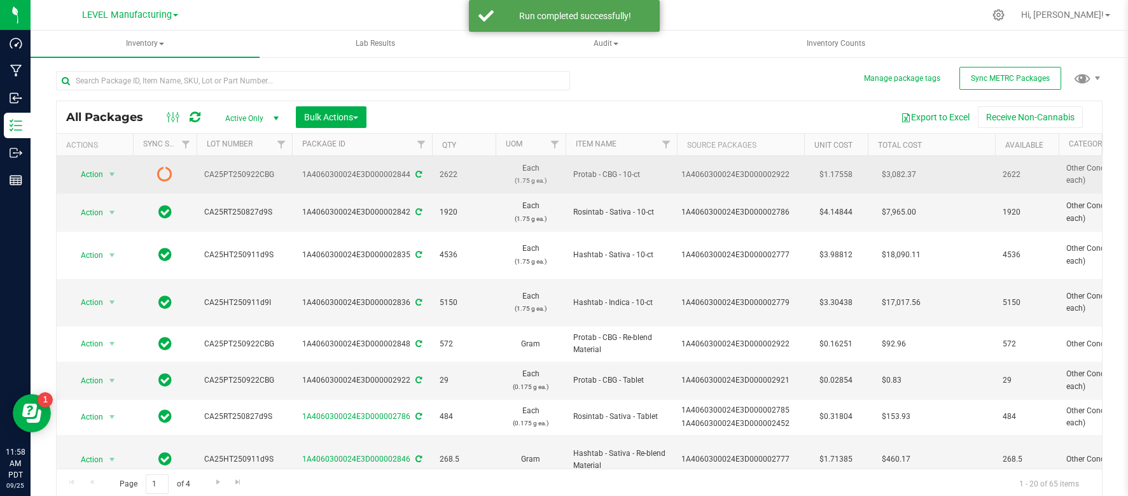
click at [838, 177] on td "$1.17558" at bounding box center [836, 175] width 64 height 38
click at [838, 177] on input "1.17558" at bounding box center [833, 174] width 58 height 18
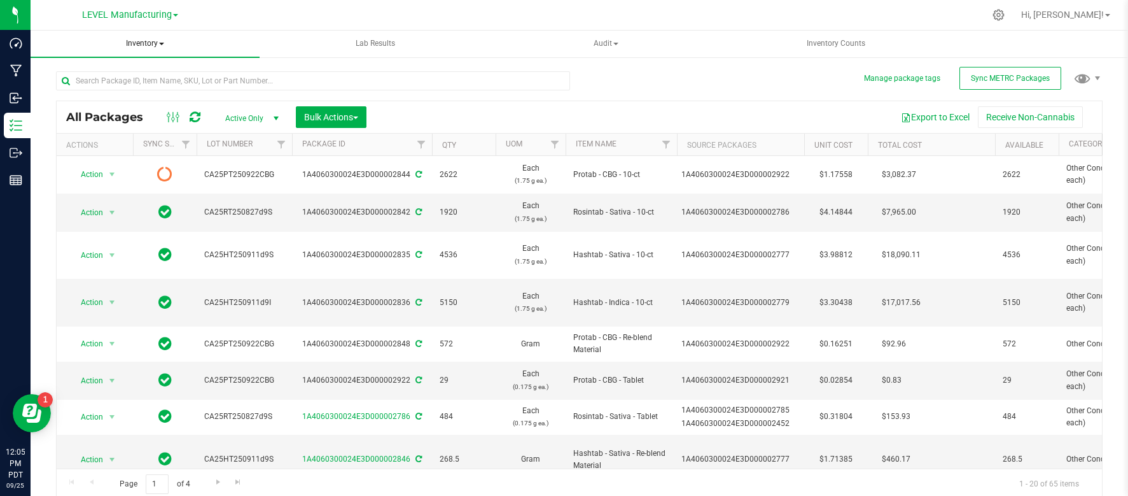
click at [149, 50] on span "Inventory" at bounding box center [145, 44] width 229 height 27
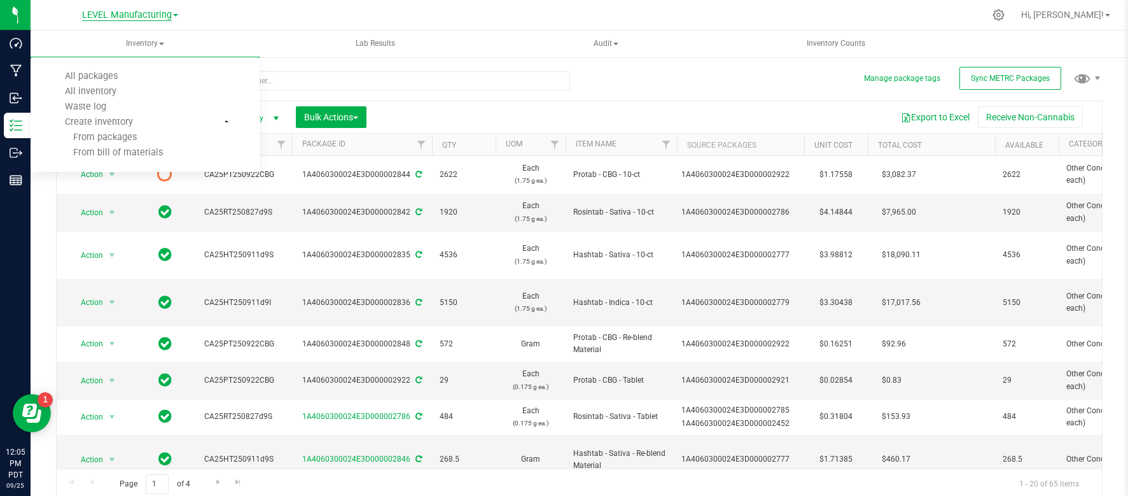
click at [139, 18] on span "LEVEL Manufacturing" at bounding box center [127, 15] width 90 height 11
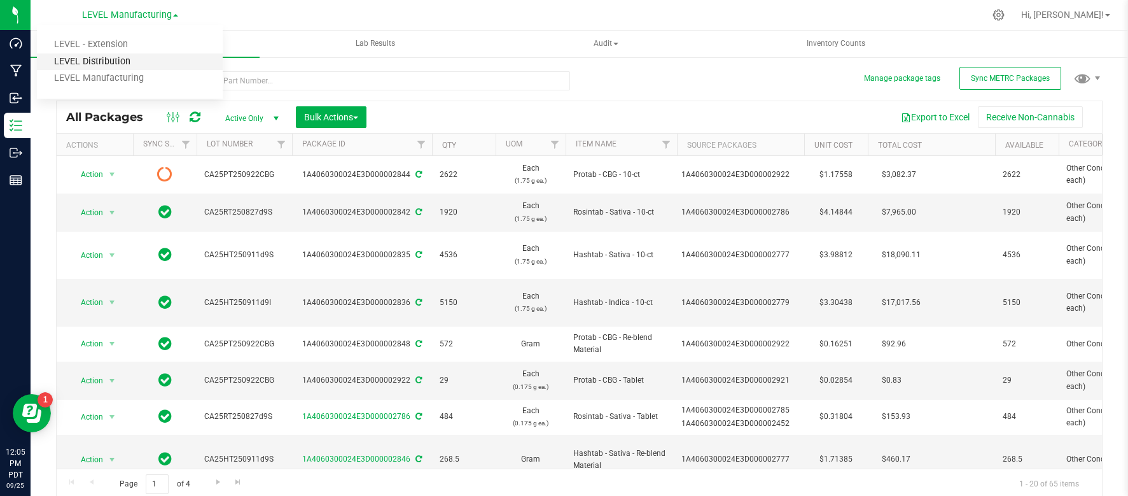
click at [120, 53] on link "LEVEL Distribution" at bounding box center [130, 61] width 186 height 17
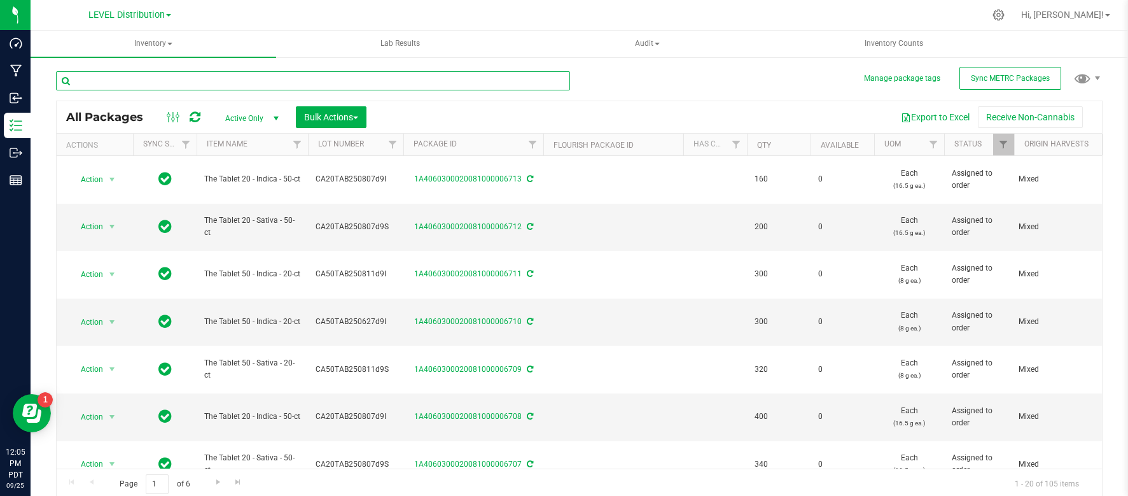
click at [160, 78] on input "text" at bounding box center [313, 80] width 514 height 19
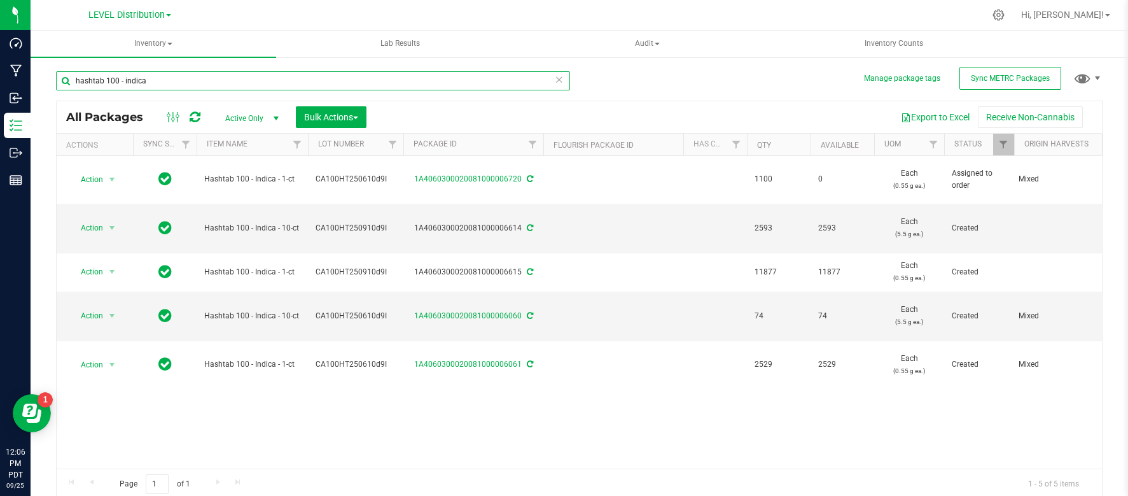
type input "hashtab 100 - indica"
